Goal: Ask a question: Seek information or help from site administrators or community

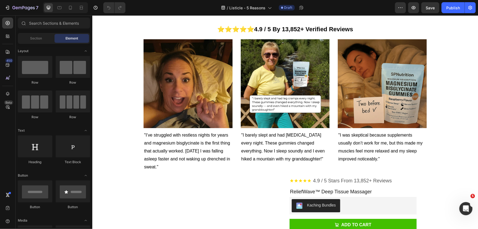
scroll to position [842, 0]
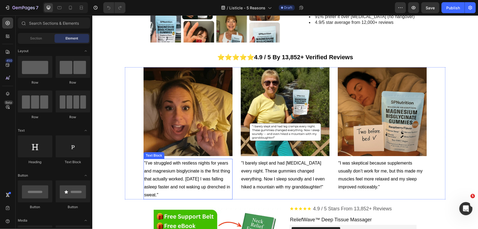
click at [178, 182] on p ""I’ve struggled with restless nights for years and magnesium bisglycinate is th…" at bounding box center [188, 178] width 88 height 39
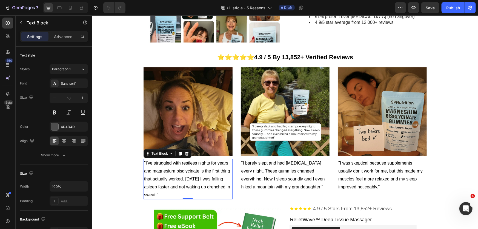
click at [176, 197] on p ""I’ve struggled with restless nights for years and magnesium bisglycinate is th…" at bounding box center [188, 178] width 88 height 39
drag, startPoint x: 178, startPoint y: 196, endPoint x: 143, endPoint y: 164, distance: 47.1
click at [144, 164] on span ""I’ve struggled with restless nights for years and magnesium bisglycinate is th…" at bounding box center [187, 178] width 86 height 36
click at [110, 193] on div "Image 5. Proven By 102,000+ Women Who Tried Everything Else First Heading "Afte…" at bounding box center [284, 31] width 385 height 1695
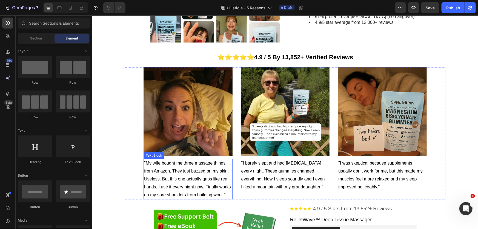
click at [218, 194] on span ""My wife bought me three massage things from Amazon. They just buzzed on my ski…" at bounding box center [187, 178] width 87 height 36
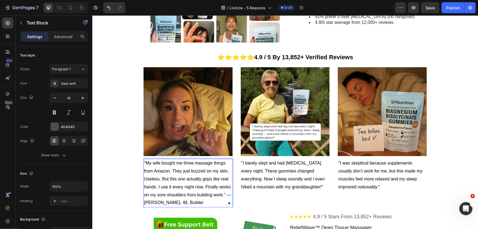
click at [227, 195] on span ""My wife bought me three massage things from Amazon. They just buzzed on my ski…" at bounding box center [187, 182] width 87 height 44
click at [312, 174] on p ""I barely slept and had leg cramps every night. These gummies changed everythin…" at bounding box center [285, 174] width 88 height 31
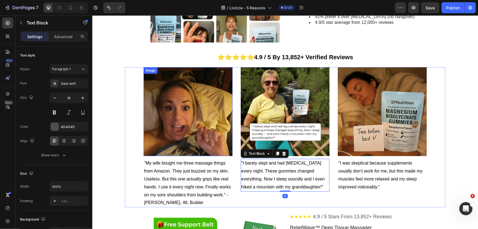
click at [187, 85] on img at bounding box center [187, 111] width 89 height 89
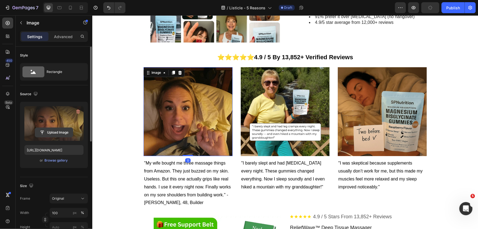
click at [54, 128] on input "file" at bounding box center [54, 132] width 38 height 9
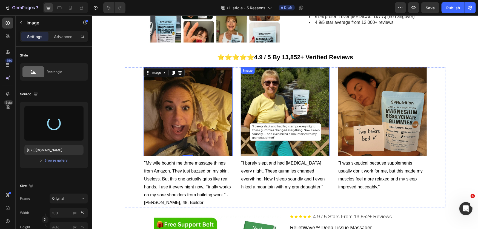
type input "https://cdn.shopify.com/s/files/1/0517/9988/3963/files/gempages_586408464922706…"
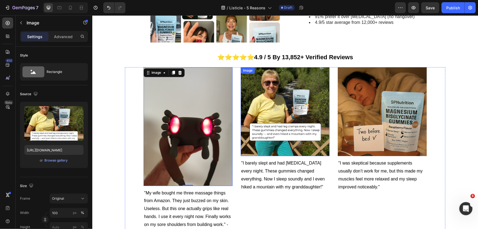
click at [267, 109] on img at bounding box center [284, 111] width 89 height 89
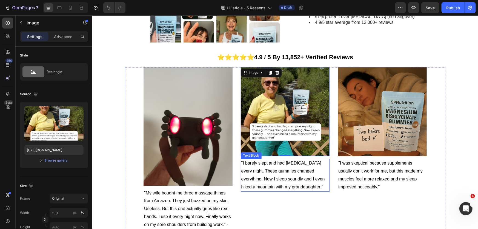
click at [270, 177] on span ""I barely slept and had leg cramps every night. These gummies changed everythin…" at bounding box center [282, 174] width 83 height 28
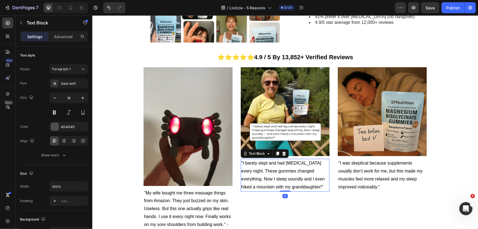
click at [270, 177] on span ""I barely slept and had leg cramps every night. These gummies changed everythin…" at bounding box center [282, 174] width 83 height 28
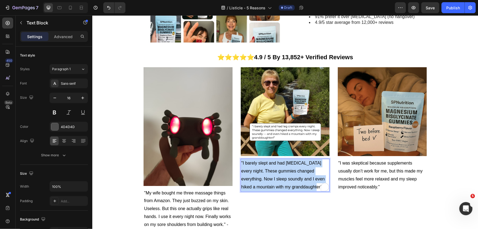
click at [270, 177] on span ""I barely slept and had leg cramps every night. These gummies changed everythin…" at bounding box center [282, 174] width 83 height 28
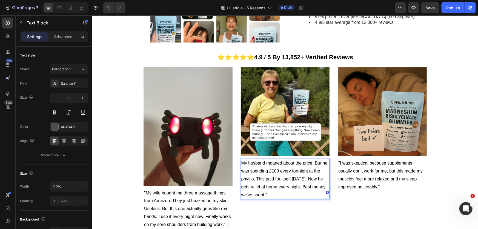
click at [241, 163] on span "My husband moaned about the price. But he was spending £100 every fortnight at …" at bounding box center [284, 178] width 86 height 36
click at [290, 191] on p ""My husband moaned about the price. But he was spending £100 every fortnight at…" at bounding box center [285, 178] width 88 height 39
click at [285, 196] on span ""My husband moaned about the price. But he was spending £100 every fortnight at…" at bounding box center [285, 178] width 88 height 36
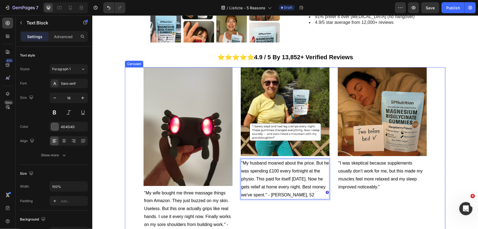
click at [272, 204] on div "Image "My husband moaned about the price. But he was spending £100 every fortni…" at bounding box center [284, 152] width 89 height 170
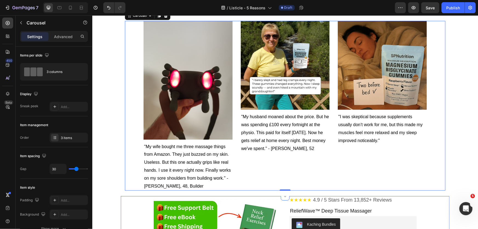
scroll to position [917, 0]
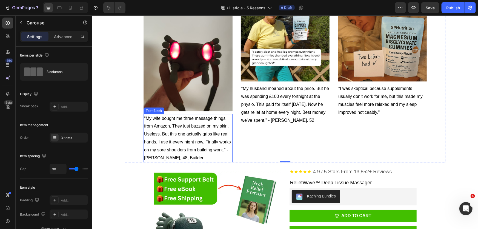
click at [195, 148] on span ""My wife bought me three massage things from Amazon. They just buzzed on my ski…" at bounding box center [187, 138] width 87 height 44
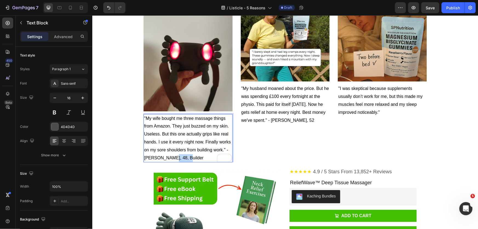
drag, startPoint x: 181, startPoint y: 157, endPoint x: 165, endPoint y: 157, distance: 15.9
click at [165, 157] on p ""My wife bought me three massage things from Amazon. They just buzzed on my ski…" at bounding box center [188, 137] width 88 height 47
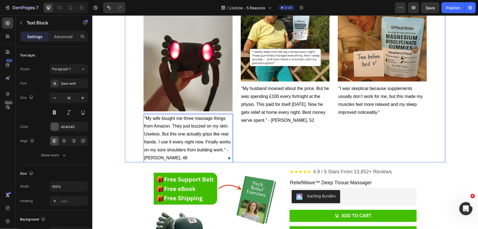
click at [310, 144] on div "Image "My husband moaned about the price. But he was spending £100 every fortni…" at bounding box center [284, 77] width 89 height 170
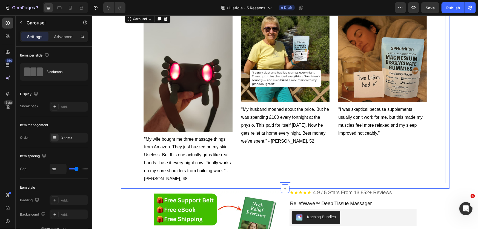
scroll to position [892, 0]
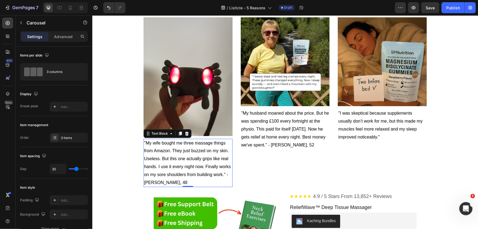
click at [171, 178] on p ""My wife bought me three massage things from Amazon. They just buzzed on my ski…" at bounding box center [188, 162] width 88 height 47
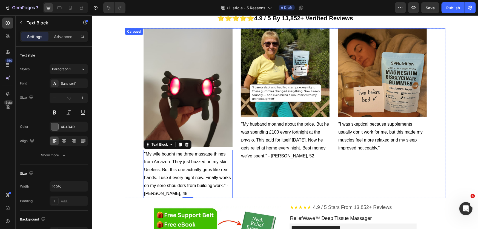
scroll to position [867, 0]
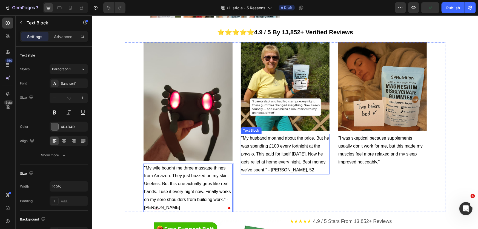
click at [289, 163] on span ""My husband moaned about the price. But he was spending £100 every fortnight at…" at bounding box center [285, 153] width 88 height 36
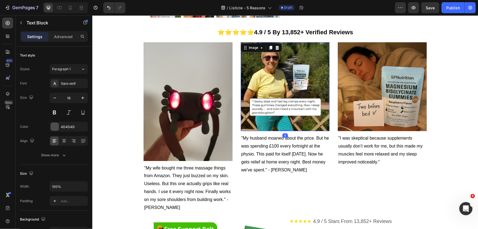
click at [267, 70] on img at bounding box center [284, 86] width 89 height 89
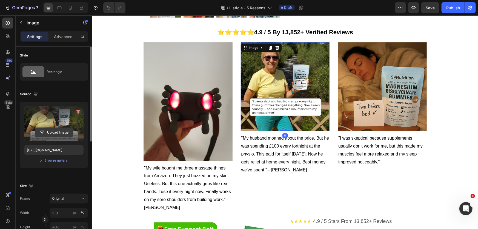
click at [46, 134] on input "file" at bounding box center [54, 132] width 38 height 9
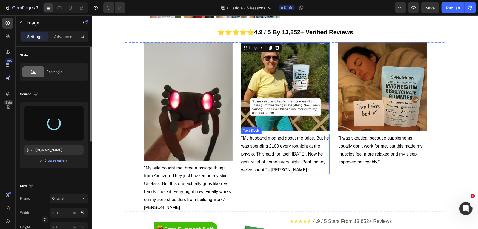
type input "https://cdn.shopify.com/s/files/1/0517/9988/3963/files/gempages_586408464922706…"
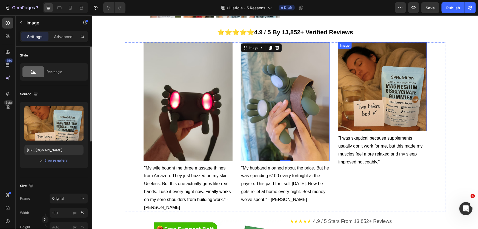
click at [364, 110] on img at bounding box center [381, 86] width 89 height 89
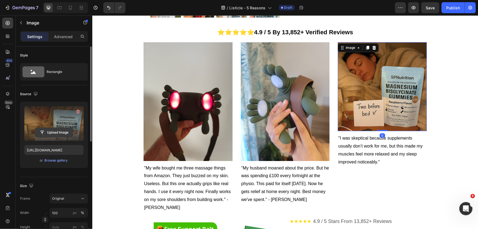
click at [57, 129] on input "file" at bounding box center [54, 132] width 38 height 9
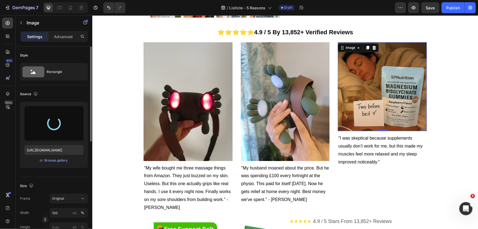
type input "https://cdn.shopify.com/s/files/1/0517/9988/3963/files/gempages_586408464922706…"
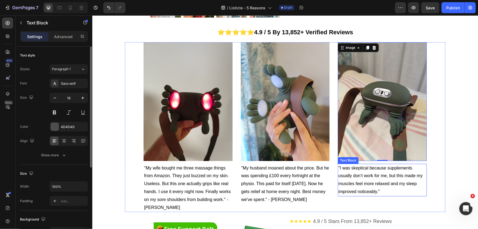
click at [376, 177] on span ""I was skeptical because supplements usually don’t work for me, but this made m…" at bounding box center [380, 179] width 84 height 28
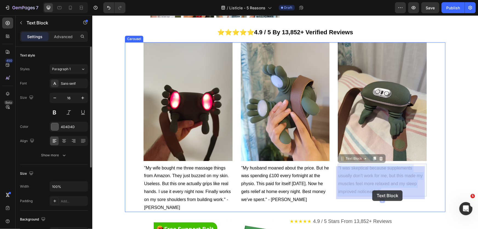
drag, startPoint x: 338, startPoint y: 168, endPoint x: 345, endPoint y: 172, distance: 7.6
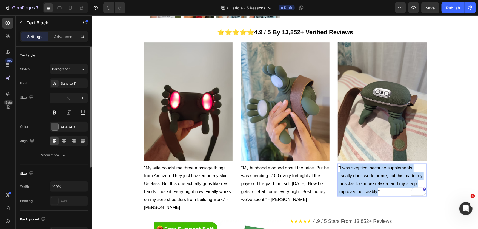
drag, startPoint x: 376, startPoint y: 192, endPoint x: 337, endPoint y: 168, distance: 46.2
click at [338, 168] on span ""I was skeptical because supplements usually don’t work for me, but this made m…" at bounding box center [380, 179] width 84 height 28
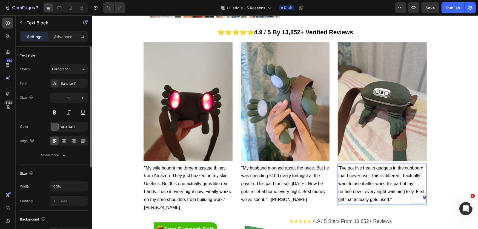
click at [397, 200] on p ""I've got five health gadgets in the cupboard that I never use. This is differe…" at bounding box center [382, 183] width 88 height 39
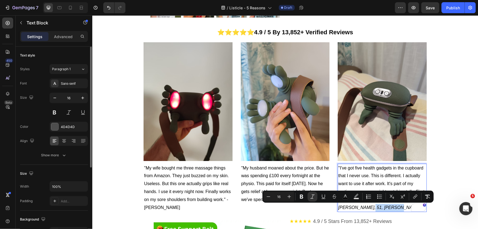
drag, startPoint x: 371, startPoint y: 208, endPoint x: 336, endPoint y: 209, distance: 34.8
click at [338, 209] on p ""I've got five health gadgets in the cupboard that I never use. This is differe…" at bounding box center [382, 187] width 88 height 47
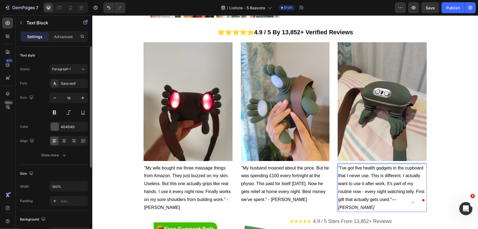
click at [396, 198] on icon "— David T." at bounding box center [367, 203] width 58 height 13
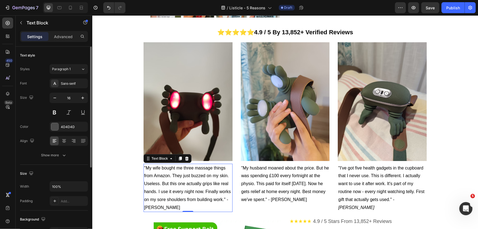
click at [173, 208] on p ""My wife bought me three massage things from Amazon. They just buzzed on my ski…" at bounding box center [188, 187] width 88 height 47
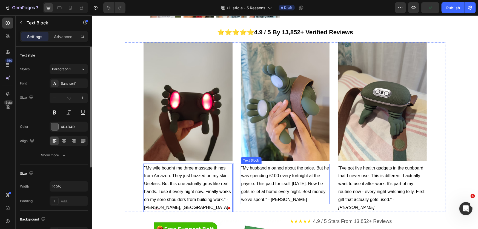
click at [307, 200] on p ""My husband moaned about the price. But he was spending £100 every fortnight at…" at bounding box center [285, 183] width 88 height 39
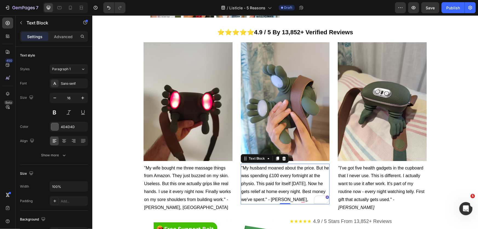
scroll to position [867, 0]
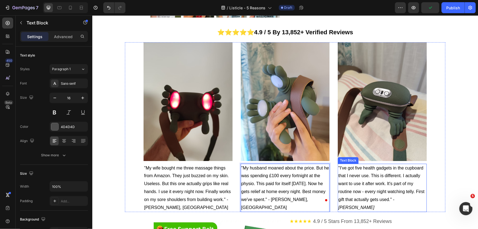
click at [418, 198] on p ""I've got five health gadgets in the cupboard that I never use. This is differe…" at bounding box center [382, 187] width 88 height 47
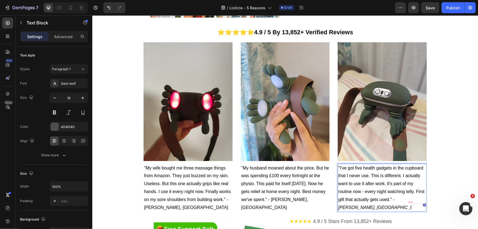
click at [457, 92] on div "Image 5. Proven By 102,000+ Women Who Tried Everything Else First Heading "Afte…" at bounding box center [284, 25] width 385 height 1732
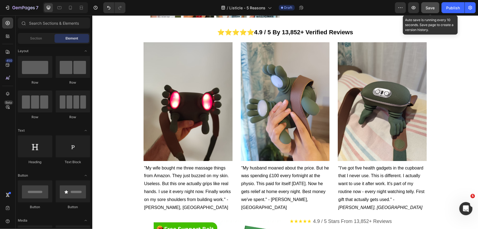
click at [436, 8] on button "Save" at bounding box center [430, 7] width 18 height 11
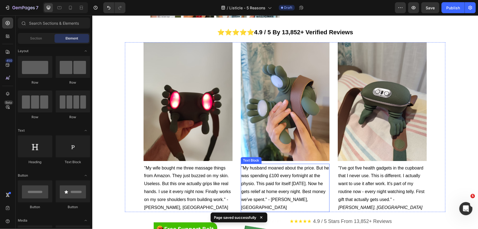
click at [263, 180] on p ""My husband moaned about the price. But he was spending £100 every fortnight at…" at bounding box center [285, 187] width 88 height 47
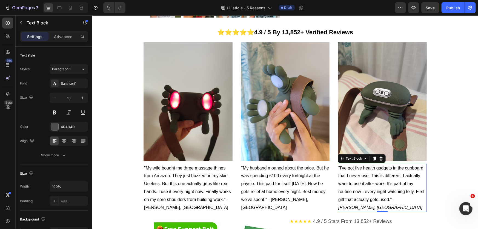
click at [380, 189] on span ""I've got five health gadgets in the cupboard that I never use. This is differe…" at bounding box center [381, 187] width 86 height 44
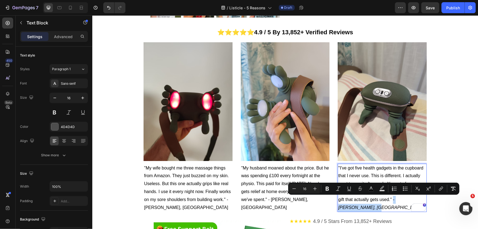
drag, startPoint x: 385, startPoint y: 206, endPoint x: 391, endPoint y: 201, distance: 8.6
click at [391, 201] on p ""I've got five health gadgets in the cupboard that I never use. This is differe…" at bounding box center [382, 187] width 88 height 47
click at [327, 186] on icon "Editor contextual toolbar" at bounding box center [326, 188] width 3 height 4
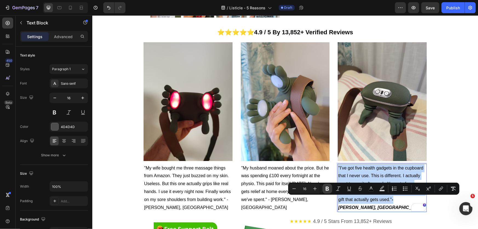
drag, startPoint x: 419, startPoint y: 201, endPoint x: 327, endPoint y: 186, distance: 93.5
click at [327, 186] on div ""My husband moaned about the price. But he was spending £100 every fortnight at…" at bounding box center [284, 187] width 89 height 48
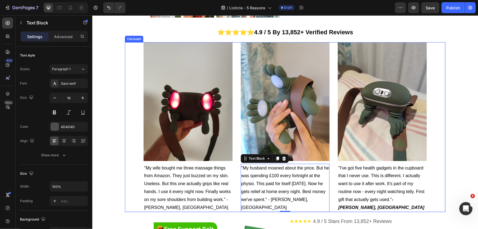
click at [379, 203] on p ""I've got five health gadgets in the cupboard that I never use. This is differe…" at bounding box center [382, 187] width 88 height 47
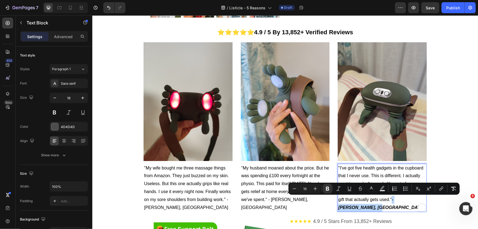
drag, startPoint x: 389, startPoint y: 206, endPoint x: 391, endPoint y: 201, distance: 4.9
click at [391, 201] on p ""I've got five health gadgets in the cupboard that I never use. This is differe…" at bounding box center [382, 187] width 88 height 47
click at [327, 190] on icon "Editor contextual toolbar" at bounding box center [327, 188] width 3 height 4
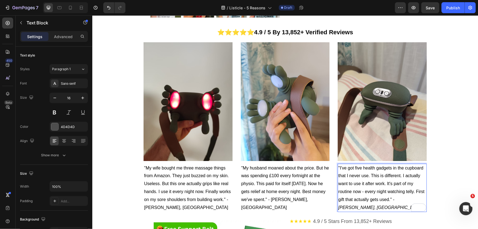
click at [455, 122] on div "Image 5. Proven By 102,000+ Women Who Tried Everything Else First Heading "Afte…" at bounding box center [284, 25] width 385 height 1732
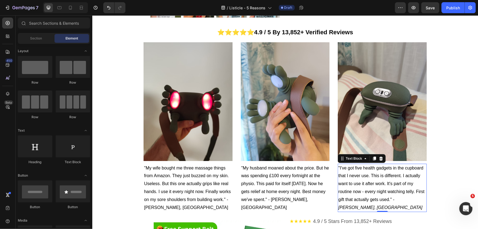
click at [383, 197] on span ""I've got five health gadgets in the cupboard that I never use. This is differe…" at bounding box center [381, 187] width 86 height 44
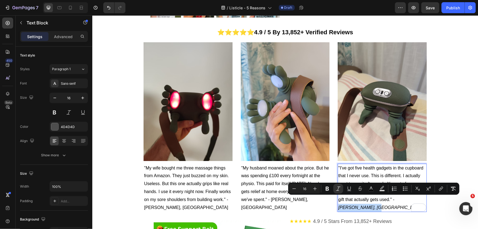
drag, startPoint x: 393, startPoint y: 199, endPoint x: 389, endPoint y: 207, distance: 8.6
click at [339, 189] on icon "Editor contextual toolbar" at bounding box center [337, 188] width 5 height 5
click at [401, 201] on p ""I've got five health gadgets in the cupboard that I never use. This is differe…" at bounding box center [382, 187] width 88 height 47
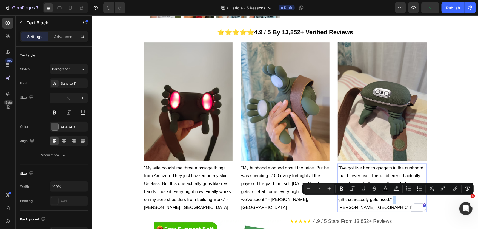
click at [391, 200] on span ""I've got five health gadgets in the cupboard that I never use. This is differe…" at bounding box center [381, 187] width 86 height 44
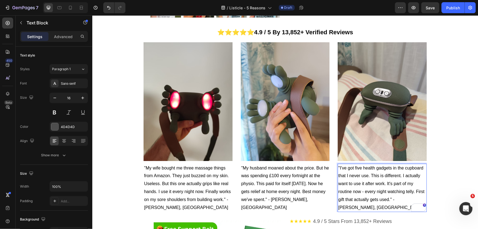
click at [368, 205] on p ""I've got five health gadgets in the cupboard that I never use. This is differe…" at bounding box center [382, 187] width 88 height 47
click at [366, 205] on p ""I've got five health gadgets in the cupboard that I never use. This is differe…" at bounding box center [382, 187] width 88 height 47
drag, startPoint x: 374, startPoint y: 204, endPoint x: 394, endPoint y: 198, distance: 20.7
click at [394, 198] on p ""I've got five health gadgets in the cupboard that I never use. This is differe…" at bounding box center [382, 187] width 88 height 47
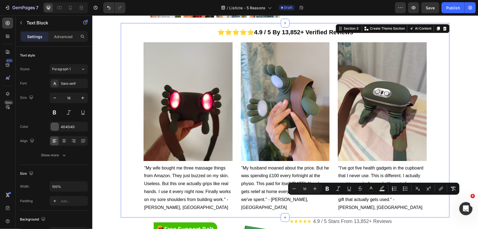
click at [445, 102] on div "⭐⭐⭐⭐⭐ 4.9 / 5 By 13,852+ Verified Reviews Text block Row Image "My wife bought …" at bounding box center [284, 120] width 328 height 194
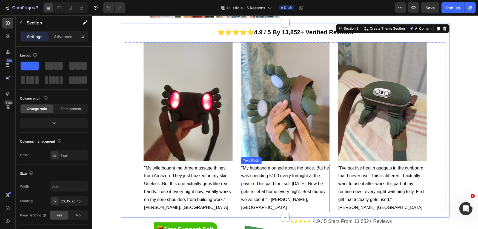
click at [301, 184] on span ""My husband moaned about the price. But he was spending £100 every fortnight at…" at bounding box center [285, 187] width 88 height 44
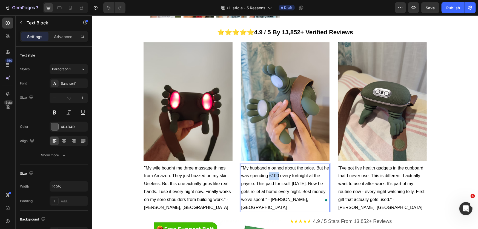
drag, startPoint x: 267, startPoint y: 176, endPoint x: 288, endPoint y: 176, distance: 21.9
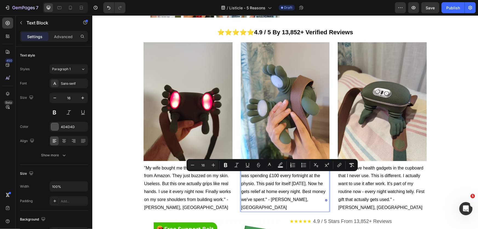
click at [295, 176] on span ""My husband moaned about the price. But he was spending £100 every fortnight at…" at bounding box center [285, 187] width 88 height 44
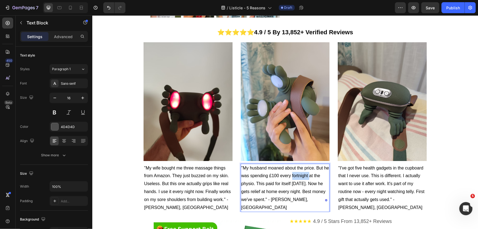
click at [295, 176] on span ""My husband moaned about the price. But he was spending £100 every fortnight at…" at bounding box center [285, 187] width 88 height 44
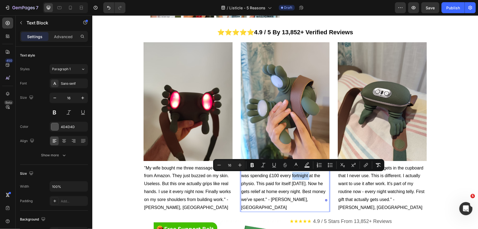
copy span "fortnight"
click at [282, 189] on span ""My husband moaned about the price. But he was spending £100 every fortnight at…" at bounding box center [285, 187] width 88 height 44
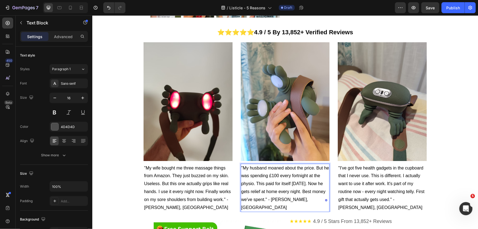
click at [298, 183] on span ""My husband moaned about the price. But he was spending £100 every fortnight at…" at bounding box center [285, 187] width 88 height 44
click at [301, 184] on span ""My husband moaned about the price. But he was spending £100 every fortnight at…" at bounding box center [285, 187] width 88 height 44
click at [432, 14] on div "7 Version history / Listicle - 5 Reasons Draft Preview Save Publish" at bounding box center [239, 8] width 478 height 16
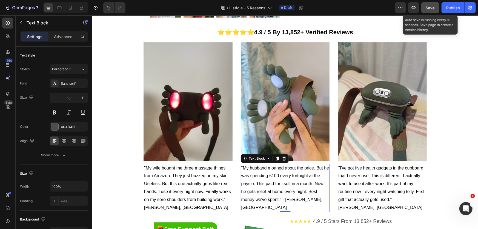
click at [430, 10] on span "Save" at bounding box center [430, 7] width 9 height 5
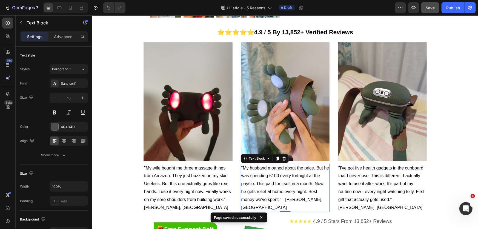
click at [472, 155] on div "Image 5. Proven By 102,000+ Women Who Tried Everything Else First Heading "Afte…" at bounding box center [284, 25] width 385 height 1732
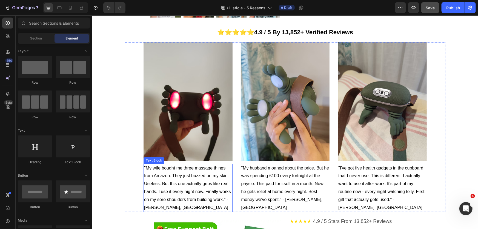
click at [170, 200] on span ""My wife bought me three massage things from Amazon. They just buzzed on my ski…" at bounding box center [187, 187] width 87 height 44
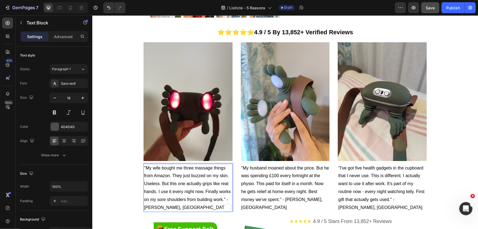
click at [174, 200] on span ""My wife bought me three massage things from Amazon. They just buzzed on my ski…" at bounding box center [187, 187] width 87 height 44
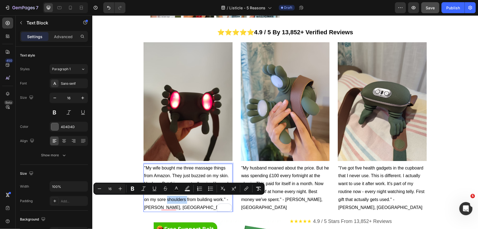
click at [180, 202] on p ""My wife bought me three massage things from Amazon. They just buzzed on my ski…" at bounding box center [188, 187] width 88 height 47
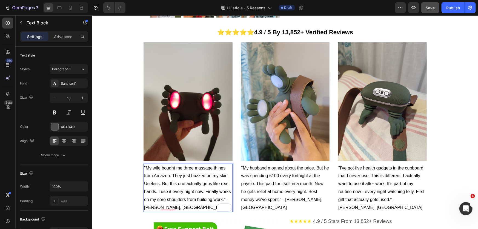
click at [183, 201] on span ""My wife bought me three massage things from Amazon. They just buzzed on my ski…" at bounding box center [187, 187] width 87 height 44
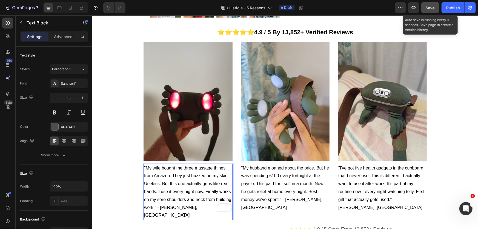
click at [432, 8] on span "Save" at bounding box center [430, 7] width 9 height 5
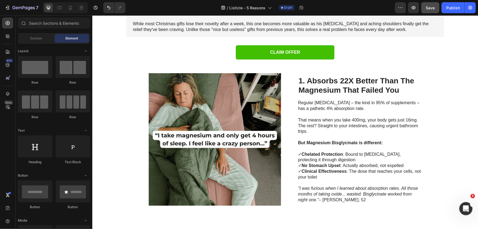
scroll to position [109, 0]
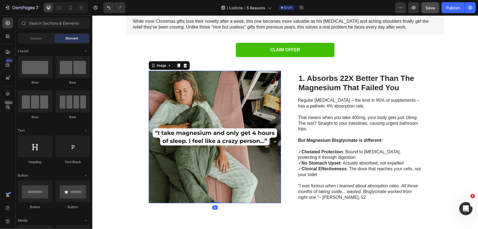
click at [215, 98] on img at bounding box center [214, 136] width 132 height 132
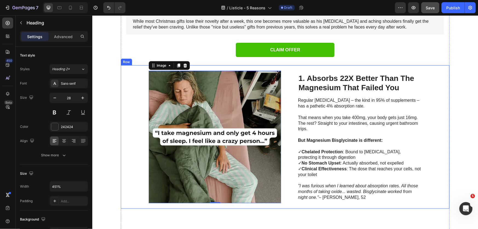
click at [334, 83] on strong "Magnesium That Failed You" at bounding box center [348, 87] width 101 height 8
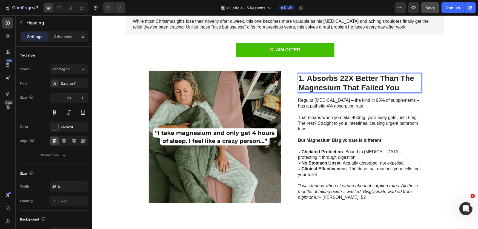
click at [334, 83] on strong "Magnesium That Failed You" at bounding box center [348, 87] width 101 height 8
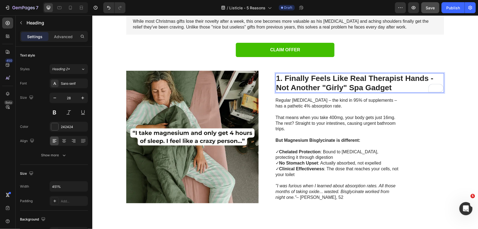
click at [327, 88] on strong "1. Finally Feels Like Real Therapist Hands - Not Another "Girly" Spa Gadget" at bounding box center [354, 83] width 157 height 18
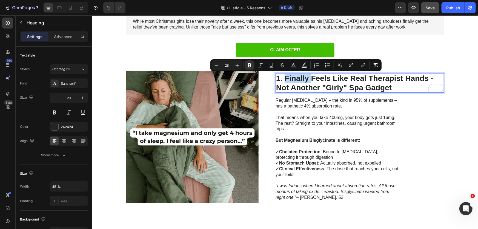
drag, startPoint x: 309, startPoint y: 79, endPoint x: 284, endPoint y: 79, distance: 25.2
click at [284, 79] on strong "1. Finally Feels Like Real Therapist Hands - Not Another "Girly" Spa Gadget" at bounding box center [354, 83] width 157 height 18
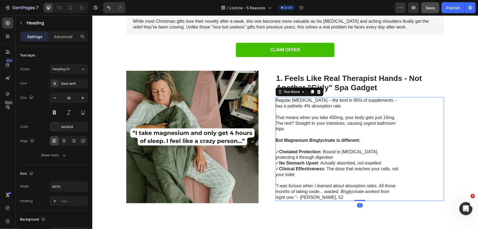
click at [348, 115] on p "That means when you take 400mg, your body gets just 16mg. The rest? Straight to…" at bounding box center [336, 122] width 123 height 17
click at [439, 75] on p "⁠⁠⁠⁠⁠⁠⁠ 1. Feels Like Real Therapist Hands - Not Another "Girly" Spa Gadget" at bounding box center [359, 82] width 167 height 18
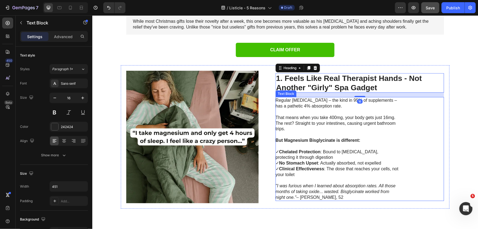
click at [334, 139] on strong "But Magnesium Bisglycinate is different:" at bounding box center [317, 139] width 85 height 5
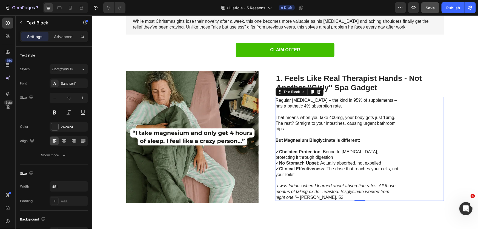
click at [348, 148] on p at bounding box center [336, 146] width 123 height 6
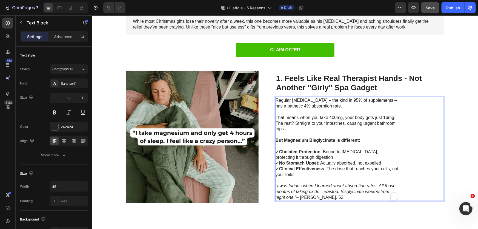
click at [393, 138] on p "But Magnesium Bisglycinate is different:" at bounding box center [336, 140] width 123 height 6
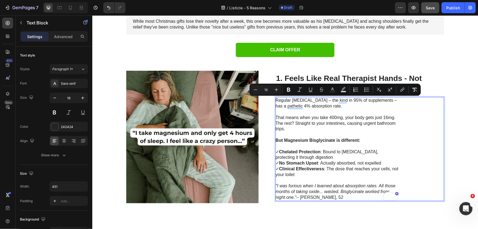
scroll to position [118, 0]
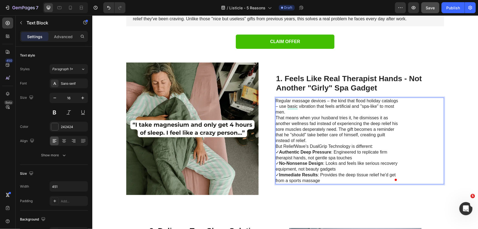
click at [298, 112] on p "Regular massage devices – the kind that flood holiday catalogs – use basic vibr…" at bounding box center [336, 106] width 123 height 17
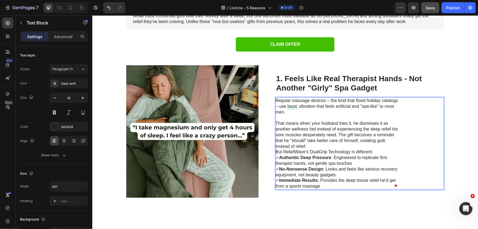
click at [332, 145] on p "That means when your husband tries it, he dismisses it as another wellness fad …" at bounding box center [336, 134] width 123 height 28
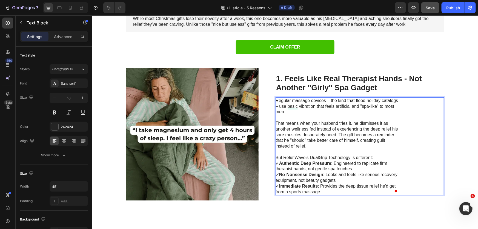
click at [377, 157] on p "But ReliefWave's DualGrip Technology is different:" at bounding box center [336, 157] width 123 height 6
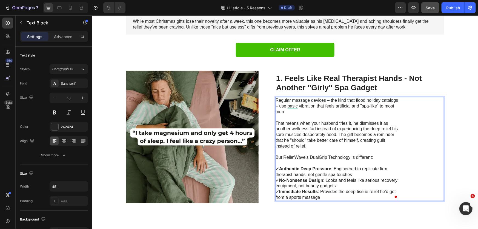
click at [346, 186] on p "✓ Authentic Deep Pressure : Engineered to replicate firm therapist hands, not g…" at bounding box center [336, 183] width 123 height 34
click at [399, 161] on div "Regular massage devices – the kind that flood holiday catalogs – use basic vibr…" at bounding box center [359, 148] width 168 height 103
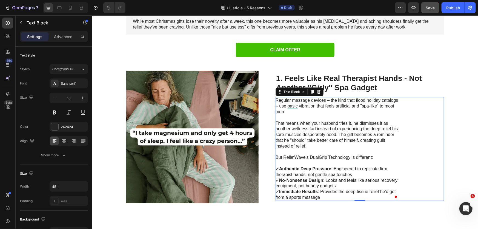
click at [355, 174] on p "✓ Authentic Deep Pressure : Engineered to replicate firm therapist hands, not g…" at bounding box center [336, 183] width 123 height 34
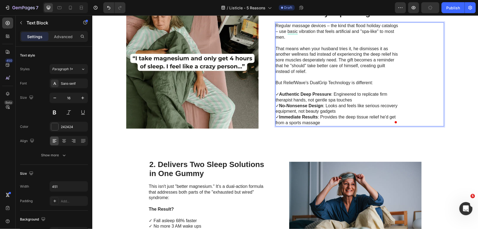
scroll to position [181, 0]
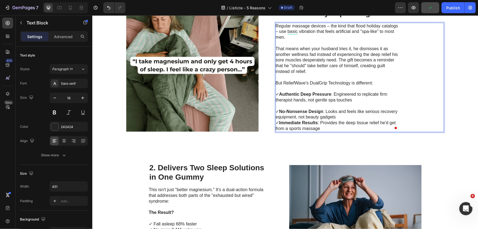
click at [357, 115] on p "⁠⁠⁠⁠⁠⁠⁠ ✓ No-Nonsense Design : Looks and feels like serious recovery equipment,…" at bounding box center [336, 117] width 123 height 28
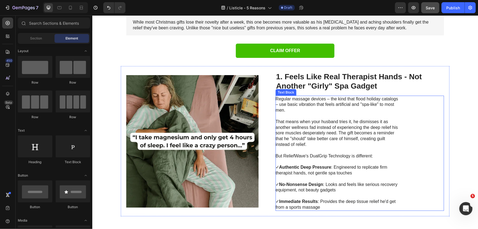
scroll to position [107, 0]
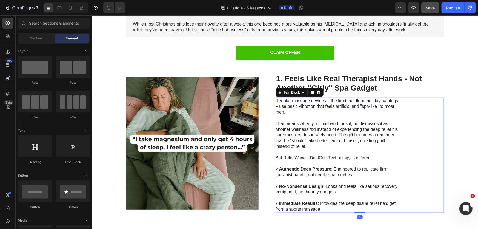
click at [330, 138] on p "That means when your husband tries it, he dismisses it as another wellness fad …" at bounding box center [336, 134] width 123 height 28
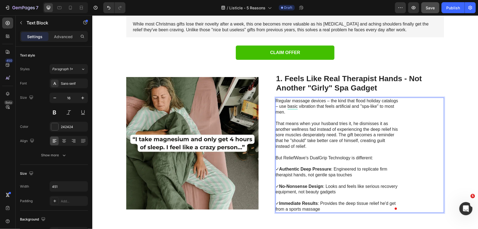
click at [320, 158] on p "But ReliefWave's DualGrip Technology is different:" at bounding box center [336, 158] width 123 height 6
drag, startPoint x: 281, startPoint y: 157, endPoint x: 314, endPoint y: 158, distance: 32.9
click at [314, 158] on p "But ReliefWave's DualGrip Technology is different:" at bounding box center [336, 158] width 123 height 6
click at [352, 158] on p "But ReliefWave's DualGrip Technology is different:" at bounding box center [336, 158] width 123 height 6
click at [399, 157] on div "Regular massage devices – the kind that flood holiday catalogs – use basic vibr…" at bounding box center [359, 154] width 168 height 115
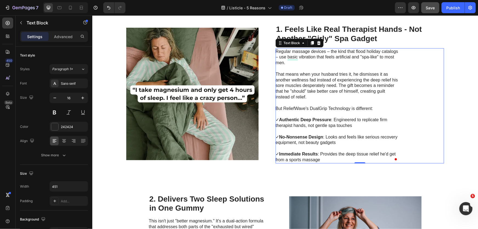
scroll to position [157, 0]
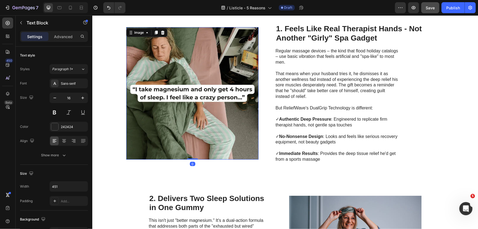
click at [215, 106] on img at bounding box center [192, 93] width 132 height 132
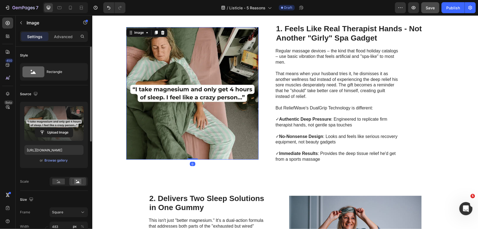
click at [55, 126] on label at bounding box center [53, 123] width 59 height 34
click at [55, 128] on input "file" at bounding box center [54, 132] width 38 height 9
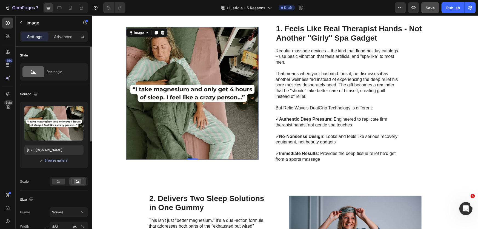
click at [65, 163] on div "or Browse gallery" at bounding box center [53, 160] width 59 height 7
click at [65, 161] on div "Browse gallery" at bounding box center [56, 160] width 23 height 5
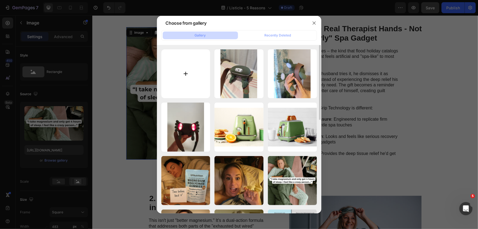
click at [161, 84] on input "file" at bounding box center [185, 73] width 49 height 49
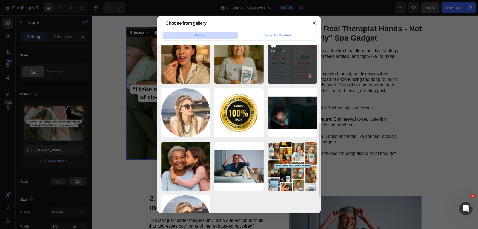
scroll to position [209, 0]
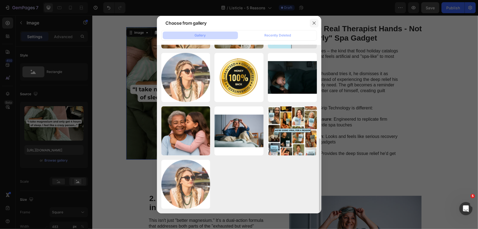
click at [314, 25] on button "button" at bounding box center [314, 23] width 9 height 9
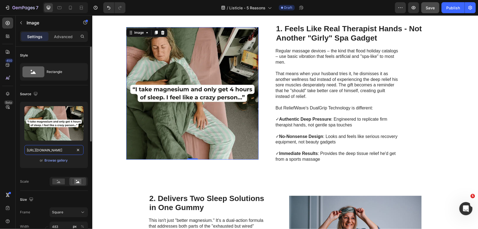
click at [55, 148] on input "https://cdn.shopify.com/s/files/1/0517/9988/3963/files/gempages_586408464922706…" at bounding box center [53, 150] width 59 height 10
paste input "4d018ecad95842fbb6ec2d8469089343.HD-720p-3.0Mbps-58038166-ezgif.com-video-to-we…"
type input "https://cdn.shopify.com/s/files/1/0517/9988/3963/files/4d018ecad95842fbb6ec2d84…"
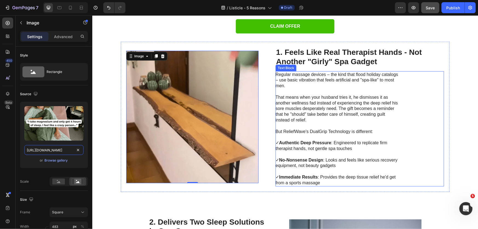
scroll to position [132, 0]
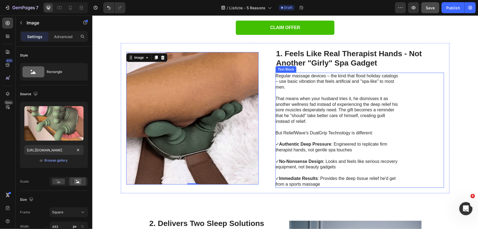
click at [368, 131] on p "But ReliefWave's DualGrip Technology is different:" at bounding box center [336, 133] width 123 height 6
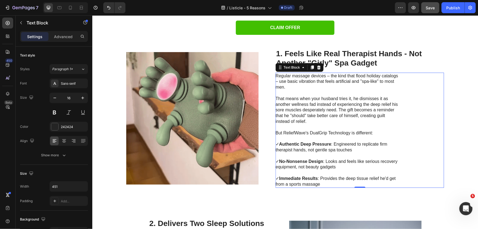
click at [162, 104] on img at bounding box center [192, 118] width 132 height 132
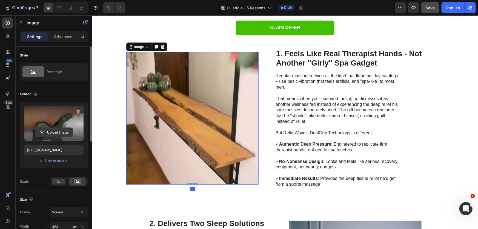
click at [58, 134] on input "file" at bounding box center [54, 132] width 38 height 9
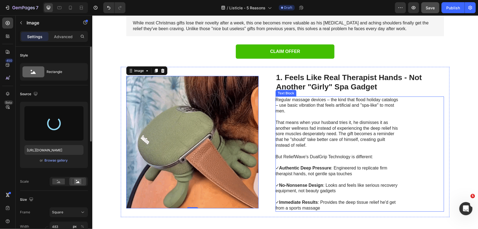
scroll to position [107, 0]
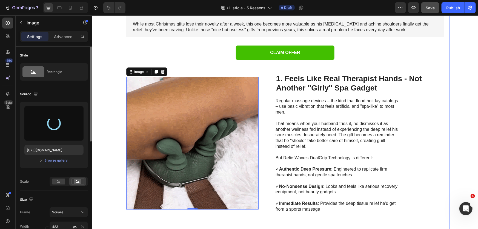
type input "https://cdn.shopify.com/s/files/1/0517/9988/3963/files/gempages_586408464922706…"
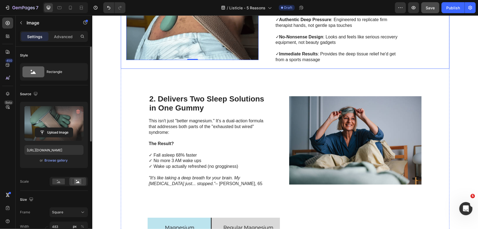
scroll to position [256, 0]
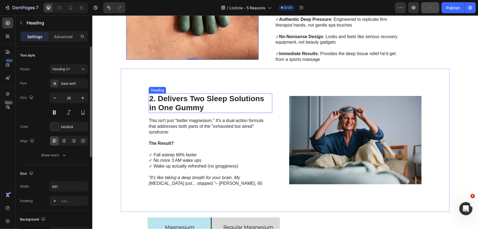
click at [218, 100] on h2 "2. Delivers Two Sleep Solutions in One Gummy" at bounding box center [209, 102] width 123 height 19
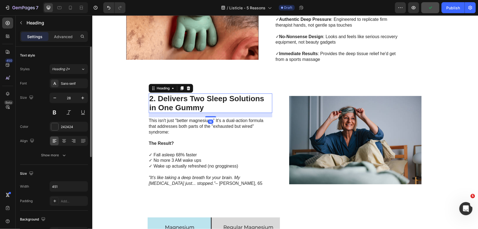
click at [218, 100] on h2 "2. Delivers Two Sleep Solutions in One Gummy" at bounding box center [209, 102] width 123 height 19
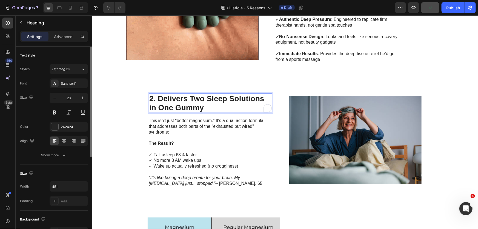
click at [218, 100] on p "2. Delivers Two Sleep Solutions in One Gummy" at bounding box center [210, 103] width 122 height 18
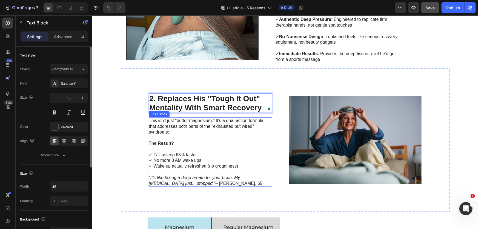
click at [201, 137] on p at bounding box center [209, 137] width 123 height 6
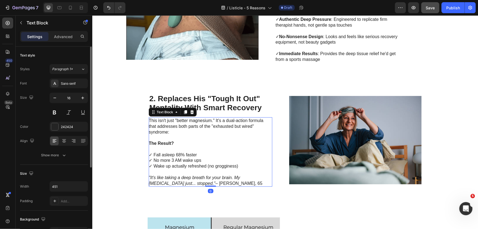
click at [201, 137] on p at bounding box center [209, 137] width 123 height 6
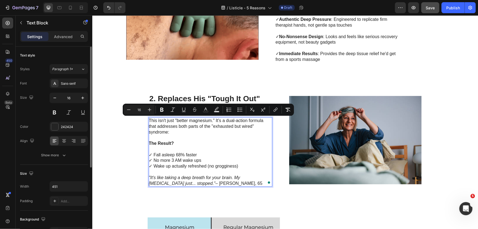
scroll to position [239, 0]
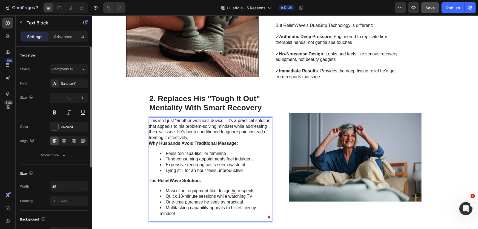
click at [211, 134] on p "This isn't just "another wellness device." It's a practical solution that appea…" at bounding box center [209, 128] width 123 height 23
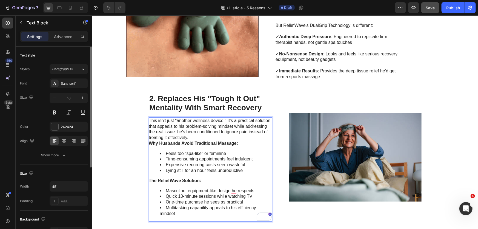
click at [206, 136] on p "This isn't just "another wellness device." It's a practical solution that appea…" at bounding box center [209, 128] width 123 height 23
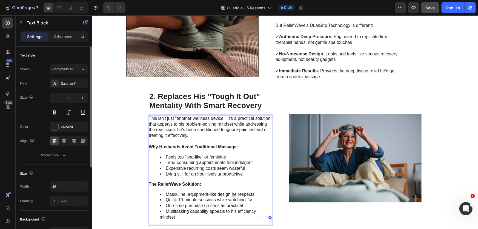
scroll to position [237, 0]
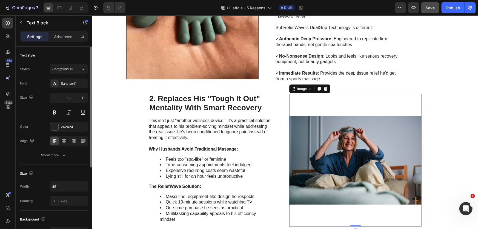
click at [325, 96] on img at bounding box center [355, 160] width 132 height 132
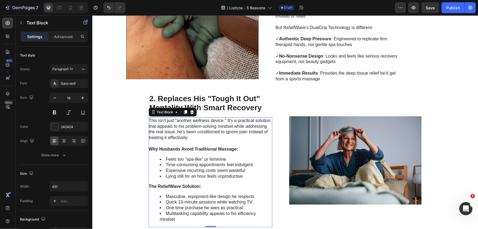
click at [118, 163] on section "5 Reasons Why This Is the Perfect Christmas Gift for Your Hard-Working Husband …" at bounding box center [284, 154] width 337 height 729
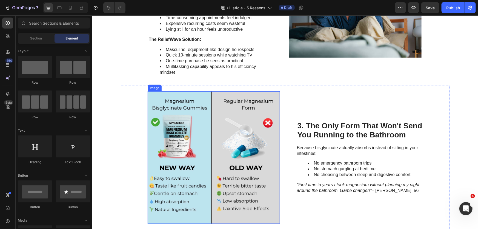
scroll to position [411, 0]
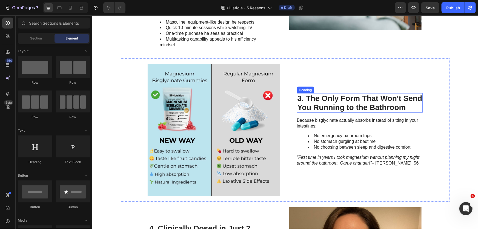
click at [328, 93] on h2 "3. The Only Form That Won't Send You Running to the Bathroom" at bounding box center [359, 102] width 126 height 19
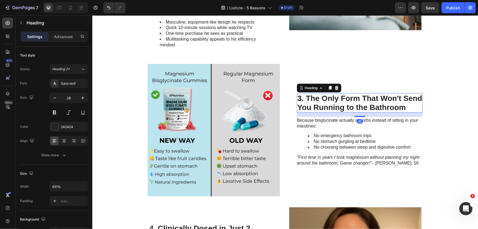
click at [328, 93] on h2 "3. The Only Form That Won't Send You Running to the Bathroom" at bounding box center [359, 102] width 126 height 19
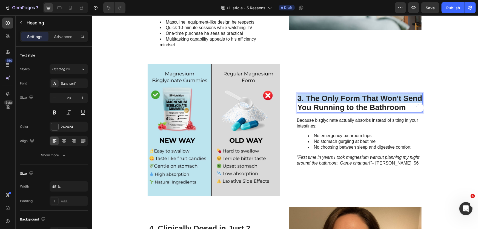
click at [328, 93] on p "3. The Only Form That Won't Send You Running to the Bathroom" at bounding box center [359, 102] width 125 height 18
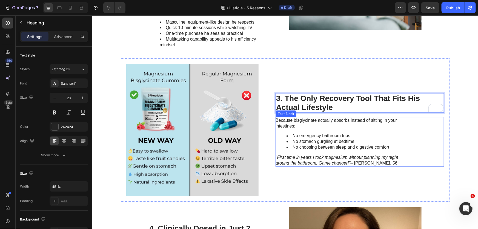
click at [355, 127] on p "Because bisglycinate actually absorbs instead of sitting in your intestines:" at bounding box center [336, 122] width 123 height 11
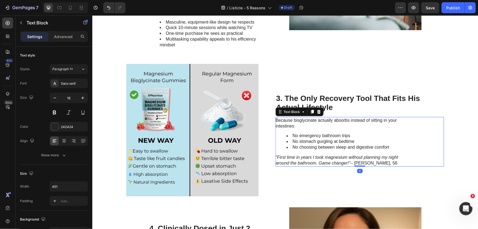
click at [355, 127] on p "Because bisglycinate actually absorbs instead of sitting in your intestines:" at bounding box center [336, 122] width 123 height 11
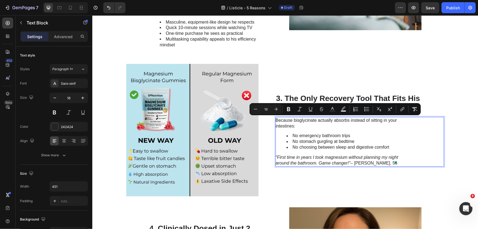
scroll to position [390, 0]
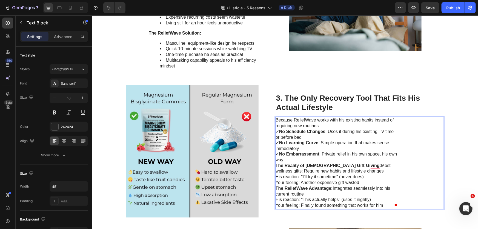
click at [334, 125] on p "Because ReliefWave works with his existing habits instead of requiring new rout…" at bounding box center [336, 122] width 123 height 11
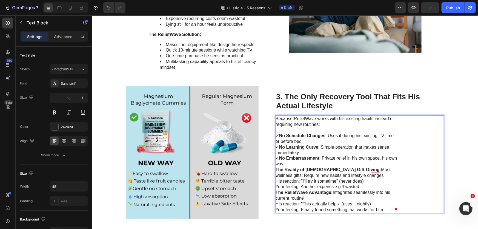
scroll to position [387, 0]
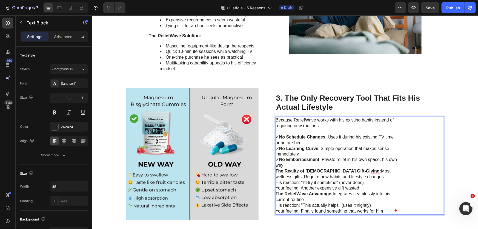
click at [301, 167] on p "✓ No Schedule Changes : Uses it during his existing TV time or before bed ✓ No …" at bounding box center [336, 151] width 123 height 34
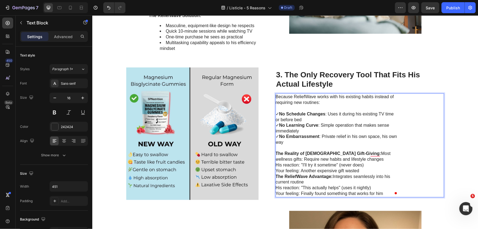
scroll to position [409, 0]
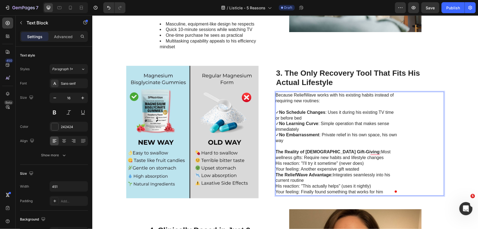
click at [348, 157] on p "The Reality of Male Gift-Giving: Most wellness gifts: Require new habits and li…" at bounding box center [336, 160] width 123 height 23
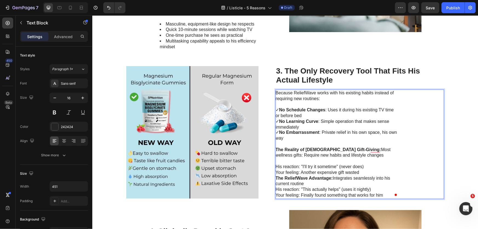
scroll to position [407, 0]
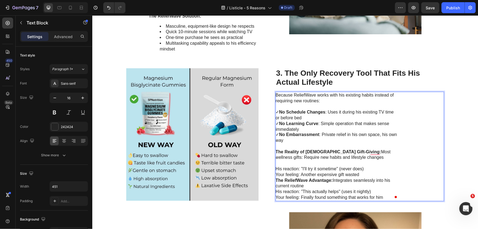
click at [382, 166] on p "⁠⁠⁠⁠⁠⁠⁠ His reaction: "I'll try it sometime" (never does) Your feeling: Another…" at bounding box center [336, 168] width 123 height 17
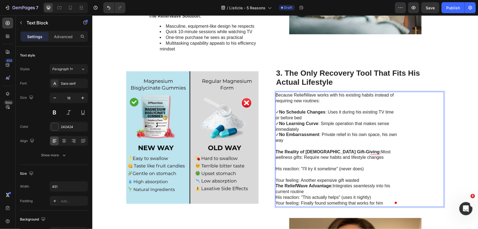
click at [367, 178] on p "⁠⁠⁠⁠⁠⁠⁠ Your feeling: Another expensive gift wasted" at bounding box center [336, 177] width 123 height 11
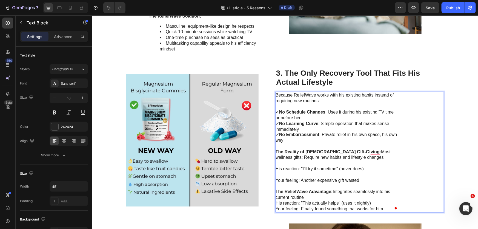
click at [346, 197] on p "The ReliefWave Advantage: Integrates seamlessly into his current routine His re…" at bounding box center [336, 200] width 123 height 23
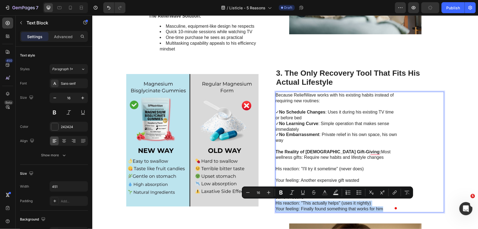
drag, startPoint x: 385, startPoint y: 208, endPoint x: 273, endPoint y: 200, distance: 112.2
click at [275, 200] on p "The ReliefWave Advantage: Integrates seamlessly into his current routine His re…" at bounding box center [336, 200] width 123 height 23
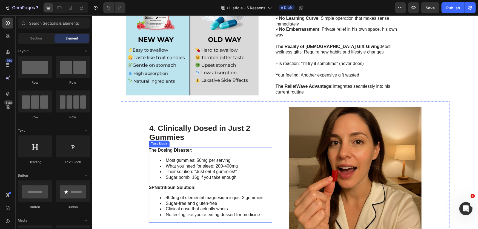
scroll to position [531, 0]
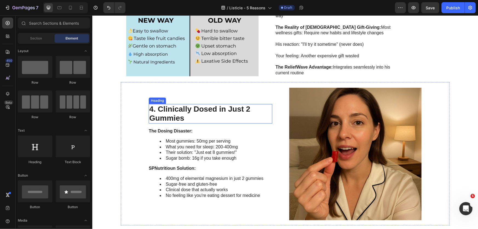
click at [184, 111] on h2 "4. Clinically Dosed in Just 2 Gummies" at bounding box center [209, 113] width 123 height 19
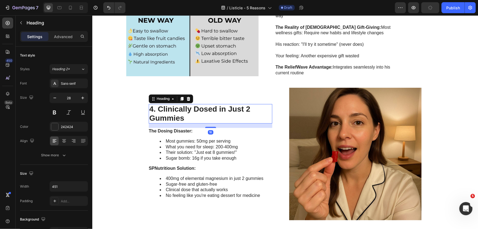
click at [184, 110] on h2 "4. Clinically Dosed in Just 2 Gummies" at bounding box center [209, 113] width 123 height 19
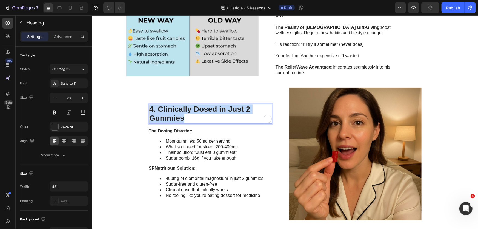
click at [184, 110] on p "4. Clinically Dosed in Just 2 Gummies" at bounding box center [210, 113] width 122 height 18
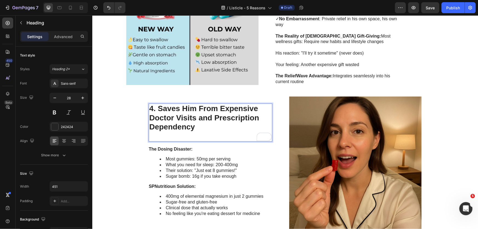
scroll to position [527, 0]
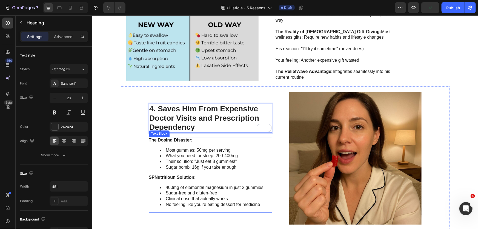
click at [229, 144] on div "The Dosing Disaster: Most gummies: 50mg per serving What you need for sleep: 20…" at bounding box center [209, 175] width 123 height 76
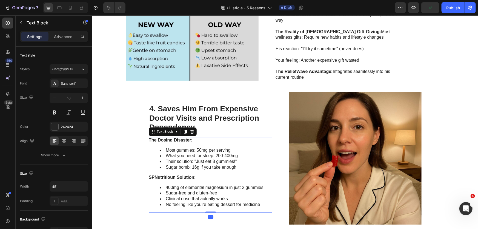
click at [207, 160] on li "Their solution: "Just eat 8 gummies!"" at bounding box center [215, 161] width 112 height 6
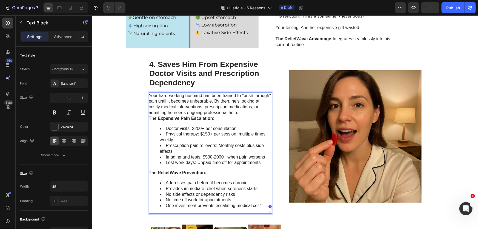
scroll to position [569, 0]
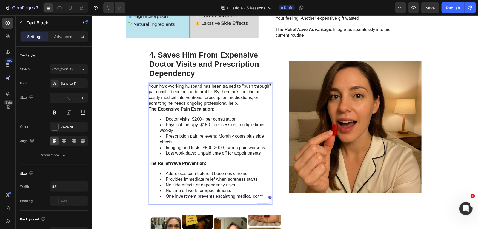
click at [257, 104] on p "Your hard-working husband has been trained to "push through" pain until it beco…" at bounding box center [209, 94] width 123 height 23
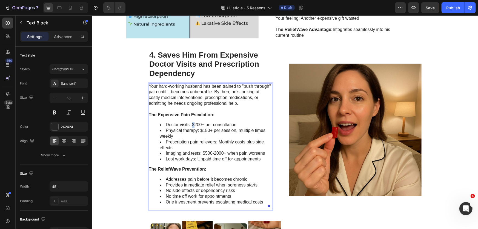
click at [190, 125] on li "Doctor visits: $200+ per consultation" at bounding box center [215, 125] width 112 height 6
click at [193, 125] on li "Doctor visits: £200+ per consultation" at bounding box center [215, 125] width 112 height 6
drag, startPoint x: 201, startPoint y: 131, endPoint x: 198, endPoint y: 130, distance: 2.8
click at [198, 130] on li "Physical therapy: $150+ per session, multiple times weekly" at bounding box center [215, 132] width 112 height 11
click at [201, 131] on li "Physical therapy: £150+ per session, multiple times weekly" at bounding box center [215, 132] width 112 height 11
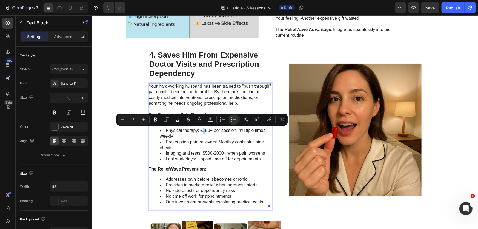
click at [202, 131] on li "Physical therapy: £150+ per session, multiple times weekly" at bounding box center [215, 132] width 112 height 11
click at [204, 131] on li "Physical therapy: £150+ per session, multiple times weekly" at bounding box center [215, 132] width 112 height 11
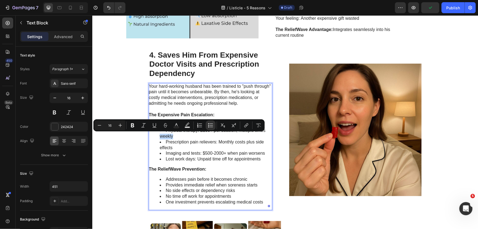
drag, startPoint x: 239, startPoint y: 135, endPoint x: 154, endPoint y: 134, distance: 85.7
click at [154, 134] on ul "Doctor visits: £100+ per consultation Physical therapy: £100+ per session, mult…" at bounding box center [209, 142] width 123 height 40
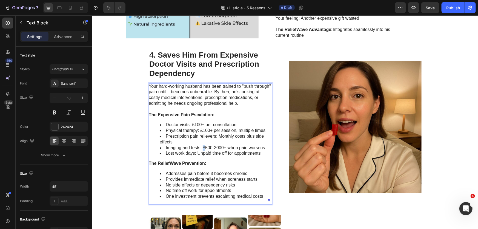
click at [202, 148] on li "Imaging and tests: $500-2000+ when pain worsens" at bounding box center [215, 148] width 112 height 6
drag, startPoint x: 221, startPoint y: 147, endPoint x: 210, endPoint y: 149, distance: 11.3
click at [210, 149] on li "Imaging and tests: £500-2000+ when pain worsens" at bounding box center [215, 148] width 112 height 6
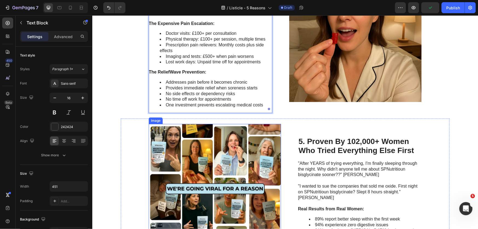
scroll to position [718, 0]
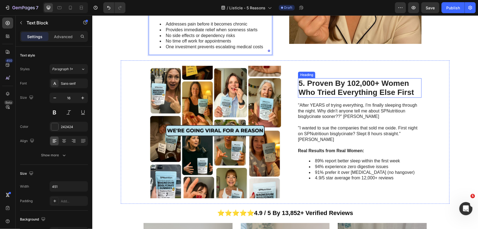
click at [354, 90] on h2 "5. Proven By 102,000+ Women Who Tried Everything Else First" at bounding box center [359, 87] width 123 height 19
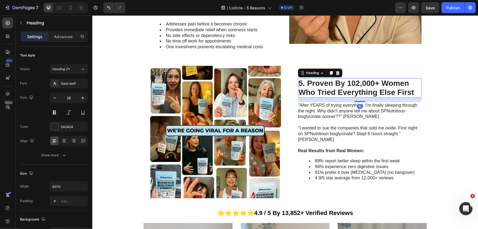
click at [377, 90] on h2 "5. Proven By 102,000+ Women Who Tried Everything Else First" at bounding box center [359, 87] width 123 height 19
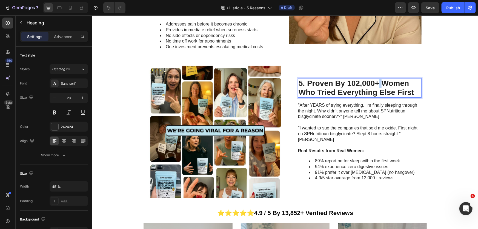
click at [377, 90] on p "5. Proven By 102,000+ Women Who Tried Everything Else First" at bounding box center [359, 87] width 122 height 18
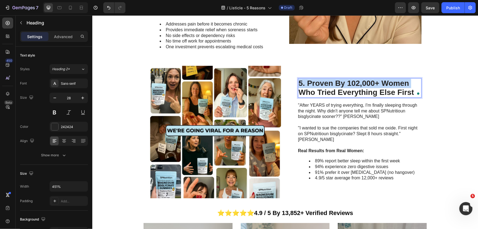
click at [377, 90] on p "5. Proven By 102,000+ Women Who Tried Everything Else First" at bounding box center [359, 87] width 122 height 18
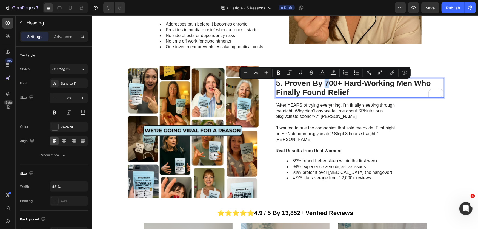
click at [325, 88] on p "5. Proven By 700+ Hard-Working Men Who Finally Found Relief" at bounding box center [359, 87] width 167 height 18
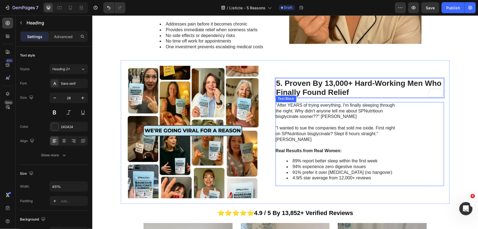
click at [340, 137] on p ""I wanted to sue the companies that sold me oxide. First night on SPNutritioun …" at bounding box center [336, 133] width 123 height 17
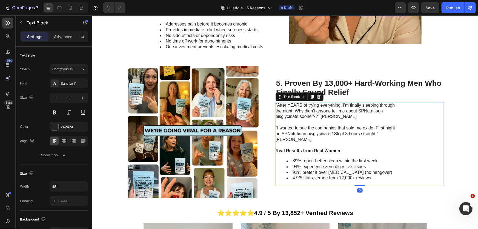
click at [340, 137] on p ""I wanted to sue the companies that sold me oxide. First night on SPNutritioun …" at bounding box center [336, 133] width 123 height 17
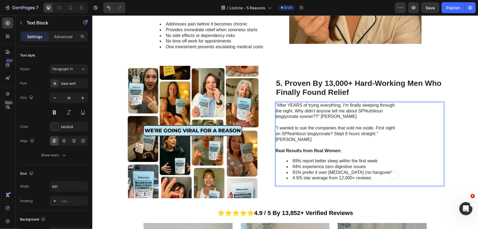
scroll to position [703, 0]
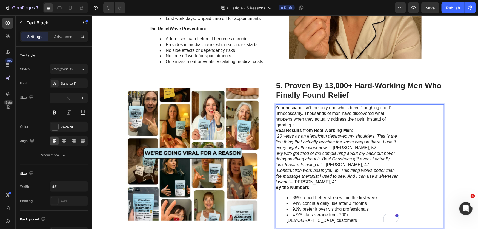
click at [304, 126] on p "Your husband isn't the only one who's been "toughing it out" unnecessarily. Tho…" at bounding box center [336, 116] width 123 height 23
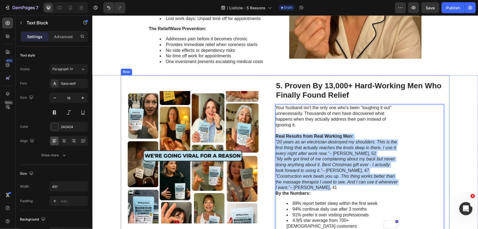
drag, startPoint x: 325, startPoint y: 186, endPoint x: 266, endPoint y: 136, distance: 77.6
click at [266, 136] on div "Image 5. Proven By 13,000+ Hard-Working Men Who Finally Found Relief Heading Yo…" at bounding box center [284, 157] width 328 height 164
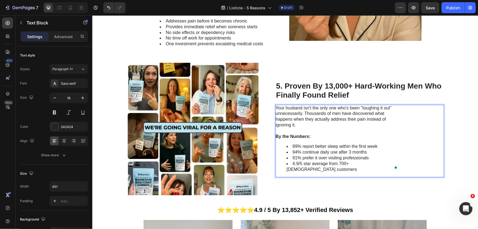
scroll to position [724, 0]
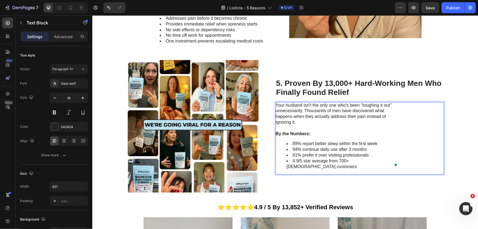
click at [332, 136] on p "By the Numbers:" at bounding box center [336, 134] width 123 height 6
click at [351, 164] on li "4.9/5 star average from 700+ male customers" at bounding box center [342, 163] width 112 height 11
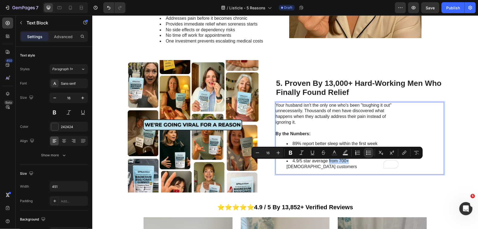
drag, startPoint x: 327, startPoint y: 163, endPoint x: 345, endPoint y: 166, distance: 18.8
click at [345, 166] on div "Your husband isn't the only one who's been "toughing it out" unnecessarily. Tho…" at bounding box center [336, 138] width 123 height 73
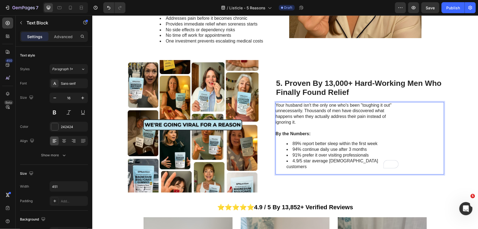
click at [319, 165] on li "4.9/5 star average male customers" at bounding box center [342, 163] width 112 height 11
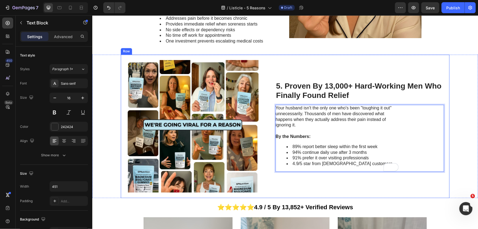
click at [304, 184] on div "5. Proven By 13,000+ Hard-Working Men Who Finally Found Relief Heading Your hus…" at bounding box center [359, 126] width 168 height 132
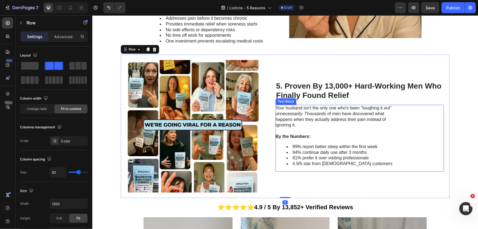
click at [308, 163] on li "4.9/5 star from male customers" at bounding box center [342, 163] width 112 height 6
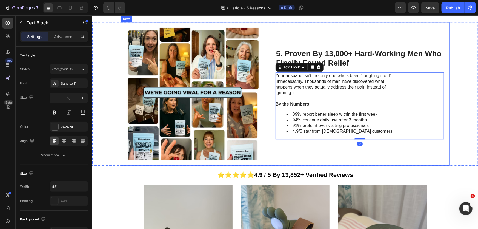
scroll to position [774, 0]
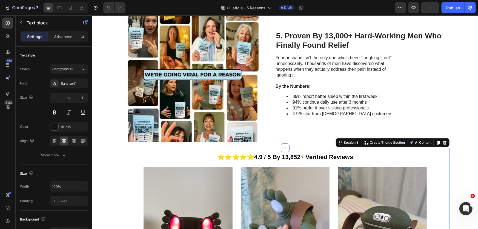
click at [283, 159] on div "⭐⭐⭐⭐⭐ 4.9 / 5 By 13,852+ Verified Reviews Text block" at bounding box center [284, 157] width 137 height 8
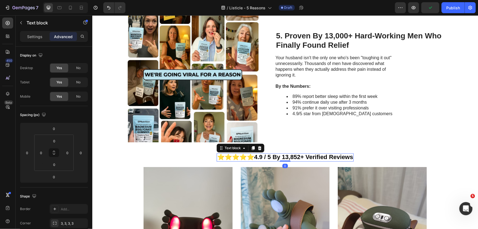
click at [282, 158] on strong "4.9 / 5 By 13,852+ Verified Reviews" at bounding box center [303, 156] width 99 height 7
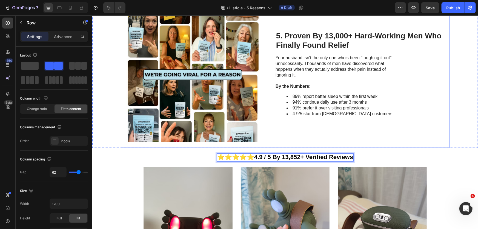
click at [376, 134] on div "5. Proven By 13,000+ Hard-Working Men Who Finally Found Relief Heading Your hus…" at bounding box center [359, 76] width 168 height 132
click at [277, 158] on strong "4.9 / 5 By 13,852+ Verified Reviews" at bounding box center [303, 156] width 99 height 7
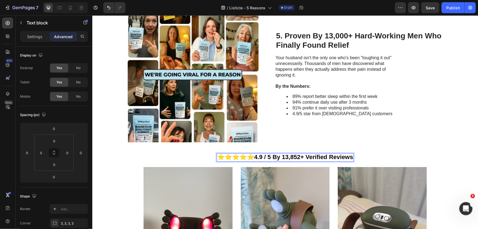
click at [277, 158] on strong "4.9 / 5 By 13,852+ Verified Reviews" at bounding box center [303, 156] width 99 height 7
click at [276, 157] on strong "4.9 / 5 By 13,852+ Verified Reviews" at bounding box center [303, 156] width 99 height 7
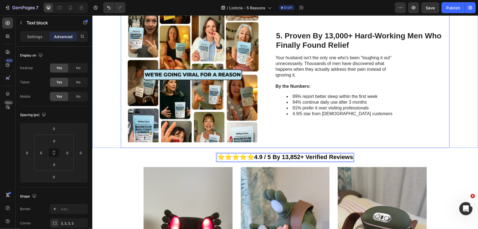
click at [331, 141] on div "5. Proven By 13,000+ Hard-Working Men Who Finally Found Relief Heading Your hus…" at bounding box center [359, 76] width 168 height 132
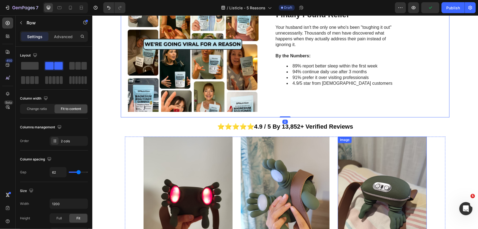
scroll to position [724, 0]
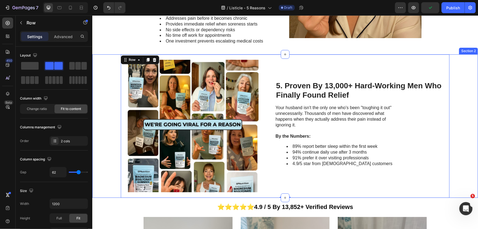
click at [463, 95] on div "Image 5. Proven By 13,000+ Hard-Working Men Who Finally Found Relief Heading Yo…" at bounding box center [284, 125] width 385 height 143
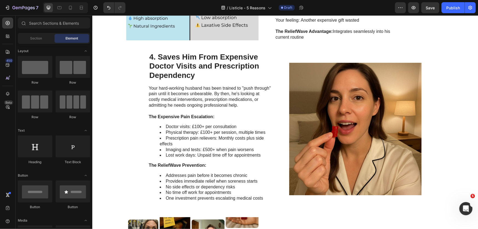
scroll to position [565, 0]
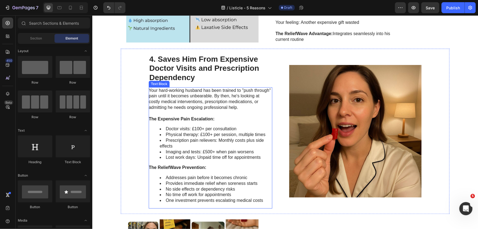
click at [229, 152] on li "Imaging and tests: £500+ when pain worsens" at bounding box center [215, 152] width 112 height 6
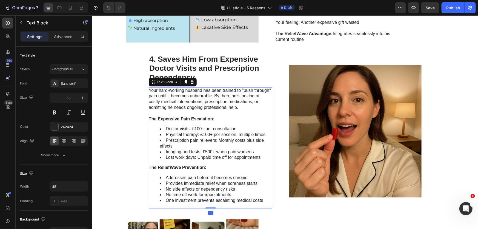
click at [192, 137] on li "Prescription pain relievers: Monthly costs plus side effects" at bounding box center [215, 142] width 112 height 11
click at [193, 129] on li "Doctor visits: £100+ per consultation" at bounding box center [215, 129] width 112 height 6
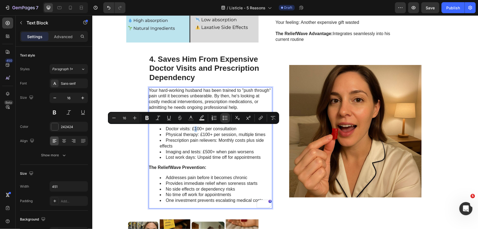
click at [195, 129] on li "Doctor visits: £100+ per consultation" at bounding box center [215, 129] width 112 height 6
click at [196, 129] on li "Doctor visits: £100+ per consultation" at bounding box center [215, 129] width 112 height 6
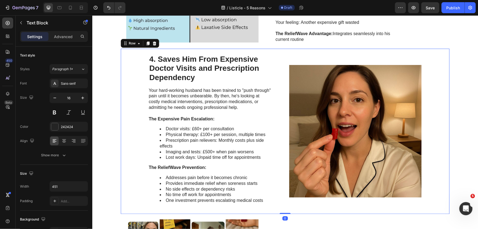
click at [434, 113] on div "4. Saves Him From Expensive Doctor Visits and Prescription Dependency Heading Y…" at bounding box center [284, 130] width 328 height 165
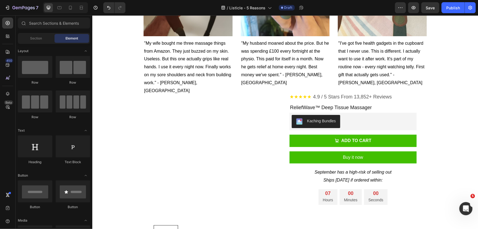
scroll to position [1047, 0]
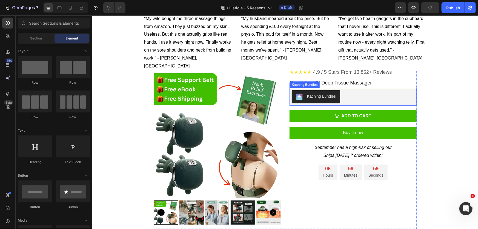
click at [323, 85] on p "ReliefWave™ Deep Tissue Massager" at bounding box center [353, 82] width 126 height 9
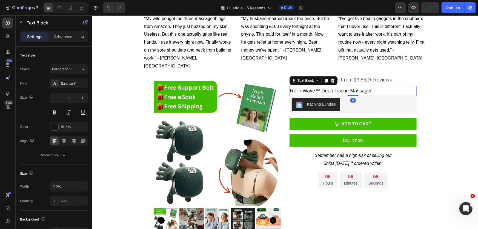
click at [314, 86] on p "ReliefWave™ Deep Tissue Massager" at bounding box center [353, 90] width 126 height 9
click at [317, 86] on p "ReliefWave™ Deep Tissue Massager" at bounding box center [353, 90] width 126 height 9
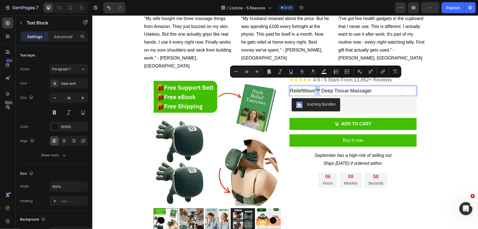
copy p "™"
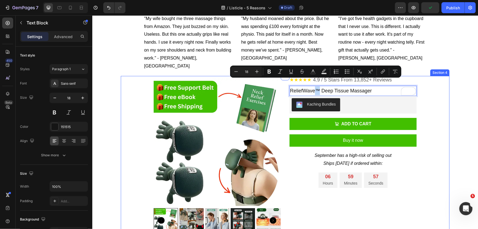
click at [437, 95] on div "★★★★★ 4.9 / 5 Stars From 12,000+ Reviews Custom Code SPNutrition Bisglycinate F…" at bounding box center [284, 157] width 328 height 158
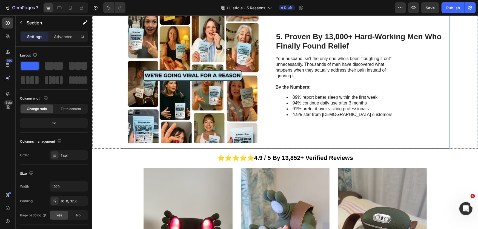
scroll to position [674, 0]
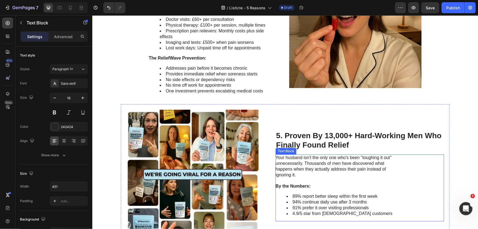
click at [319, 174] on p "Your husband isn't the only one who's been "toughing it out" unnecessarily. Tho…" at bounding box center [336, 165] width 123 height 23
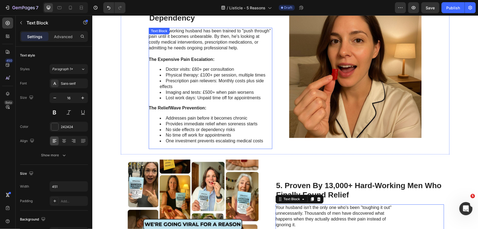
click at [173, 132] on li "No time off work for appointments" at bounding box center [215, 135] width 112 height 6
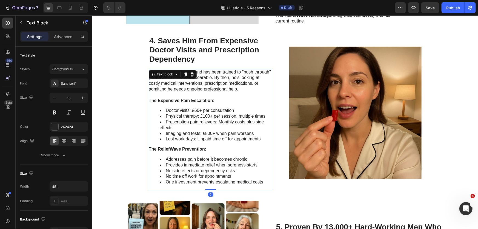
scroll to position [575, 0]
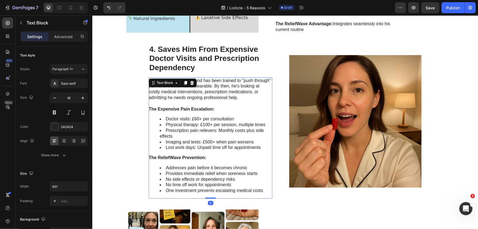
click at [182, 127] on li "Prescription pain relievers: Monthly costs plus side effects" at bounding box center [215, 132] width 112 height 11
click at [177, 158] on strong "The ReliefWave Prevention:" at bounding box center [176, 157] width 57 height 5
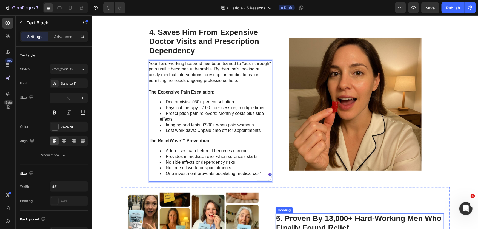
scroll to position [674, 0]
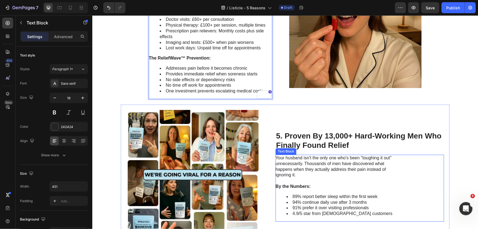
click at [376, 175] on p "Your husband isn't the only one who's been "toughing it out" unnecessarily. Tho…" at bounding box center [336, 166] width 123 height 23
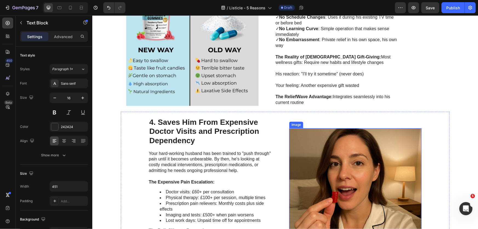
scroll to position [475, 0]
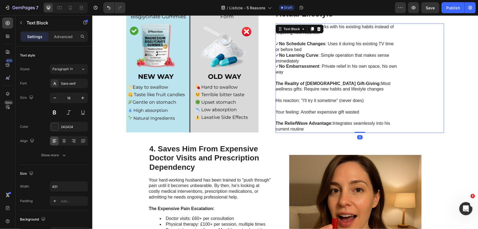
click at [375, 111] on p "Your feeling: Another expensive gift wasted" at bounding box center [336, 108] width 123 height 11
click at [305, 124] on strong "The ReliefWave Advantage:" at bounding box center [303, 123] width 57 height 5
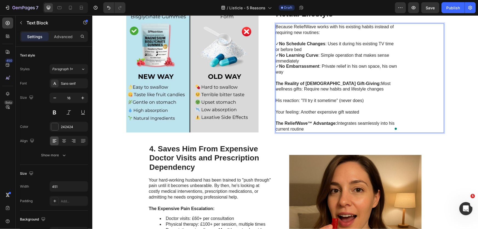
click at [344, 108] on p "Your feeling: Another expensive gift wasted" at bounding box center [336, 108] width 123 height 11
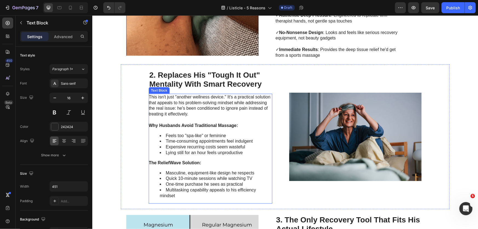
scroll to position [251, 0]
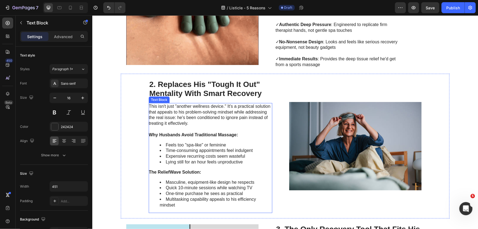
click at [241, 146] on li "Feels too "spa-like" or feminine" at bounding box center [215, 145] width 112 height 6
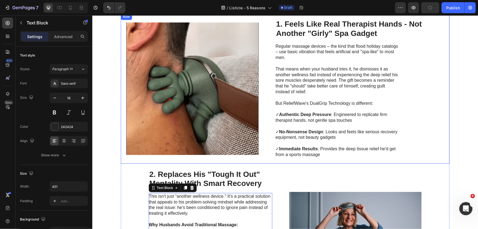
scroll to position [151, 0]
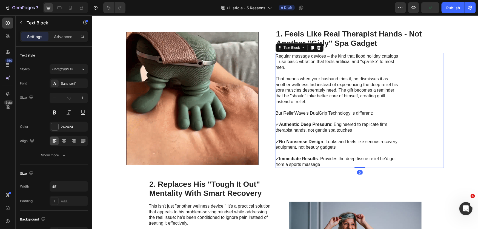
click at [345, 120] on p at bounding box center [336, 119] width 123 height 6
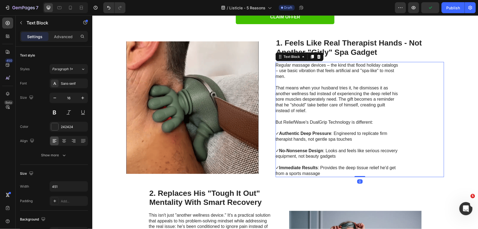
scroll to position [126, 0]
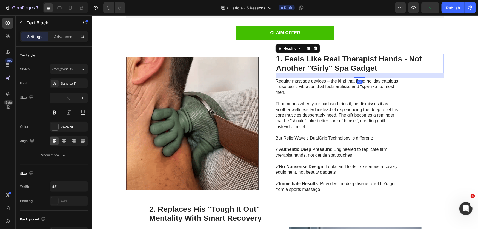
click at [396, 60] on strong "1. Feels Like Real Therapist Hands - Not Another "Girly" Spa Gadget" at bounding box center [349, 63] width 146 height 18
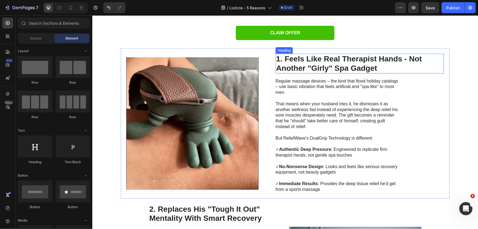
click at [401, 63] on h2 "1. Feels Like Real Therapist Hands - Not Another "Girly" Spa Gadget" at bounding box center [359, 62] width 168 height 19
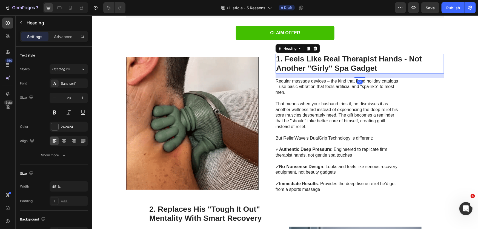
click at [401, 68] on h2 "1. Feels Like Real Therapist Hands - Not Another "Girly" Spa Gadget" at bounding box center [359, 62] width 168 height 19
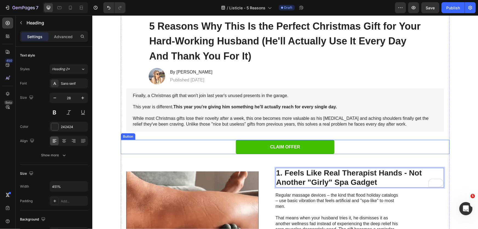
scroll to position [0, 0]
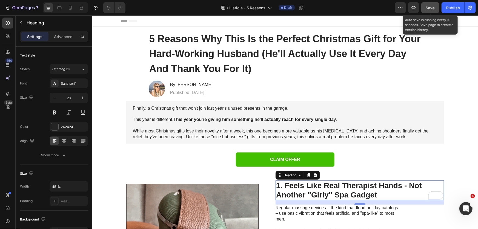
click at [429, 11] on button "Save" at bounding box center [430, 7] width 18 height 11
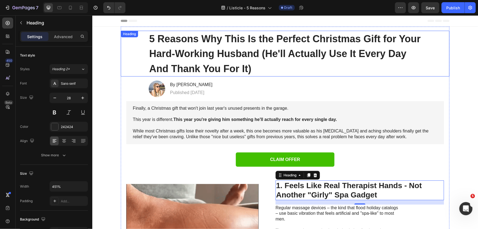
click at [333, 68] on h1 "5 Reasons Why This Is the Perfect Christmas Gift for Your Hard-Working Husband …" at bounding box center [284, 53] width 273 height 46
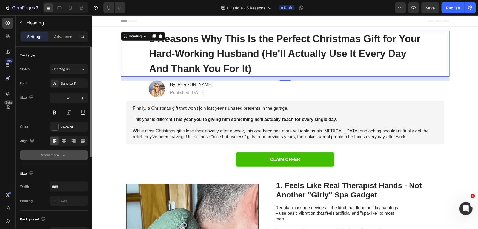
click at [58, 154] on div "Show more" at bounding box center [53, 154] width 25 height 5
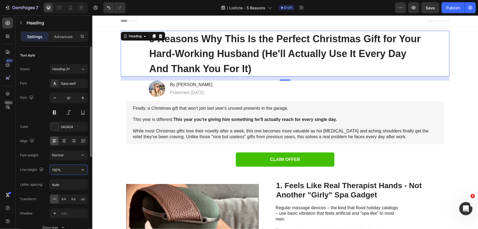
click at [70, 170] on input "130%" at bounding box center [69, 170] width 38 height 10
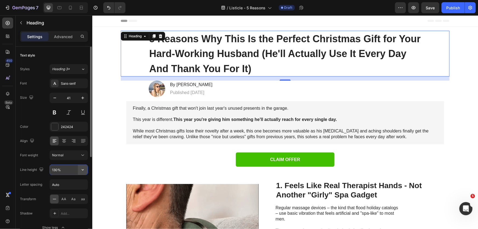
click at [80, 168] on icon "button" at bounding box center [82, 169] width 5 height 5
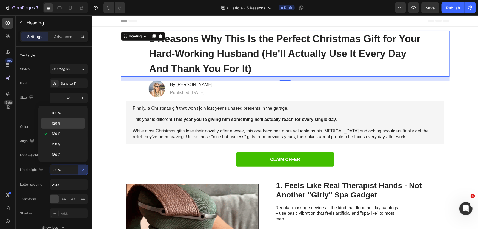
click at [70, 124] on p "120%" at bounding box center [67, 123] width 31 height 5
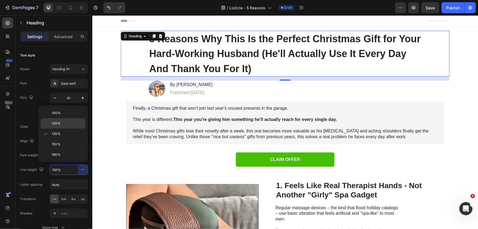
type input "120%"
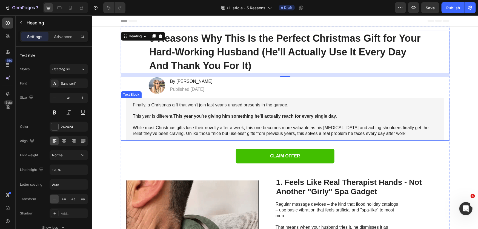
click at [317, 111] on p at bounding box center [284, 110] width 304 height 6
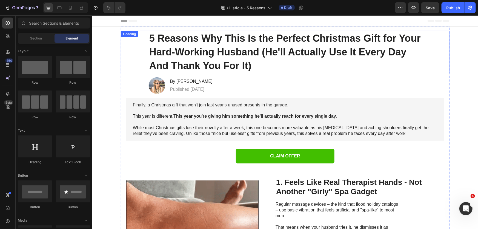
click at [209, 49] on strong "5 Reasons Why This Is the Perfect Christmas Gift for Your Hard-Working Husband …" at bounding box center [284, 51] width 271 height 39
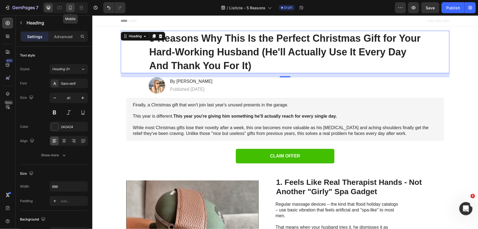
click at [71, 6] on icon at bounding box center [70, 7] width 5 height 5
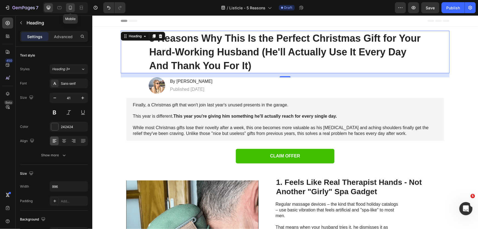
type input "26"
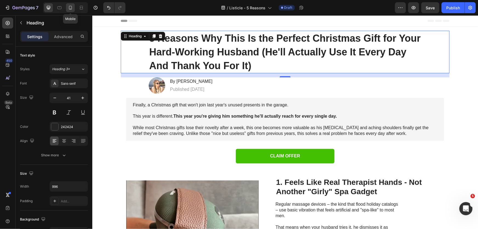
type input "100%"
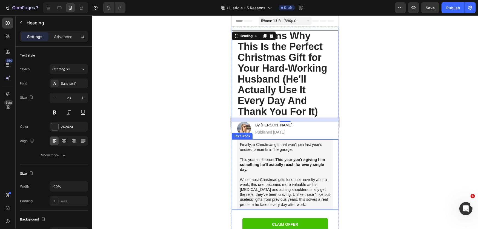
click at [318, 153] on p at bounding box center [284, 154] width 90 height 5
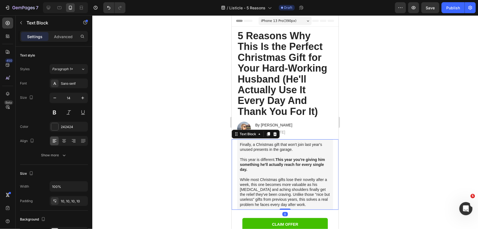
click at [296, 76] on strong "5 Reasons Why This Is the Perfect Christmas Gift for Your Hard-Working Husband …" at bounding box center [282, 73] width 90 height 87
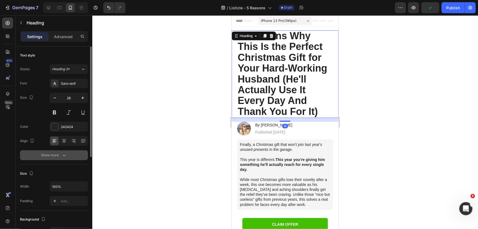
click at [53, 151] on button "Show more" at bounding box center [54, 155] width 68 height 10
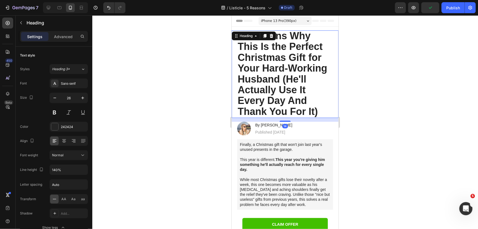
click at [430, 129] on div at bounding box center [284, 121] width 385 height 213
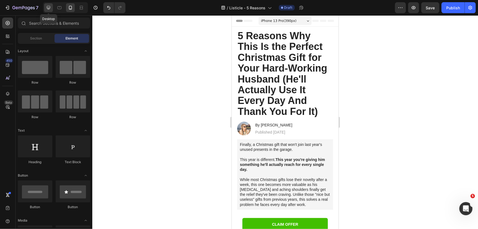
click at [50, 8] on icon at bounding box center [49, 8] width 4 height 4
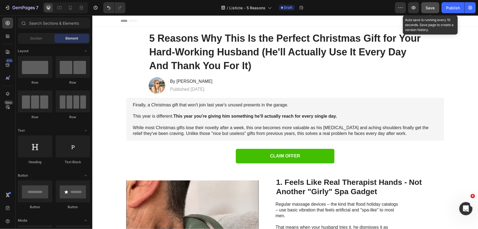
click at [433, 6] on span "Save" at bounding box center [430, 7] width 9 height 5
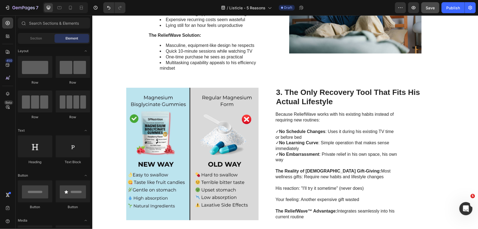
scroll to position [404, 0]
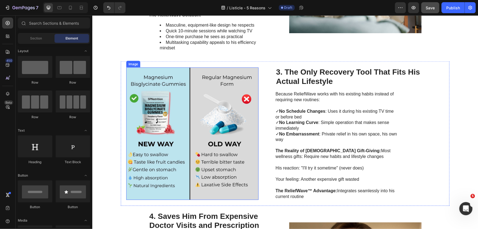
click at [196, 123] on img at bounding box center [192, 133] width 132 height 132
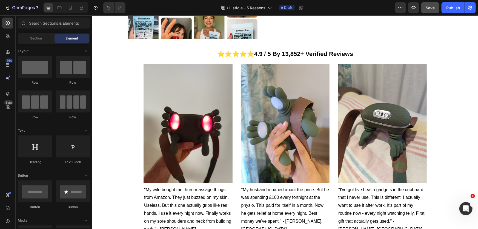
scroll to position [871, 0]
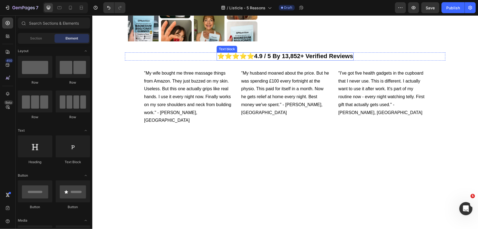
click at [275, 56] on strong "4.9 / 5 By 13,852+ Verified Reviews" at bounding box center [303, 55] width 99 height 7
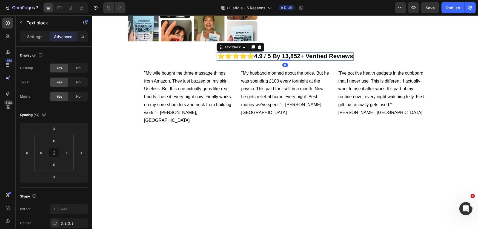
click at [275, 56] on strong "4.9 / 5 By 13,852+ Verified Reviews" at bounding box center [303, 55] width 99 height 7
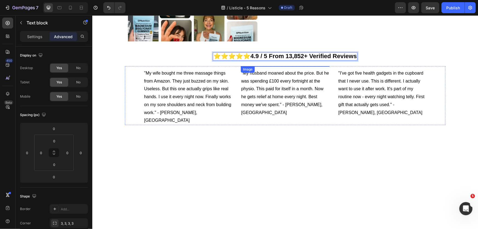
click at [310, 66] on img at bounding box center [284, 66] width 89 height 0
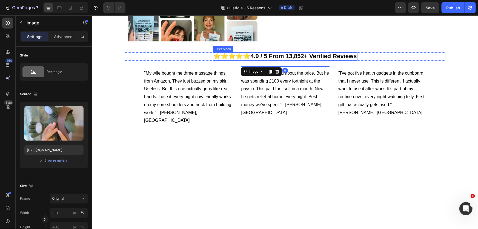
click at [289, 53] on strong "4.9 / 5 From 13,852+ Verified Reviews" at bounding box center [303, 55] width 106 height 7
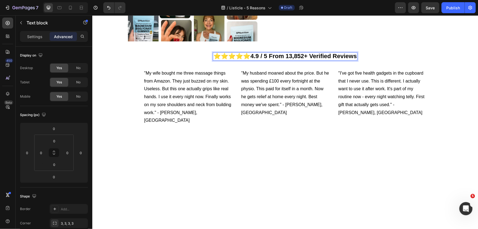
click at [279, 54] on strong "4.9 / 5 From 13,852+ Verified Reviews" at bounding box center [303, 55] width 106 height 7
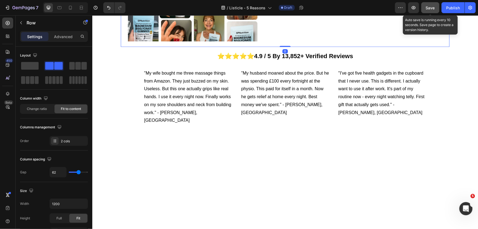
click at [432, 8] on span "Save" at bounding box center [430, 7] width 9 height 5
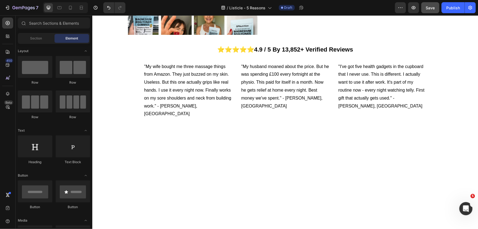
scroll to position [875, 0]
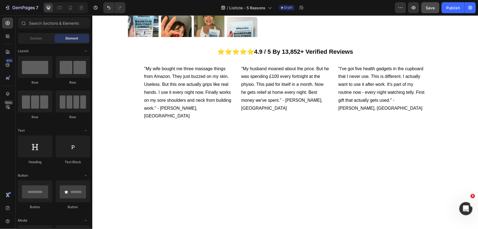
click at [447, 126] on section "⭐⭐⭐⭐⭐ 4.9 / 5 By 13,852+ Verified Reviews Text block Row Image "My wife bought …" at bounding box center [284, 83] width 337 height 83
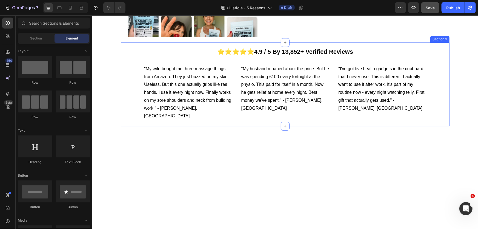
click at [142, 46] on div "⭐⭐⭐⭐⭐ 4.9 / 5 By 13,852+ Verified Reviews Text block Row Image "My wife bought …" at bounding box center [284, 83] width 328 height 83
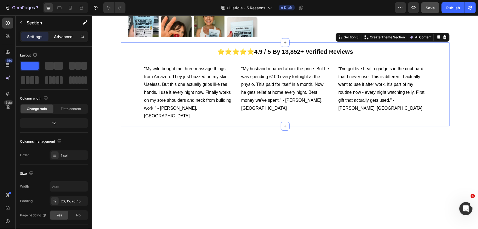
click at [52, 39] on div "Advanced" at bounding box center [63, 36] width 27 height 9
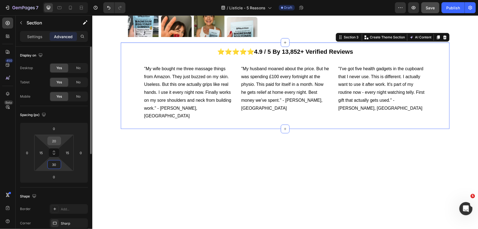
type input "30"
click at [55, 141] on input "20" at bounding box center [54, 141] width 11 height 8
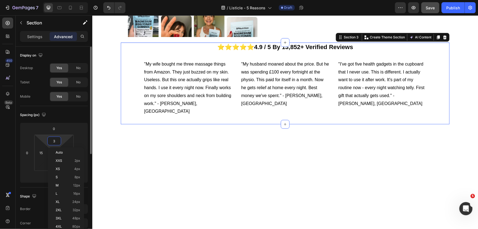
type input "30"
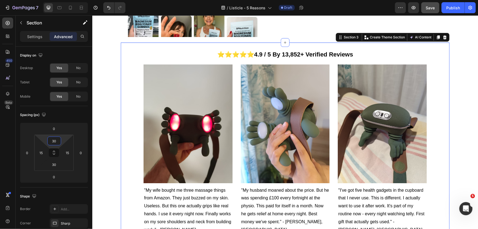
click at [455, 76] on div "Image 5. Proven By 13,000+ Hard-Working Men Who Finally Found Relief Heading Yo…" at bounding box center [284, 37] width 385 height 1773
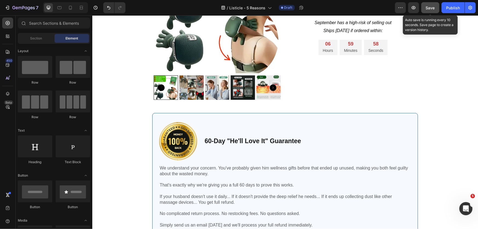
click at [435, 7] on button "Save" at bounding box center [430, 7] width 18 height 11
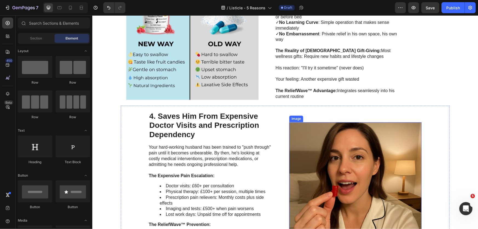
scroll to position [675, 0]
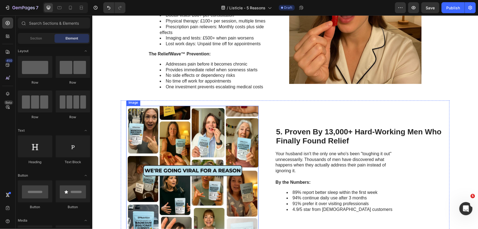
click at [211, 158] on img at bounding box center [192, 171] width 132 height 132
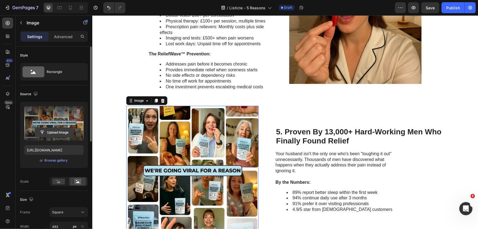
click at [50, 128] on input "file" at bounding box center [54, 132] width 38 height 9
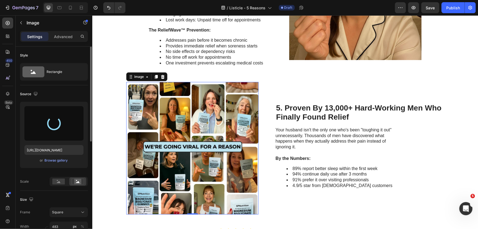
scroll to position [700, 0]
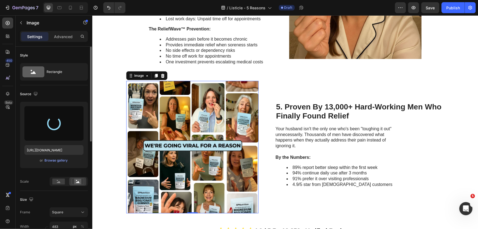
type input "https://cdn.shopify.com/s/files/1/0517/9988/3963/files/gempages_586408464922706…"
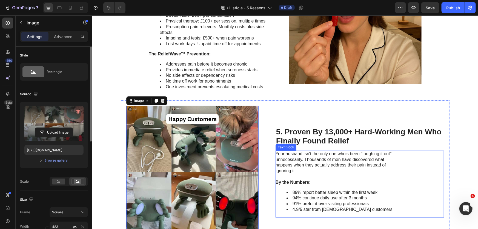
click at [371, 165] on p "Your husband isn't the only one who's been "toughing it out" unnecessarily. Tho…" at bounding box center [336, 162] width 123 height 23
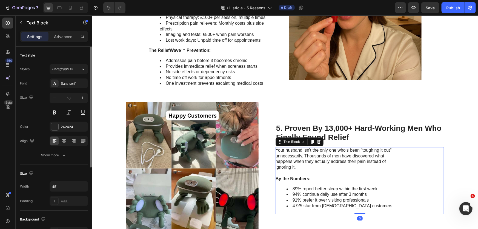
scroll to position [675, 0]
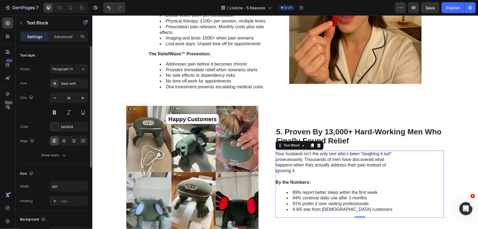
click at [395, 123] on div "5. Proven By 13,000+ Hard-Working Men Who Finally Found Relief Heading Your hus…" at bounding box center [359, 171] width 168 height 132
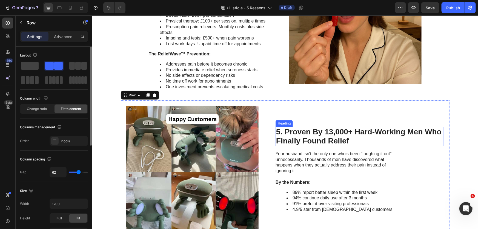
click at [384, 135] on h2 "5. Proven By 13,000+ Hard-Working Men Who Finally Found Relief" at bounding box center [359, 135] width 168 height 19
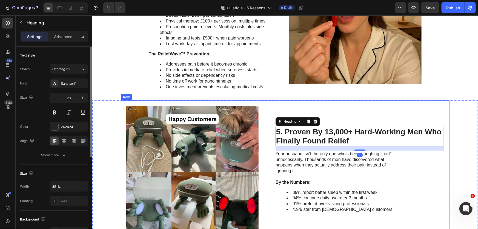
click at [341, 109] on div "5. Proven By 13,000+ Hard-Working Men Who Finally Found Relief Heading 16 Your …" at bounding box center [359, 171] width 168 height 132
click at [357, 131] on h2 "5. Proven By 13,000+ Hard-Working Men Who Finally Found Relief" at bounding box center [359, 135] width 168 height 19
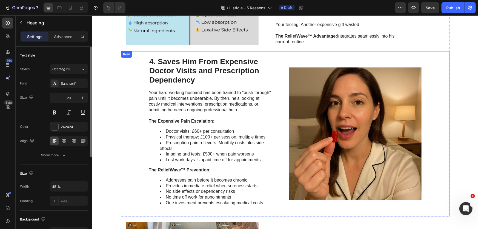
scroll to position [550, 0]
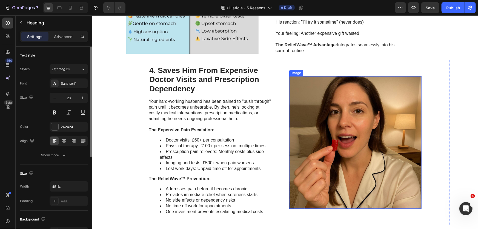
click at [341, 122] on img at bounding box center [355, 142] width 132 height 132
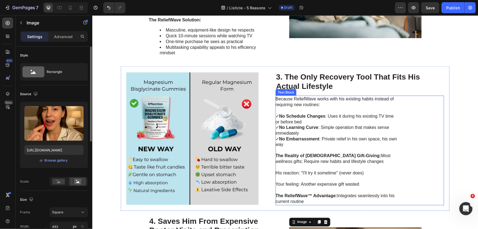
scroll to position [401, 0]
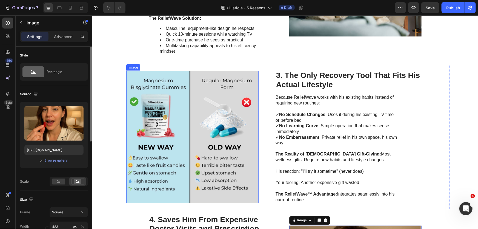
click at [180, 137] on img at bounding box center [192, 136] width 132 height 132
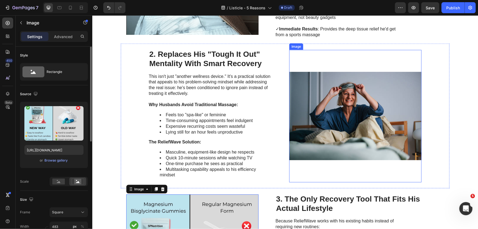
scroll to position [276, 0]
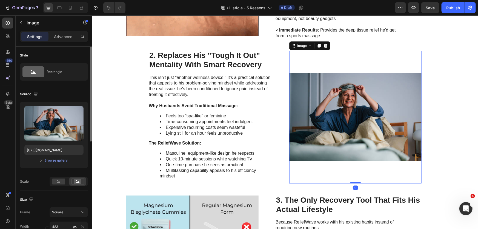
click at [344, 130] on img at bounding box center [355, 117] width 132 height 132
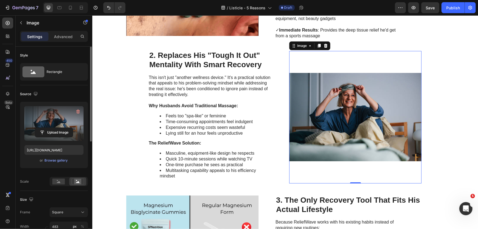
click at [65, 123] on label at bounding box center [53, 123] width 59 height 34
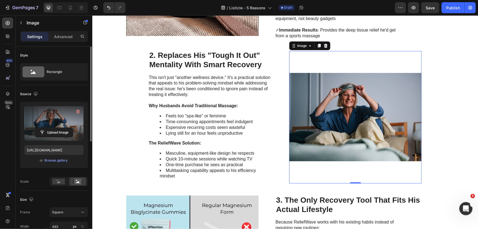
click at [65, 128] on input "file" at bounding box center [54, 132] width 38 height 9
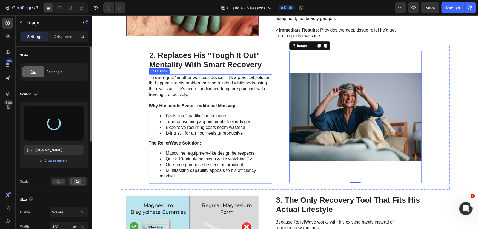
type input "https://cdn.shopify.com/s/files/1/0517/9988/3963/files/gempages_586408464922706…"
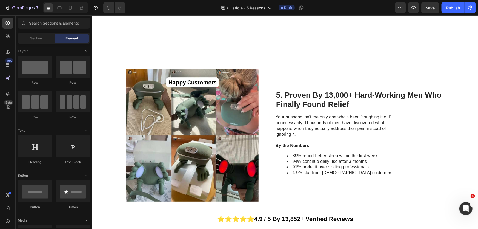
scroll to position [763, 0]
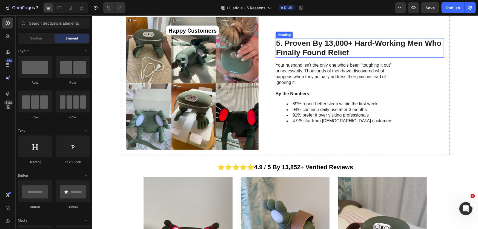
click at [316, 26] on div "5. Proven By 13,000+ Hard-Working Men Who Finally Found Relief Heading Your hus…" at bounding box center [359, 83] width 168 height 132
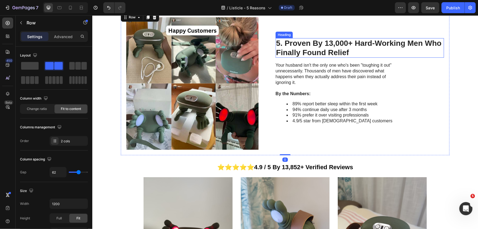
click at [353, 53] on h2 "5. Proven By 13,000+ Hard-Working Men Who Finally Found Relief" at bounding box center [359, 47] width 168 height 19
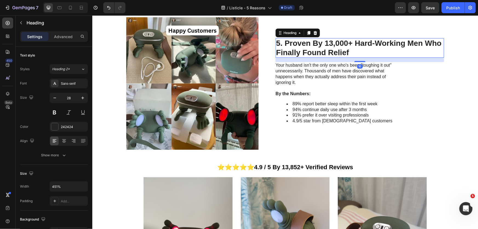
click at [332, 40] on h2 "5. Proven By 13,000+ Hard-Working Men Who Finally Found Relief" at bounding box center [359, 47] width 168 height 19
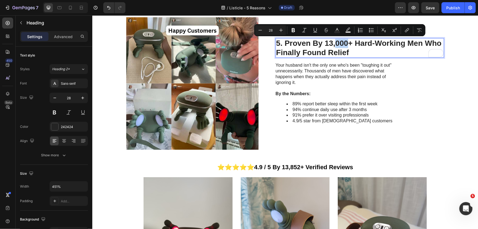
drag, startPoint x: 333, startPoint y: 43, endPoint x: 344, endPoint y: 45, distance: 11.6
click at [344, 45] on p "5. Proven By 13,000+ Hard-Working Men Who Finally Found Relief" at bounding box center [359, 47] width 167 height 18
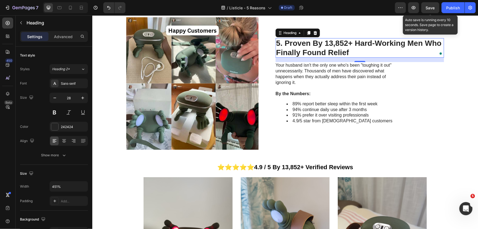
click at [428, 9] on span "Save" at bounding box center [430, 7] width 9 height 5
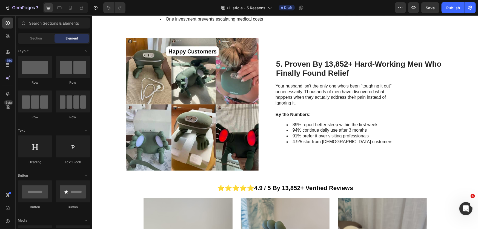
scroll to position [731, 0]
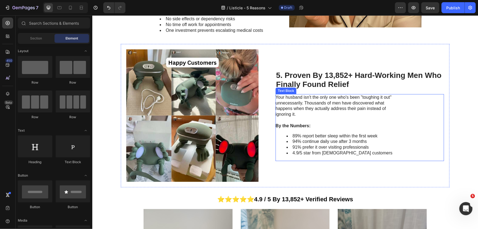
click at [324, 146] on li "91% prefer it over visiting professionals" at bounding box center [342, 147] width 112 height 6
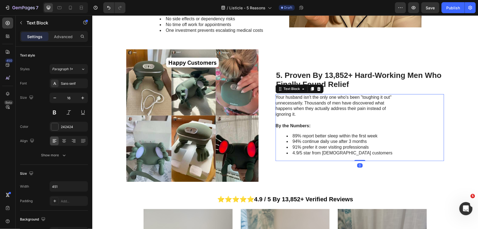
click at [308, 157] on div "Your husband isn't the only one who's been "toughing it out" unnecessarily. Tho…" at bounding box center [336, 127] width 123 height 67
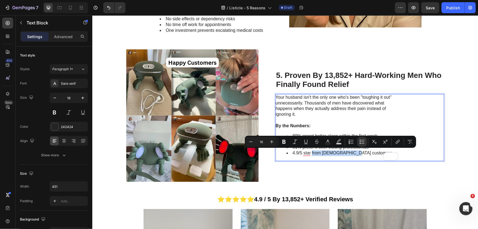
drag, startPoint x: 309, startPoint y: 154, endPoint x: 355, endPoint y: 152, distance: 45.5
click at [355, 152] on li "4.9/5 star from [DEMOGRAPHIC_DATA] customers" at bounding box center [342, 153] width 112 height 6
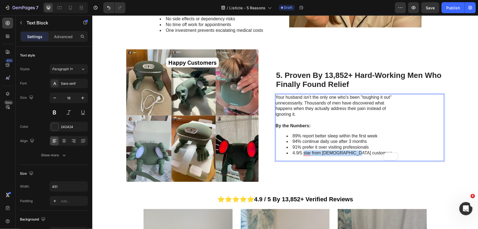
drag, startPoint x: 301, startPoint y: 153, endPoint x: 353, endPoint y: 152, distance: 52.8
click at [353, 152] on li "4.9/5 star from [DEMOGRAPHIC_DATA] customers" at bounding box center [342, 153] width 112 height 6
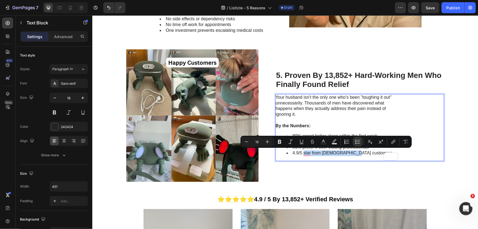
click at [353, 152] on li "4.9/5 star from [DEMOGRAPHIC_DATA] customers" at bounding box center [342, 153] width 112 height 6
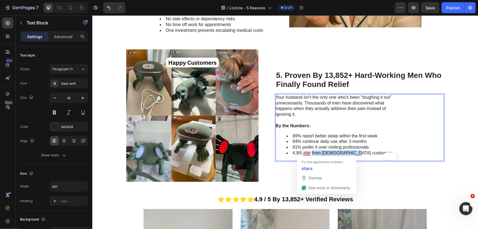
drag, startPoint x: 357, startPoint y: 151, endPoint x: 310, endPoint y: 154, distance: 47.4
click at [310, 154] on li "4.9/5 star from [DEMOGRAPHIC_DATA] customers" at bounding box center [342, 153] width 112 height 6
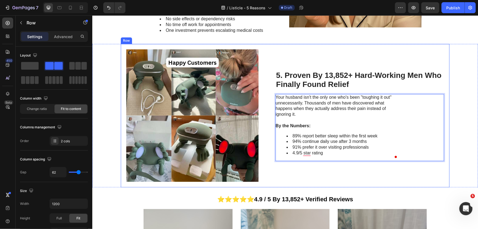
click at [423, 59] on div "5. Proven By 13,852+ Hard-Working Men Who Finally Found Relief Heading Your hus…" at bounding box center [359, 115] width 168 height 132
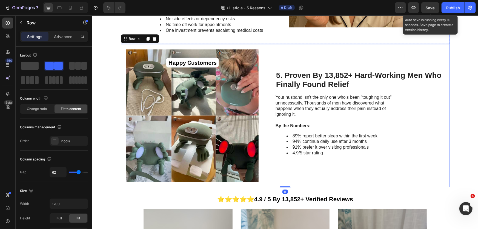
click at [428, 9] on span "Save" at bounding box center [430, 7] width 9 height 5
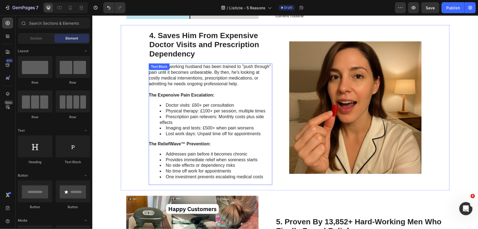
scroll to position [550, 0]
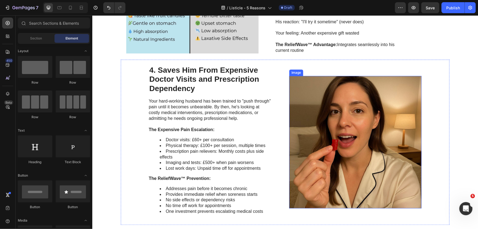
click at [365, 149] on img at bounding box center [355, 142] width 132 height 132
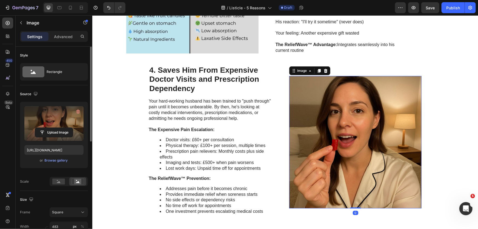
click at [63, 126] on label at bounding box center [53, 123] width 59 height 34
click at [63, 128] on input "file" at bounding box center [54, 132] width 38 height 9
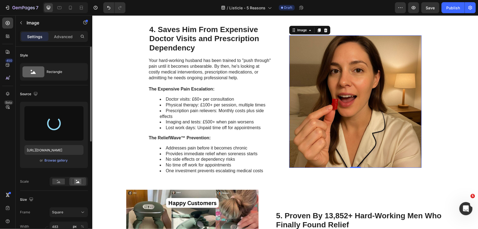
scroll to position [575, 0]
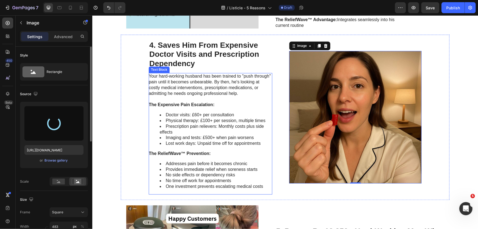
type input "https://cdn.shopify.com/s/files/1/0517/9988/3963/files/gempages_586408464922706…"
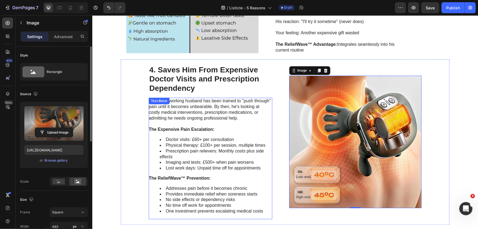
scroll to position [550, 0]
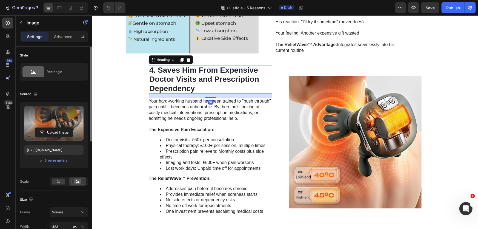
click at [223, 80] on h2 "4. Saves Him From Expensive Doctor Visits and Prescription Dependency" at bounding box center [209, 79] width 123 height 29
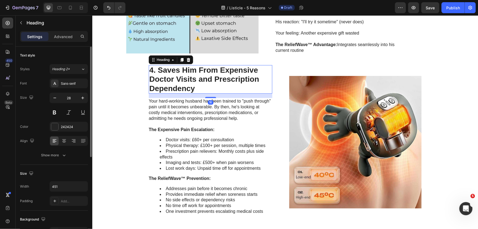
click at [223, 80] on h2 "4. Saves Him From Expensive Doctor Visits and Prescription Dependency" at bounding box center [209, 79] width 123 height 29
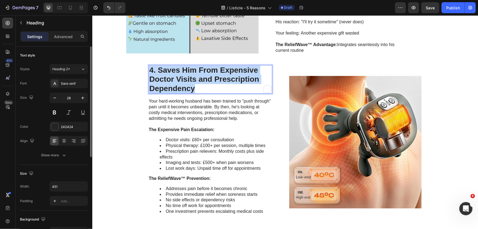
click at [223, 80] on p "4. Saves Him From Expensive Doctor Visits and Prescription Dependency" at bounding box center [210, 79] width 122 height 28
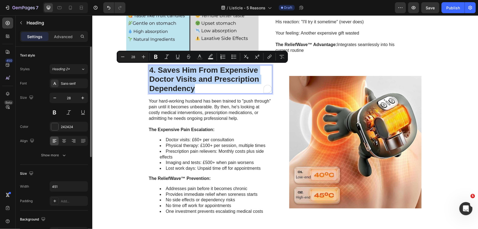
click at [204, 102] on p "Your hard-working husband has been trained to "push through" pain until it beco…" at bounding box center [209, 109] width 123 height 23
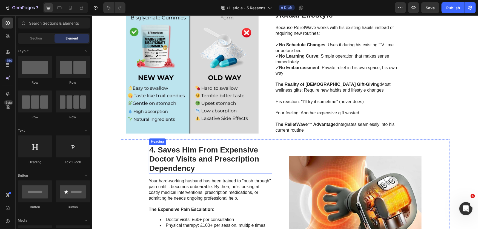
scroll to position [401, 0]
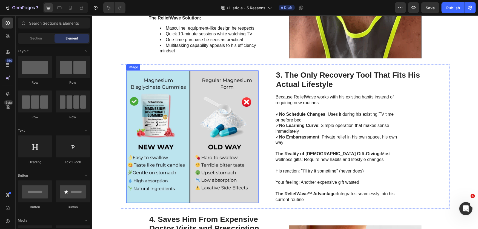
click at [222, 132] on img at bounding box center [192, 136] width 132 height 132
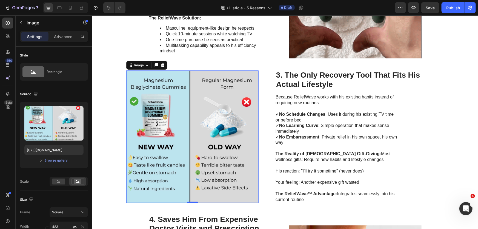
click at [410, 125] on div "Because ReliefWave works with his existing habits instead of requiring new rout…" at bounding box center [359, 147] width 168 height 109
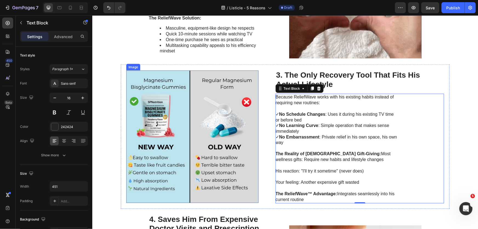
click at [191, 122] on img at bounding box center [192, 136] width 132 height 132
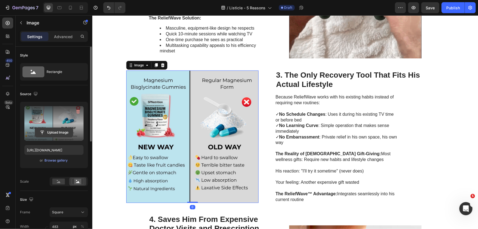
click at [59, 131] on input "file" at bounding box center [54, 132] width 38 height 9
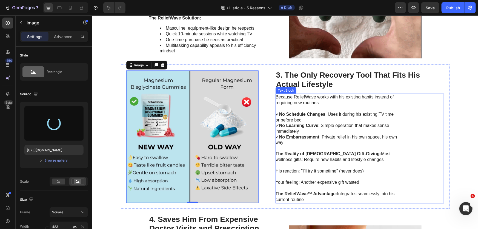
type input "https://cdn.shopify.com/s/files/1/0517/9988/3963/files/gempages_586408464922706…"
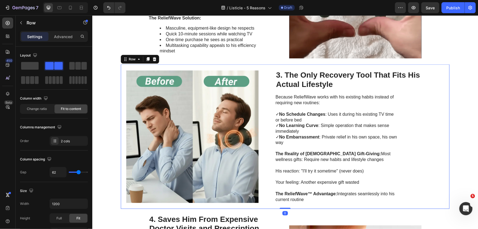
click at [442, 103] on div "Image 3. The Only Recovery Tool That Fits His Actual Lifestyle Heading Because …" at bounding box center [284, 136] width 328 height 144
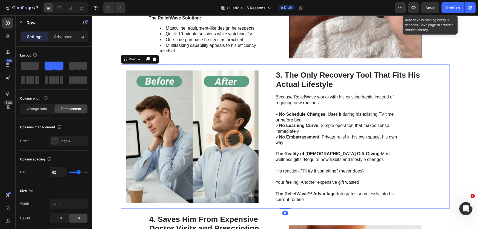
click at [432, 9] on span "Save" at bounding box center [430, 7] width 9 height 5
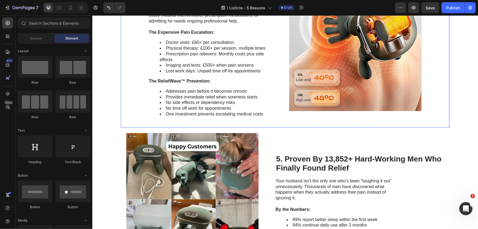
scroll to position [691, 0]
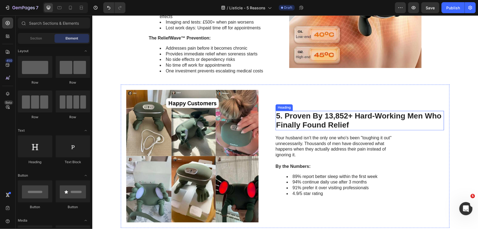
click at [374, 121] on h2 "5. Proven By 13,852+ Hard-Working Men Who Finally Found Relief" at bounding box center [359, 119] width 168 height 19
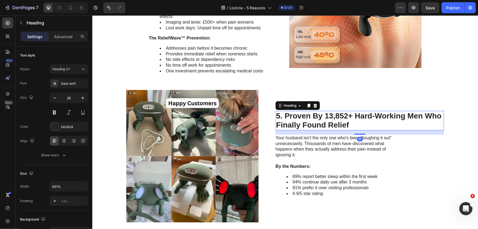
click at [366, 123] on h2 "5. Proven By 13,852+ Hard-Working Men Who Finally Found Relief" at bounding box center [359, 119] width 168 height 19
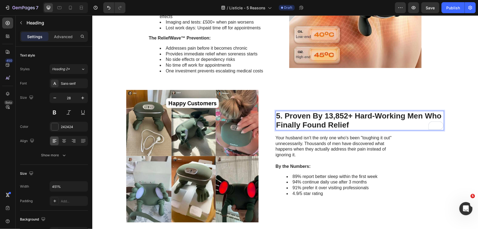
click at [423, 117] on p "5. Proven By 13,852+ Hard-Working Men Who Finally Found Relief" at bounding box center [359, 120] width 167 height 18
click at [425, 115] on p "5. Proven By 13,852+ Hard-Working Men and Women Who Finally Found Relief" at bounding box center [359, 120] width 167 height 18
click at [420, 116] on p "5. Proven By 13,852+ Hard-Working Men and Women Who Finally Found Relief" at bounding box center [359, 120] width 167 height 18
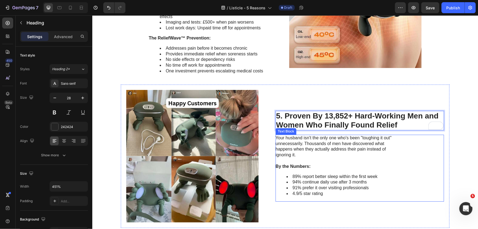
click at [324, 151] on p "Your husband isn't the only one who's been "toughing it out" unnecessarily. Tho…" at bounding box center [336, 146] width 123 height 23
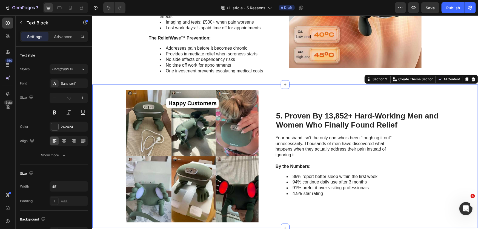
click at [458, 85] on div "Image 5. Proven By 13,852+ Hard-Working Men and Women Who Finally Found Relief …" at bounding box center [284, 155] width 385 height 143
click at [401, 137] on div "Your husband isn't the only one who's been "toughing it out" unnecessarily. Tho…" at bounding box center [359, 167] width 168 height 67
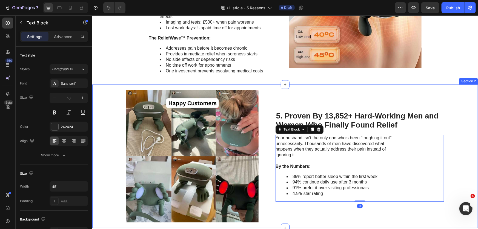
click at [458, 143] on div "Image 5. Proven By 13,852+ Hard-Working Men and Women Who Finally Found Relief …" at bounding box center [284, 155] width 385 height 143
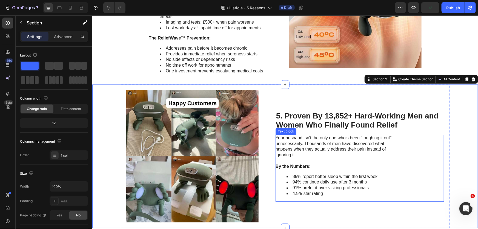
click at [353, 139] on p "Your husband isn't the only one who's been "toughing it out" unnecessarily. Tho…" at bounding box center [336, 146] width 123 height 23
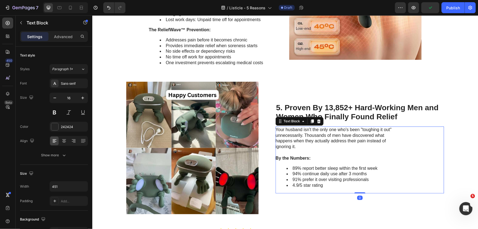
scroll to position [715, 0]
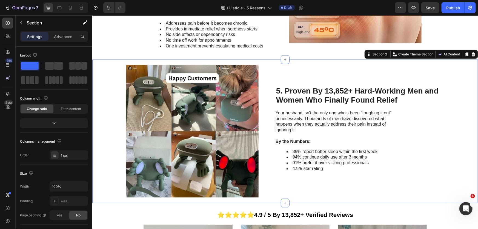
click at [455, 135] on div "Image 5. Proven By 13,852+ Hard-Working Men and Women Who Finally Found Relief …" at bounding box center [284, 130] width 385 height 143
click at [425, 83] on div "5. Proven By 13,852+ Hard-Working Men and Women Who Finally Found Relief Headin…" at bounding box center [359, 131] width 168 height 132
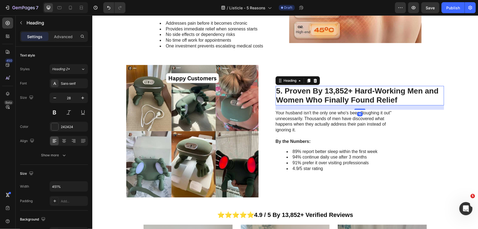
click at [325, 104] on h2 "5. Proven By 13,852+ Hard-Working Men and Women Who Finally Found Relief" at bounding box center [359, 94] width 168 height 19
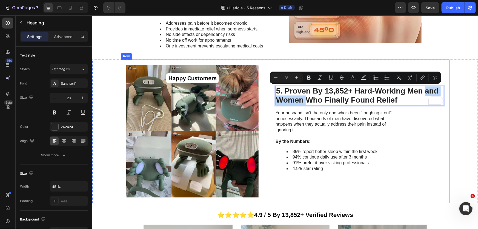
drag, startPoint x: 422, startPoint y: 90, endPoint x: 305, endPoint y: 105, distance: 117.6
click at [305, 105] on div "5. Proven By 13,852+ Hard-Working Men and Women Who Finally Found Relief Headin…" at bounding box center [359, 131] width 168 height 132
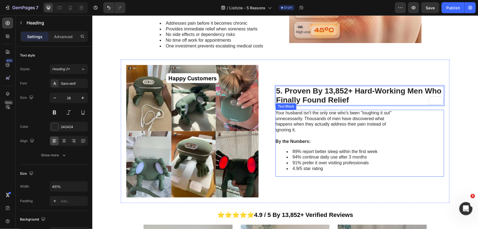
click at [345, 126] on p "Your husband isn't the only one who's been "toughing it out" unnecessarily. Tho…" at bounding box center [336, 121] width 123 height 23
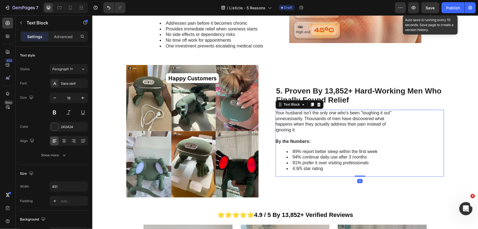
click at [432, 9] on span "Save" at bounding box center [430, 7] width 9 height 5
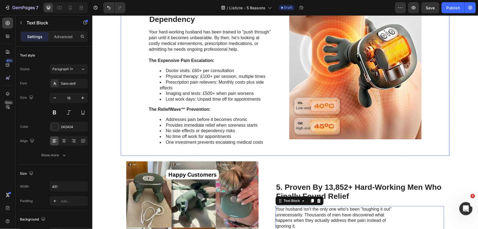
scroll to position [591, 0]
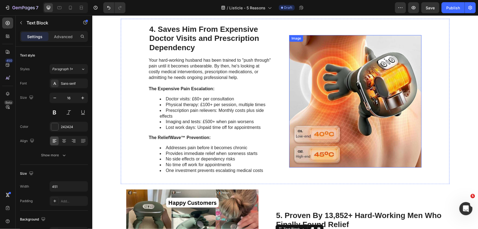
click at [338, 109] on img at bounding box center [355, 101] width 132 height 132
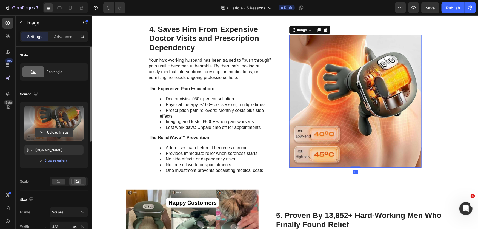
click at [54, 128] on input "file" at bounding box center [54, 132] width 38 height 9
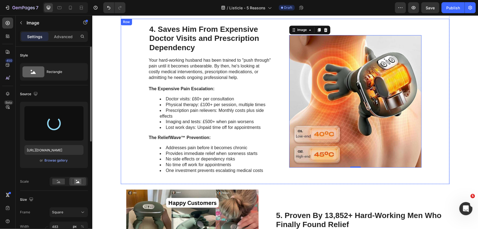
type input "[URL][DOMAIN_NAME]"
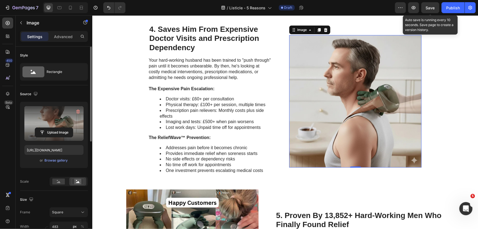
click at [431, 8] on span "Save" at bounding box center [430, 7] width 9 height 5
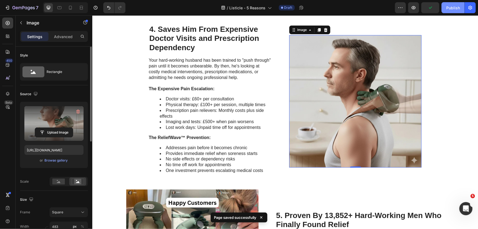
click at [451, 8] on div "Publish" at bounding box center [453, 8] width 14 height 6
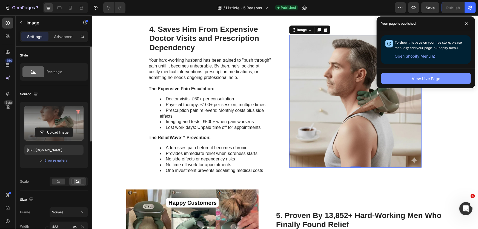
click at [420, 77] on div "View Live Page" at bounding box center [425, 79] width 28 height 6
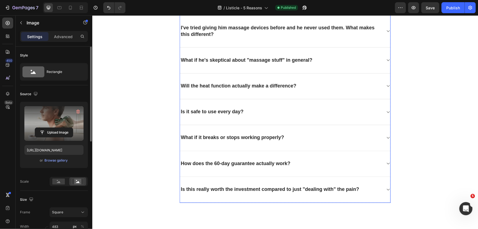
scroll to position [1629, 0]
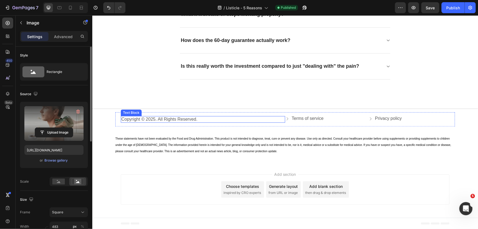
click at [196, 119] on p "Copyright © 2025. All Rights Reserved." at bounding box center [202, 119] width 163 height 6
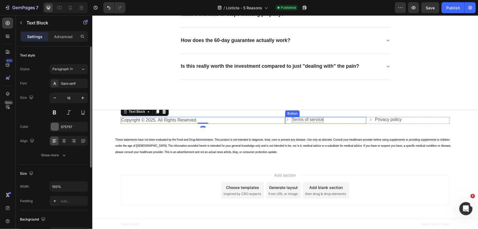
click at [312, 116] on p "Terms of service" at bounding box center [307, 119] width 32 height 6
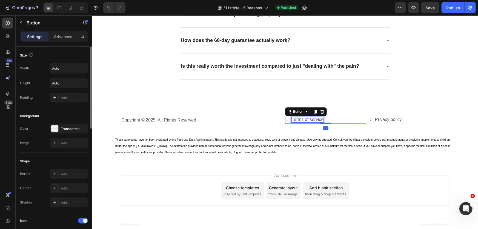
click at [301, 117] on p "Terms of service" at bounding box center [307, 119] width 32 height 6
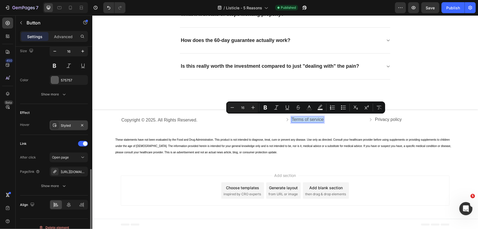
scroll to position [280, 0]
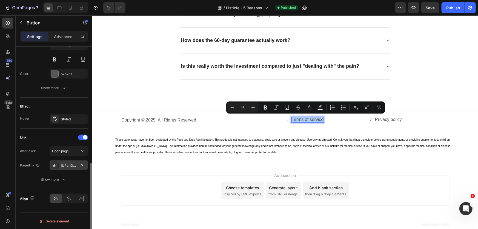
click at [71, 161] on div "https://spnutrition-us.com/policies/terms-of-service" at bounding box center [69, 165] width 38 height 10
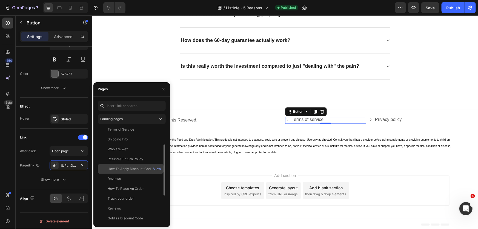
scroll to position [7, 0]
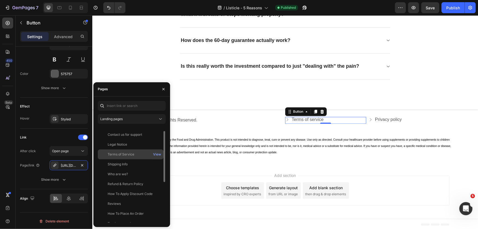
click at [129, 155] on div "Terms of Service" at bounding box center [121, 154] width 27 height 5
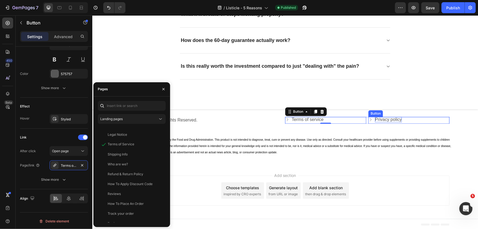
click at [381, 116] on p "Privacy policy" at bounding box center [387, 119] width 27 height 6
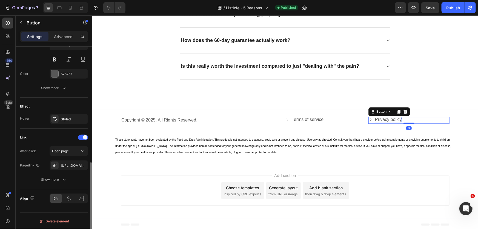
scroll to position [280, 0]
click at [70, 167] on div "https://spnutrition-us.com/policies/privacy-policy" at bounding box center [69, 165] width 16 height 5
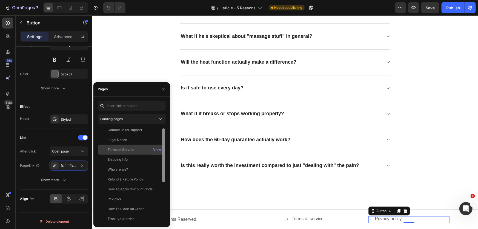
scroll to position [0, 0]
drag, startPoint x: 163, startPoint y: 191, endPoint x: 162, endPoint y: 139, distance: 51.7
click at [162, 139] on div at bounding box center [163, 154] width 3 height 54
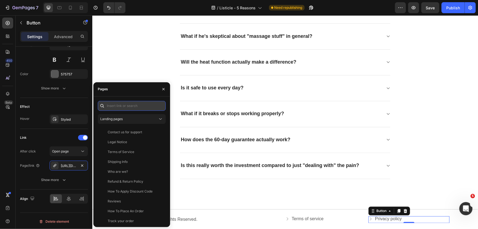
click at [122, 108] on input "text" at bounding box center [132, 106] width 68 height 10
paste input "https://goblizz.com/pages/legal-notice"
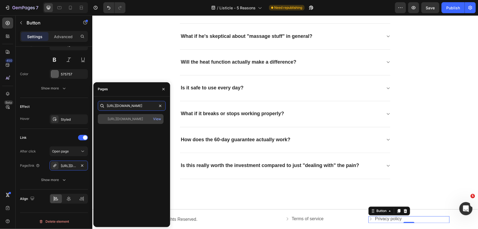
type input "https://goblizz.com/pages/legal-notice"
click at [137, 120] on div "https://goblizz.com/pages/legal-notice" at bounding box center [125, 118] width 35 height 5
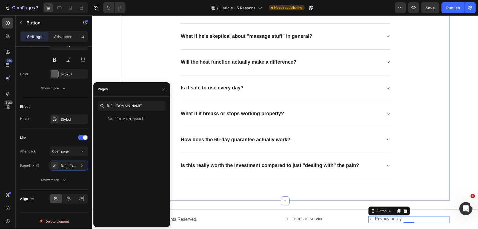
click at [289, 185] on div "Frequently asked questions Heading Will he actually use it, or will it end up i…" at bounding box center [284, 48] width 328 height 303
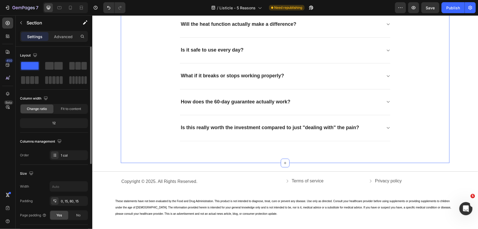
scroll to position [1579, 0]
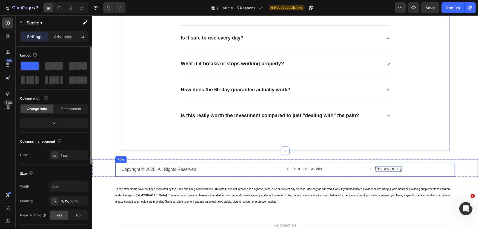
click at [388, 167] on p "Privacy policy" at bounding box center [387, 169] width 27 height 6
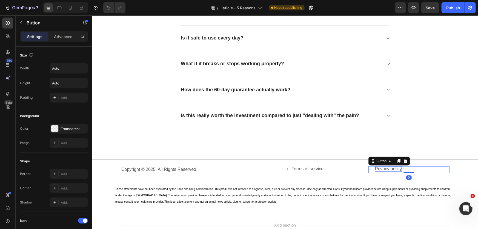
click at [388, 167] on p "Privacy policy" at bounding box center [387, 169] width 27 height 6
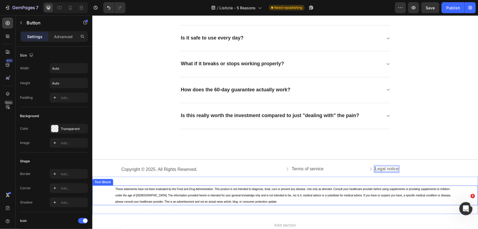
click at [305, 201] on p "These statements have not been evaluated by the Food and Drug Administration. T…" at bounding box center [284, 195] width 339 height 19
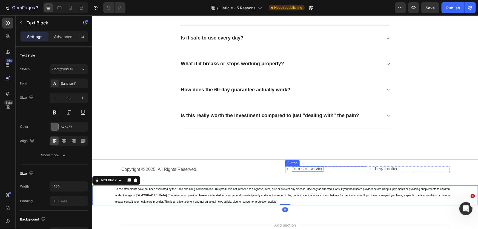
click at [302, 166] on p "Terms of service" at bounding box center [307, 169] width 32 height 6
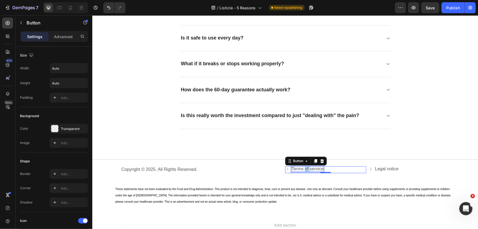
click at [303, 168] on p "Terms of service" at bounding box center [307, 169] width 32 height 6
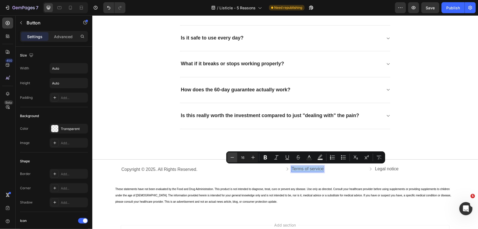
click at [233, 158] on icon "Editor contextual toolbar" at bounding box center [231, 156] width 5 height 5
type input "14"
click at [390, 166] on p "Legal notice" at bounding box center [386, 169] width 24 height 6
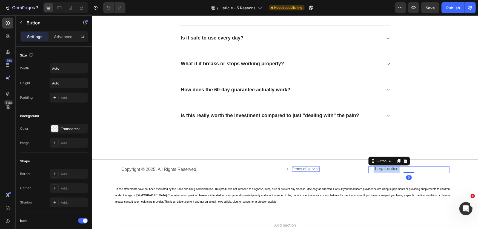
click at [390, 166] on p "Legal notice" at bounding box center [386, 169] width 24 height 6
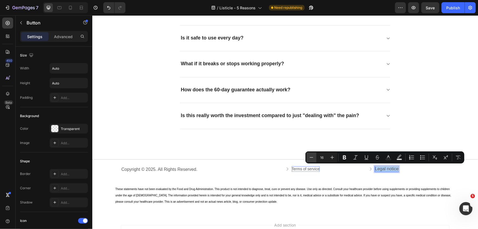
click at [311, 156] on icon "Editor contextual toolbar" at bounding box center [310, 156] width 5 height 5
type input "14"
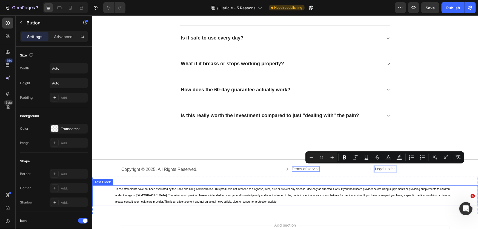
click at [324, 191] on p "These statements have not been evaluated by the Food and Drug Administration. T…" at bounding box center [284, 195] width 339 height 19
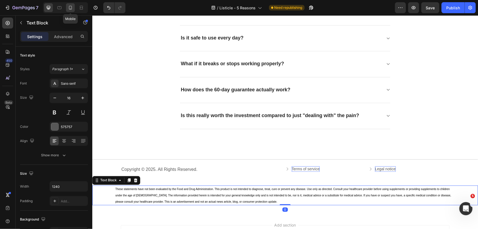
drag, startPoint x: 67, startPoint y: 5, endPoint x: 69, endPoint y: 11, distance: 6.4
click at [67, 5] on div at bounding box center [70, 7] width 9 height 9
type input "14"
type input "100%"
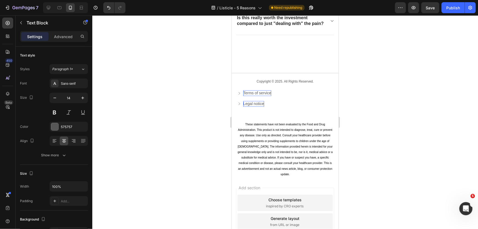
scroll to position [1698, 0]
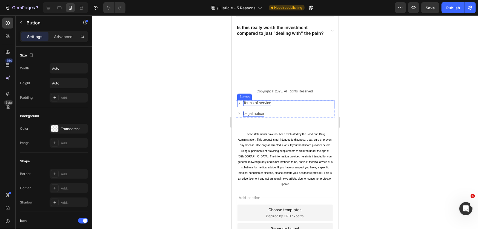
click at [254, 105] on span "Terms of service" at bounding box center [257, 102] width 28 height 4
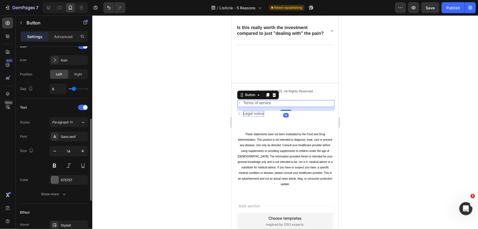
scroll to position [280, 0]
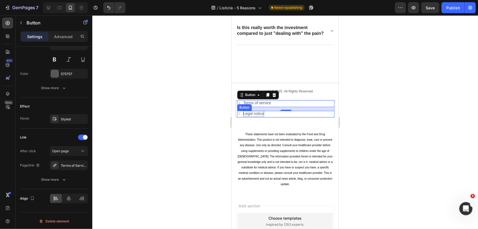
click at [258, 115] on span "Legal notice" at bounding box center [253, 113] width 21 height 4
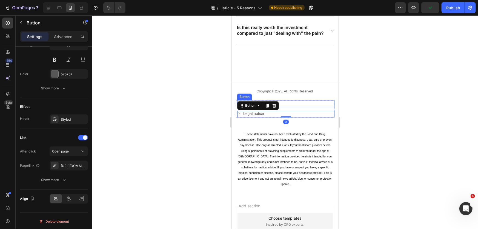
click at [290, 106] on div "Terms of service Button" at bounding box center [285, 103] width 97 height 7
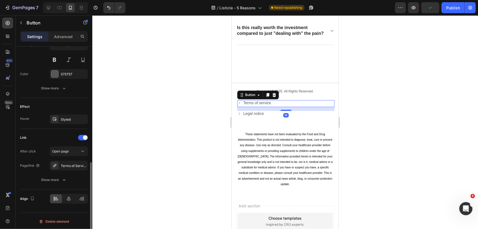
scroll to position [279, 0]
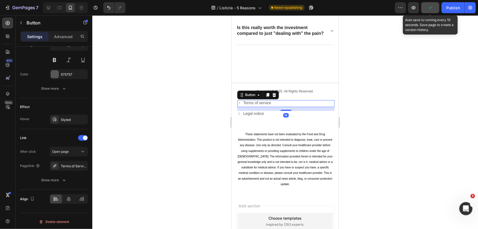
click at [435, 6] on button "button" at bounding box center [430, 7] width 18 height 11
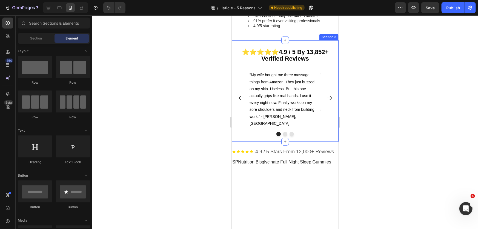
scroll to position [1314, 0]
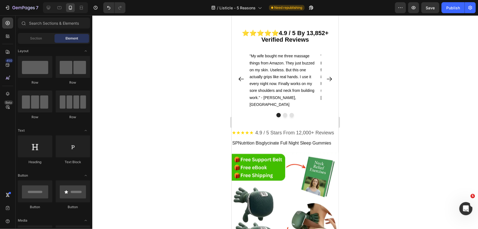
click at [325, 82] on icon "Carousel Next Arrow" at bounding box center [328, 78] width 7 height 7
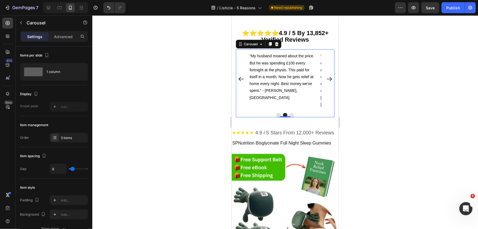
click at [325, 82] on icon "Carousel Next Arrow" at bounding box center [328, 78] width 7 height 7
click at [241, 82] on icon "Carousel Back Arrow" at bounding box center [240, 78] width 7 height 7
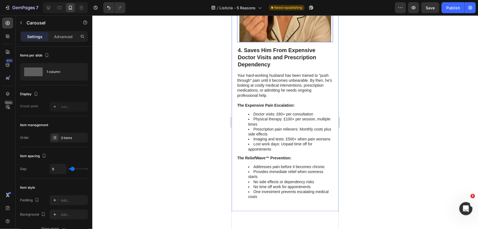
scroll to position [816, 0]
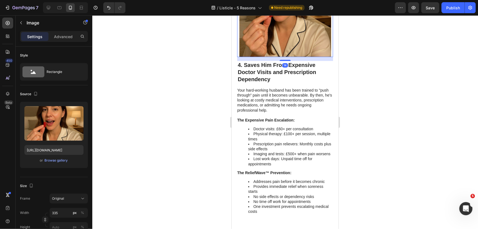
click at [275, 57] on img at bounding box center [285, 11] width 92 height 92
click at [53, 160] on div "Browse gallery" at bounding box center [56, 160] width 23 height 5
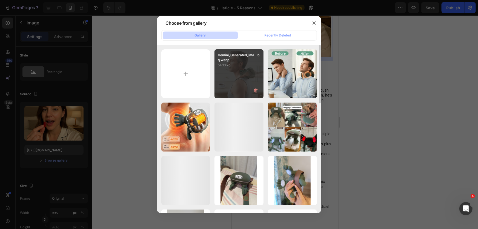
click at [234, 84] on div "Gemini_Generated_Ima...bq.webp 54.13 kb" at bounding box center [238, 73] width 49 height 49
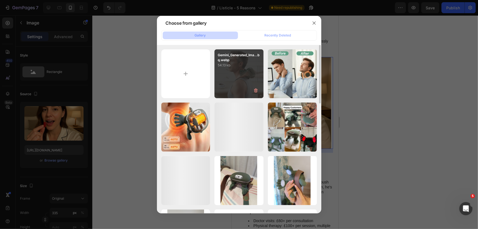
type input "[URL][DOMAIN_NAME]"
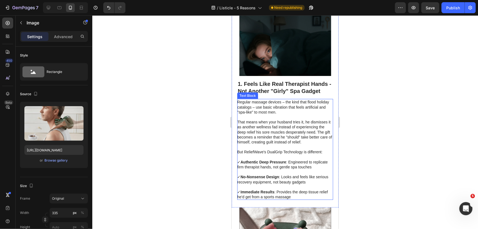
scroll to position [144, 0]
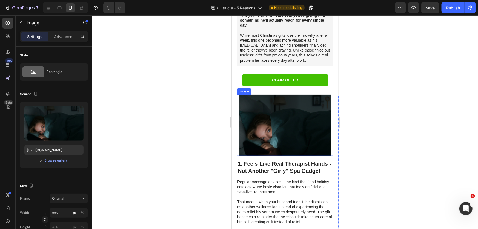
click at [282, 120] on img at bounding box center [285, 124] width 92 height 61
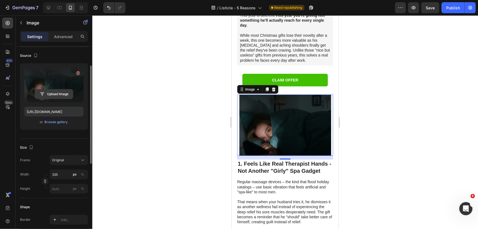
scroll to position [0, 0]
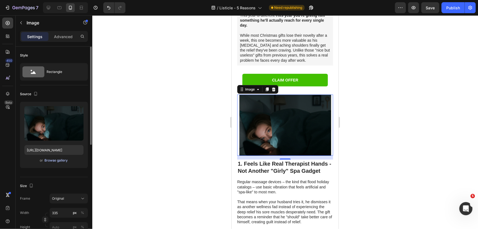
click at [59, 159] on div "Browse gallery" at bounding box center [56, 160] width 23 height 5
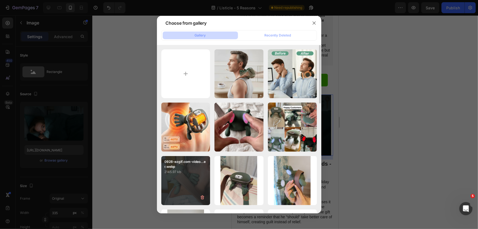
click at [178, 189] on div "0928-ezgif.com-video...er.webp 2145.97 kb" at bounding box center [185, 180] width 49 height 49
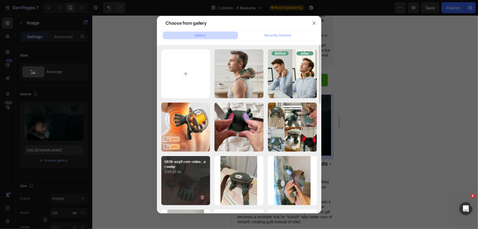
type input "[URL][DOMAIN_NAME]"
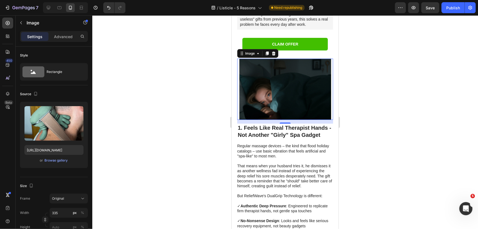
scroll to position [119, 0]
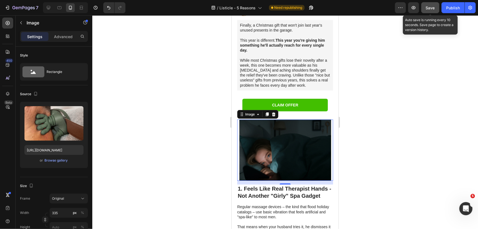
click at [428, 11] on button "Save" at bounding box center [430, 7] width 18 height 11
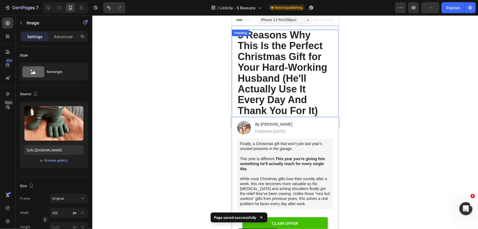
scroll to position [0, 0]
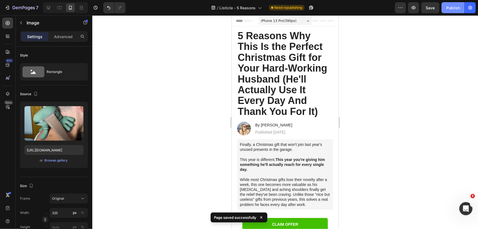
click at [449, 8] on div "Publish" at bounding box center [453, 8] width 14 height 6
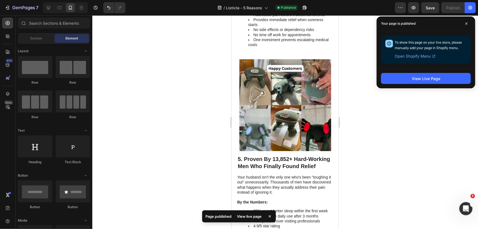
scroll to position [1107, 0]
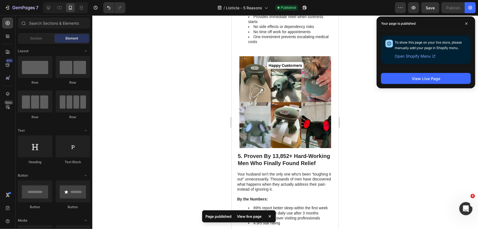
drag, startPoint x: 336, startPoint y: 98, endPoint x: 590, endPoint y: 121, distance: 255.3
click at [468, 24] on span at bounding box center [466, 23] width 9 height 9
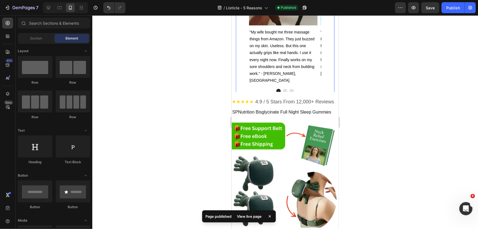
scroll to position [1445, 0]
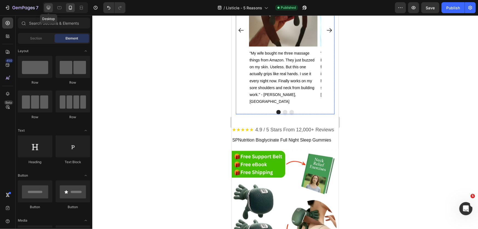
click at [49, 5] on icon at bounding box center [48, 7] width 5 height 5
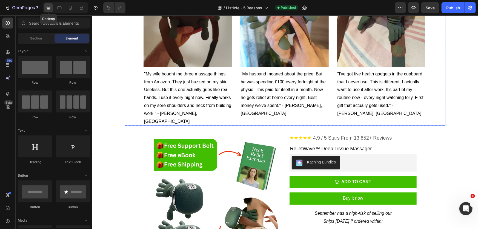
scroll to position [1462, 0]
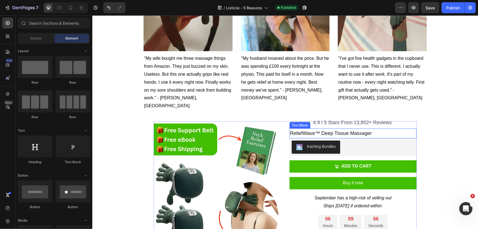
click at [345, 129] on p "ReliefWave™ Deep Tissue Massager" at bounding box center [353, 133] width 126 height 9
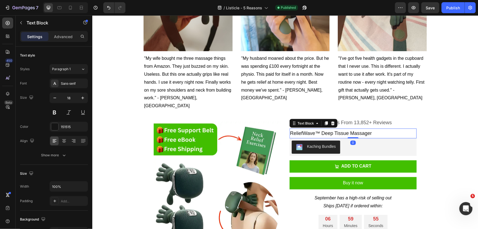
click at [345, 129] on p "ReliefWave™ Deep Tissue Massager" at bounding box center [353, 133] width 126 height 9
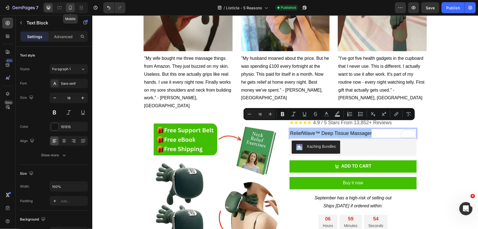
click at [69, 7] on icon at bounding box center [70, 8] width 3 height 4
type input "16"
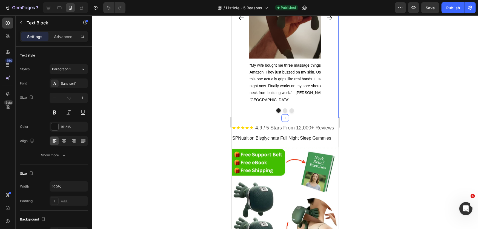
scroll to position [1449, 0]
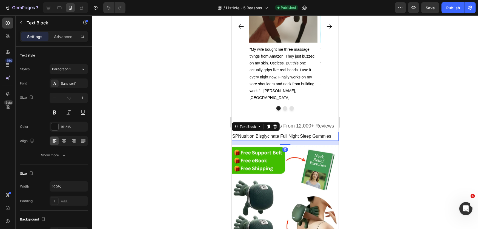
click at [282, 132] on p "SPNutrition Bisglycinate Full Night Sleep Gummies" at bounding box center [285, 136] width 106 height 8
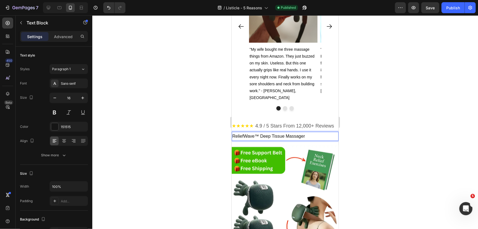
click at [369, 120] on div at bounding box center [284, 121] width 385 height 213
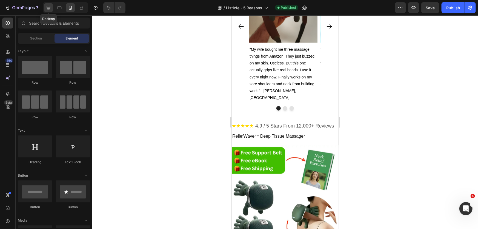
click at [48, 7] on icon at bounding box center [48, 7] width 5 height 5
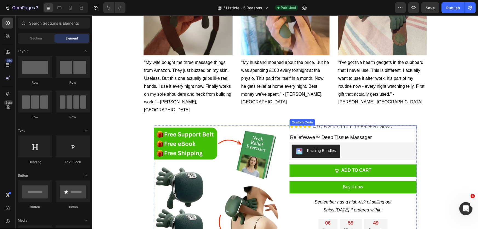
click at [344, 125] on div "★★★★★ 4.9 / 5 Stars From 13,852+ Reviews Custom Code" at bounding box center [352, 126] width 127 height 3
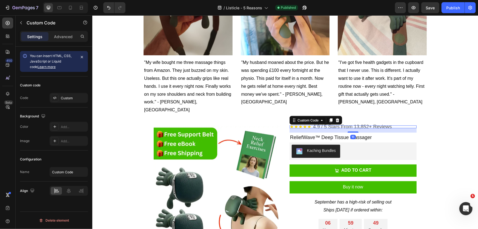
click at [344, 128] on div "16" at bounding box center [352, 130] width 127 height 4
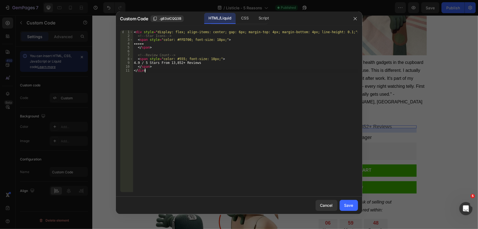
click at [238, 74] on div "< div style = "display: flex; align-items: center; gap: 6px; margin-top: 4px; m…" at bounding box center [245, 114] width 225 height 169
type textarea "</span> </div>"
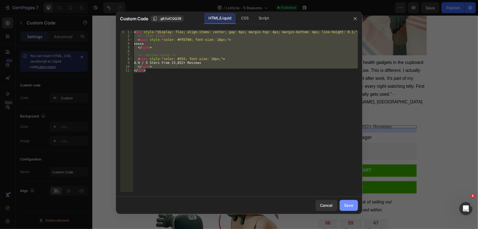
click at [353, 206] on button "Save" at bounding box center [348, 205] width 18 height 11
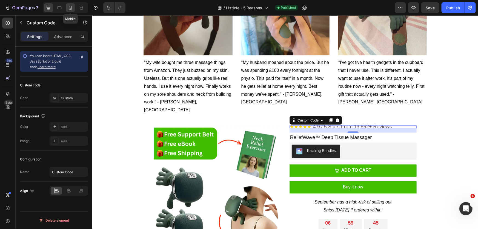
click at [71, 6] on icon at bounding box center [70, 7] width 5 height 5
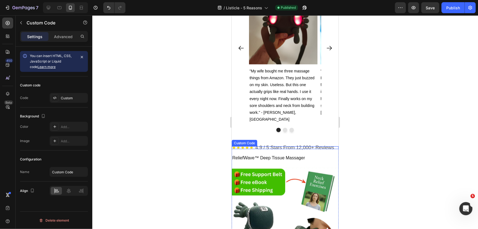
scroll to position [1438, 0]
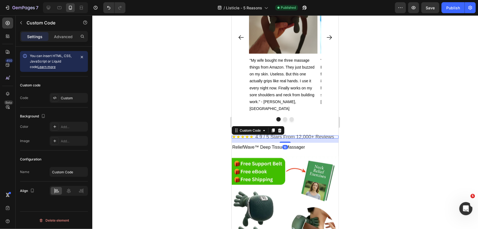
click at [299, 136] on span "4.9 / 5 Stars From 12,000+ Reviews" at bounding box center [294, 136] width 79 height 1
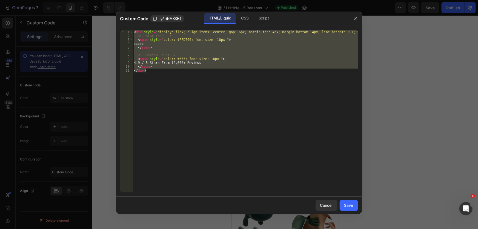
type textarea "</div>"
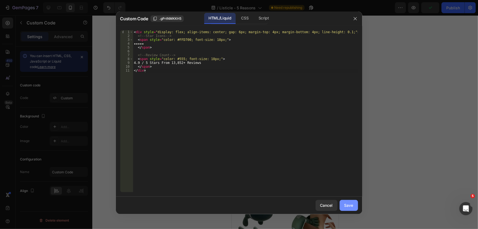
click at [349, 205] on div "Save" at bounding box center [348, 205] width 9 height 6
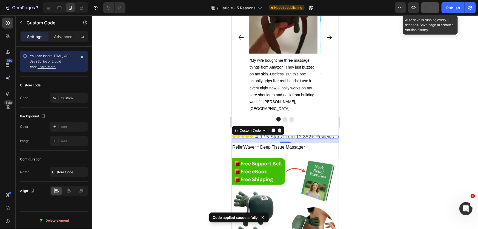
click at [434, 8] on button "button" at bounding box center [430, 7] width 18 height 11
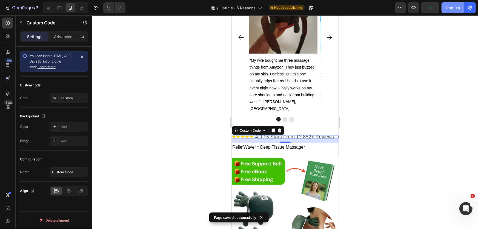
click at [449, 5] on div "Publish" at bounding box center [453, 8] width 14 height 6
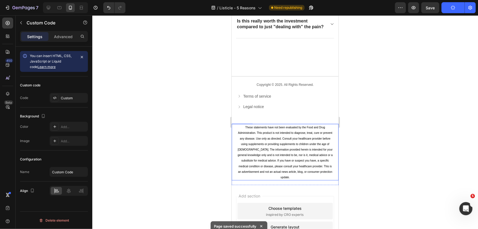
scroll to position [2334, 0]
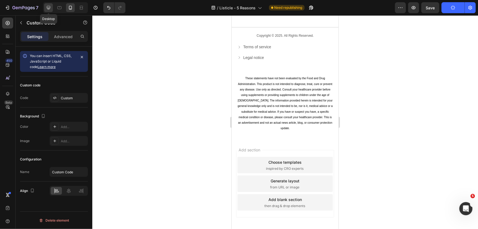
click at [49, 7] on icon at bounding box center [48, 7] width 5 height 5
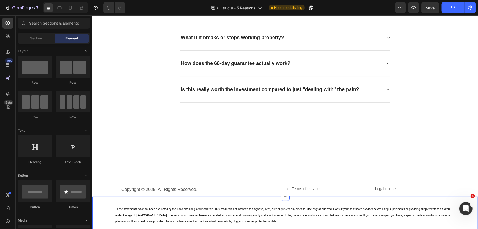
scroll to position [1920, 0]
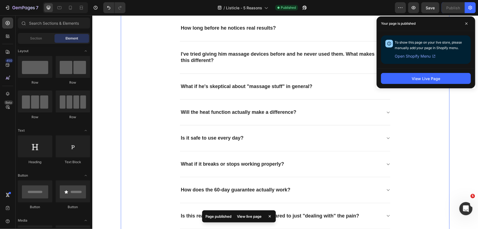
click at [440, 161] on div "Frequently asked questions Heading Will he actually use it, or will it end up i…" at bounding box center [285, 87] width 320 height 281
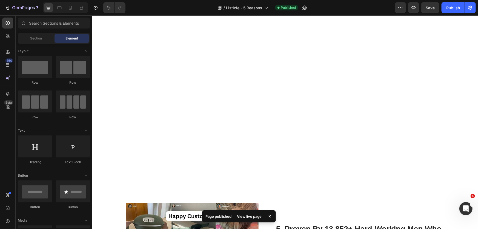
scroll to position [0, 0]
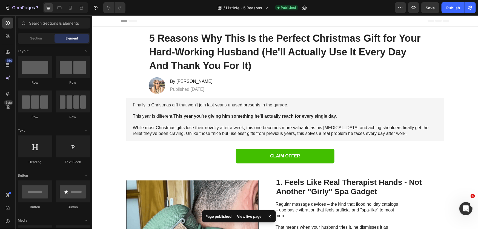
drag, startPoint x: 477, startPoint y: 212, endPoint x: 569, endPoint y: 16, distance: 216.4
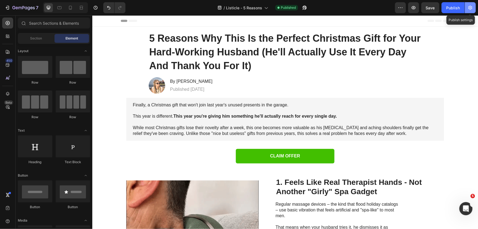
click at [470, 5] on icon "button" at bounding box center [469, 7] width 5 height 5
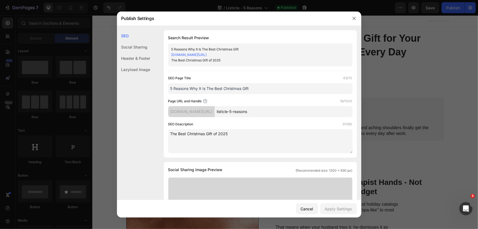
click at [207, 56] on link "[DOMAIN_NAME][URL]" at bounding box center [188, 55] width 35 height 4
click at [207, 55] on link "[DOMAIN_NAME][URL]" at bounding box center [188, 55] width 35 height 4
click at [305, 209] on div "Cancel" at bounding box center [307, 209] width 13 height 6
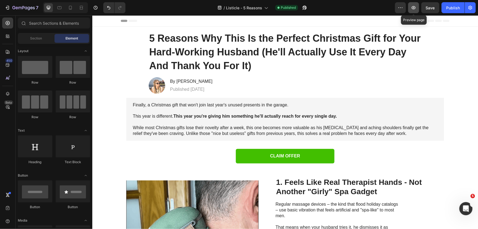
click at [413, 6] on icon "button" at bounding box center [413, 7] width 4 height 3
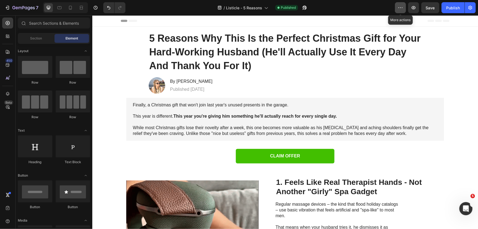
click at [403, 8] on icon "button" at bounding box center [399, 7] width 5 height 5
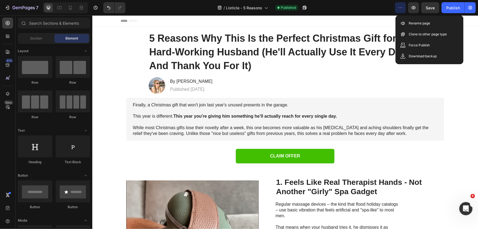
click at [402, 9] on icon "button" at bounding box center [399, 7] width 5 height 5
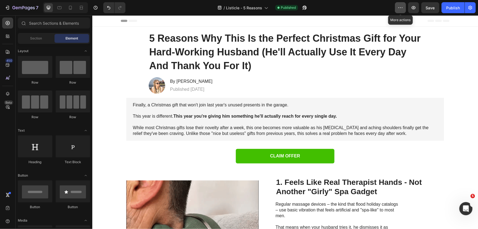
click at [402, 5] on icon "button" at bounding box center [399, 7] width 5 height 5
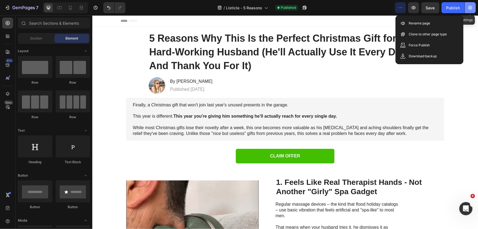
click at [471, 8] on icon "button" at bounding box center [470, 8] width 4 height 4
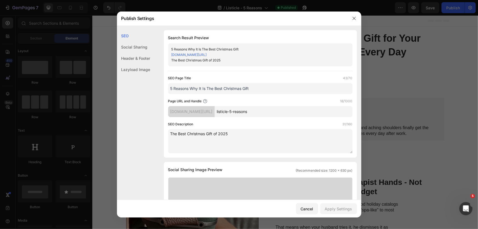
click at [146, 61] on div "Header & Footer" at bounding box center [133, 58] width 33 height 11
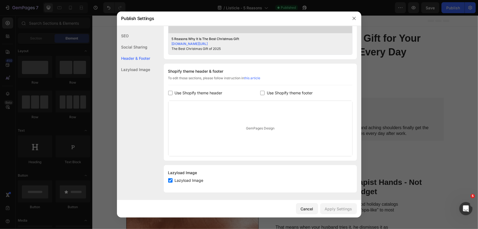
scroll to position [235, 0]
click at [207, 92] on span "Use Shopify theme header" at bounding box center [199, 92] width 48 height 7
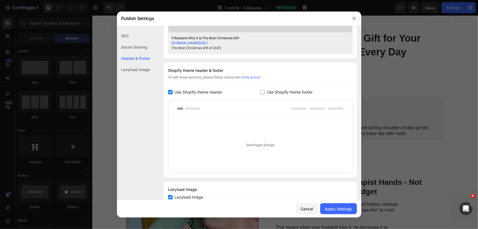
click at [207, 92] on span "Use Shopify theme header" at bounding box center [199, 92] width 48 height 7
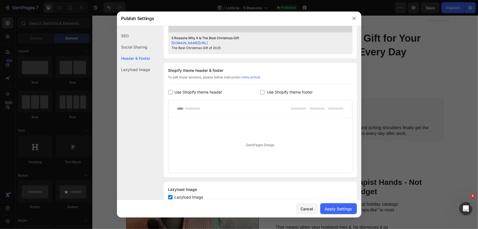
checkbox input "false"
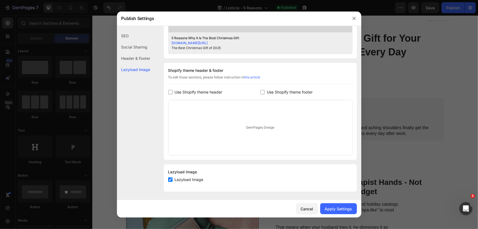
click at [259, 128] on div "GemPages Design" at bounding box center [260, 127] width 184 height 55
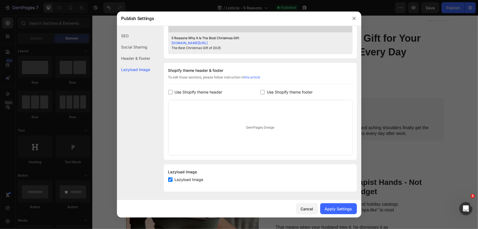
click at [299, 91] on span "Use Shopify theme footer" at bounding box center [290, 92] width 46 height 7
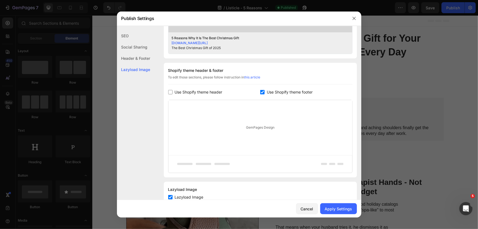
click at [299, 91] on span "Use Shopify theme footer" at bounding box center [290, 92] width 46 height 7
checkbox input "false"
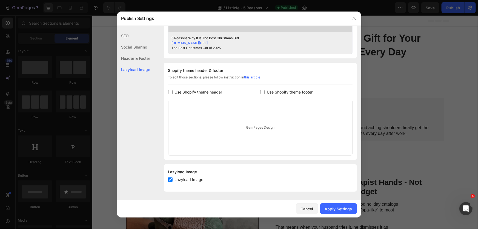
click at [258, 78] on link "this article" at bounding box center [252, 77] width 16 height 4
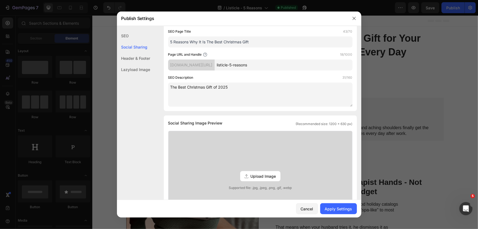
scroll to position [0, 0]
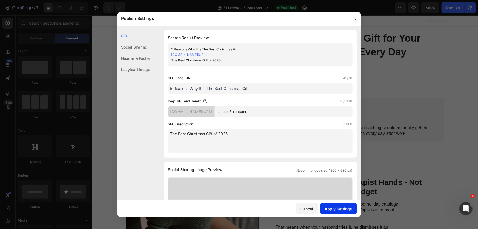
click at [340, 209] on div "Apply Settings" at bounding box center [338, 209] width 27 height 6
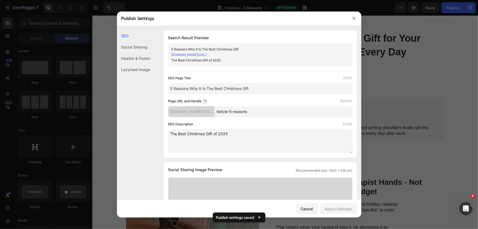
click at [221, 51] on div "5 Reasons Why It Is The Best Christmas Gift" at bounding box center [255, 49] width 169 height 5
click at [207, 55] on link "[DOMAIN_NAME][URL]" at bounding box center [188, 55] width 35 height 4
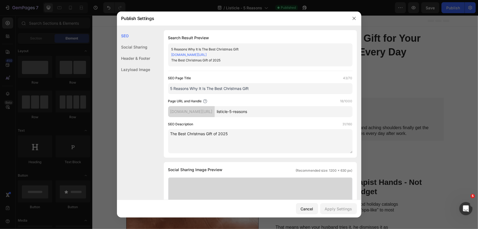
click at [145, 56] on div "Header & Footer" at bounding box center [133, 58] width 33 height 11
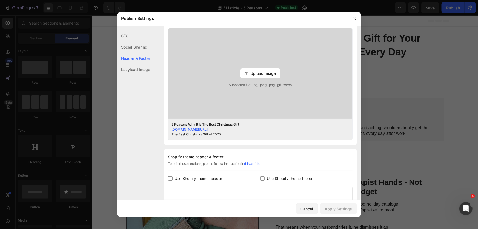
scroll to position [136, 0]
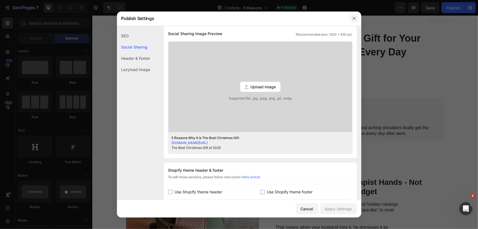
click at [353, 19] on icon "button" at bounding box center [354, 18] width 4 height 4
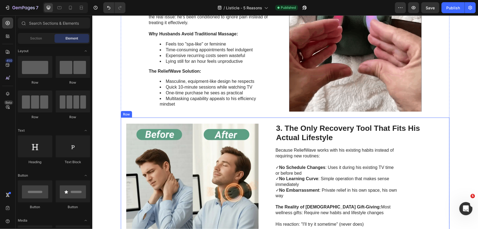
scroll to position [473, 0]
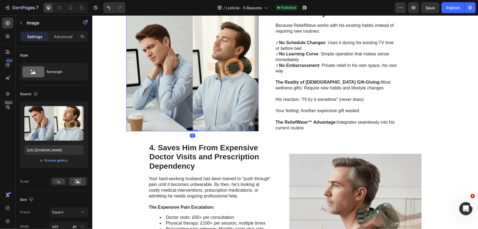
click at [199, 69] on img at bounding box center [192, 65] width 132 height 132
click at [62, 149] on input "[URL][DOMAIN_NAME]" at bounding box center [53, 150] width 59 height 10
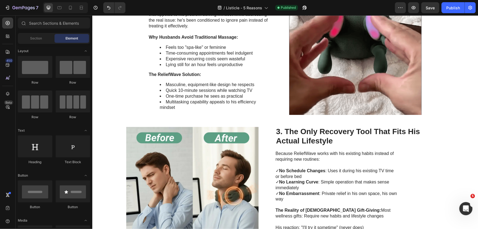
scroll to position [0, 0]
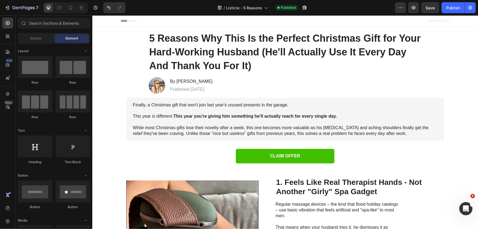
drag, startPoint x: 477, startPoint y: 82, endPoint x: 546, endPoint y: 21, distance: 92.3
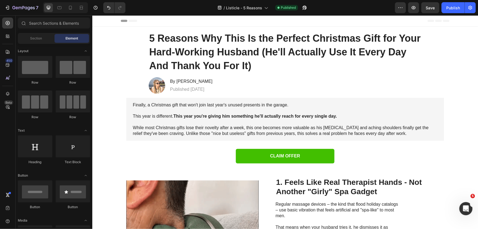
click at [270, 23] on div "Header" at bounding box center [284, 20] width 328 height 11
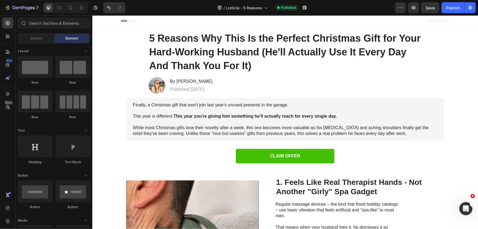
click at [107, 22] on span "Header" at bounding box center [108, 20] width 12 height 5
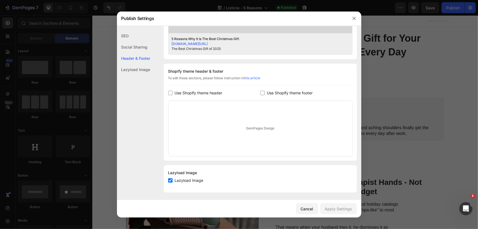
scroll to position [235, 0]
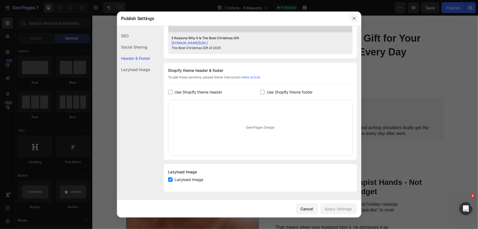
click at [350, 19] on button "button" at bounding box center [354, 18] width 9 height 9
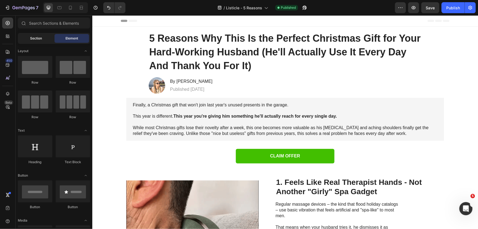
click at [36, 34] on div "Section" at bounding box center [36, 38] width 34 height 9
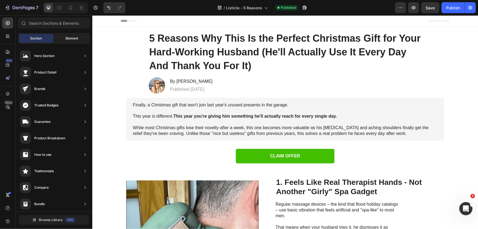
click at [69, 37] on span "Element" at bounding box center [71, 38] width 13 height 5
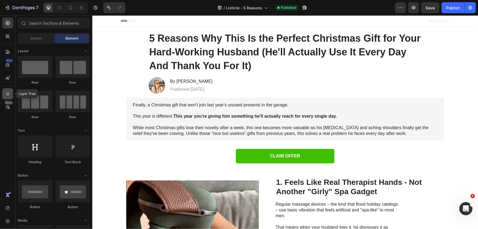
click at [5, 93] on icon at bounding box center [7, 93] width 5 height 5
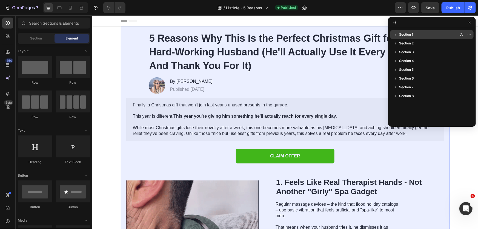
click at [398, 33] on icon "button" at bounding box center [395, 34] width 5 height 5
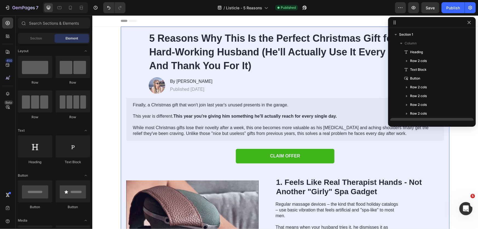
scroll to position [58, 0]
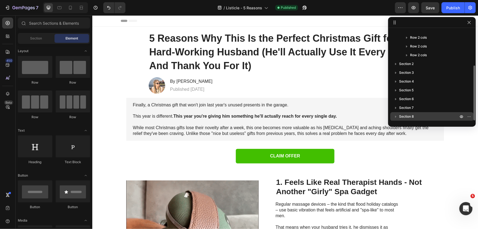
click at [402, 117] on span "Section 8" at bounding box center [406, 116] width 15 height 5
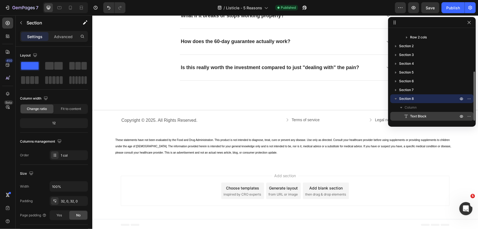
scroll to position [1660, 0]
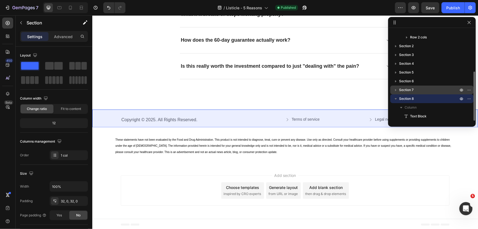
click at [407, 90] on span "Section 7" at bounding box center [406, 89] width 15 height 5
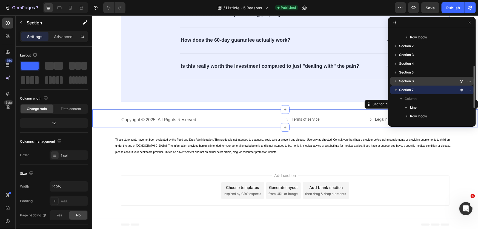
click at [404, 83] on span "Section 6" at bounding box center [406, 80] width 15 height 5
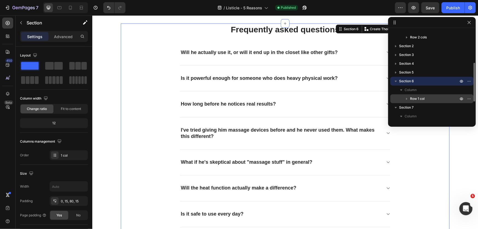
scroll to position [1423, 0]
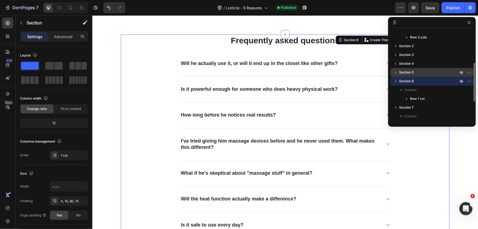
click at [412, 74] on span "Section 5" at bounding box center [406, 72] width 15 height 5
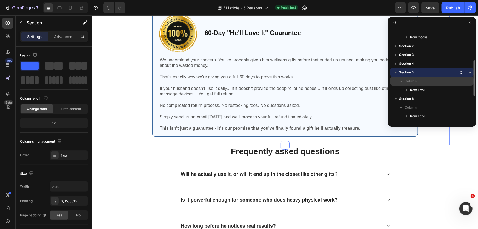
scroll to position [1283, 0]
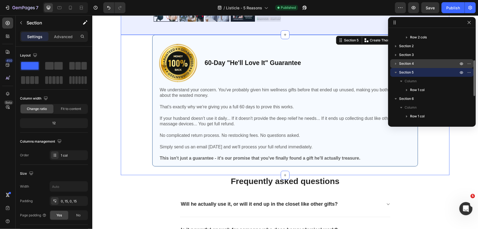
click at [412, 65] on span "Section 4" at bounding box center [406, 63] width 15 height 5
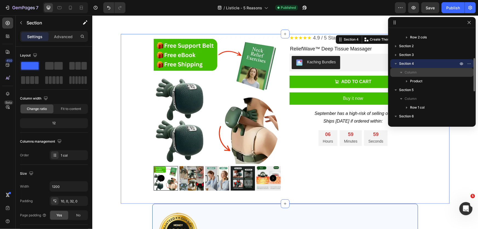
scroll to position [1114, 0]
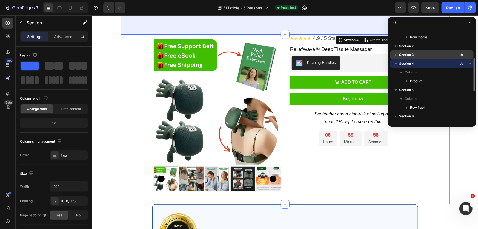
click at [415, 58] on div "Section 3" at bounding box center [431, 54] width 79 height 9
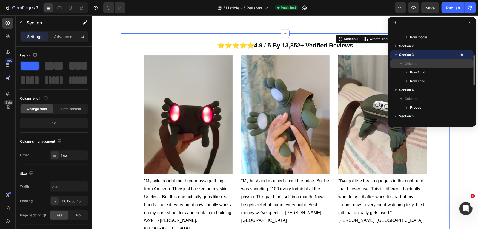
scroll to position [928, 0]
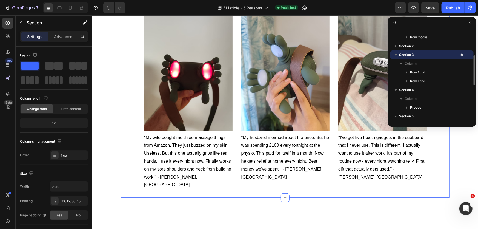
click at [415, 52] on p "Section 3" at bounding box center [429, 54] width 60 height 5
click at [416, 46] on p "Section 2" at bounding box center [429, 45] width 60 height 5
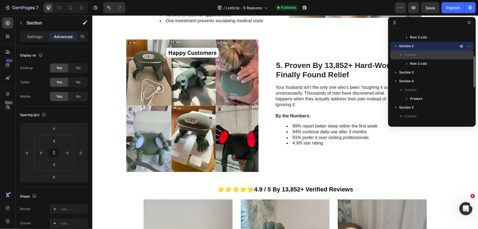
scroll to position [740, 0]
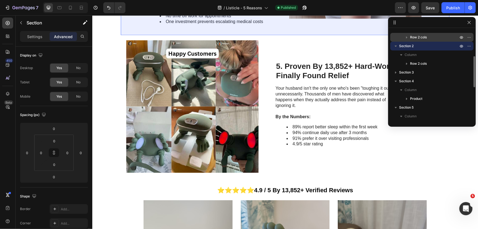
click at [417, 39] on span "Row 2 cols" at bounding box center [418, 36] width 17 height 5
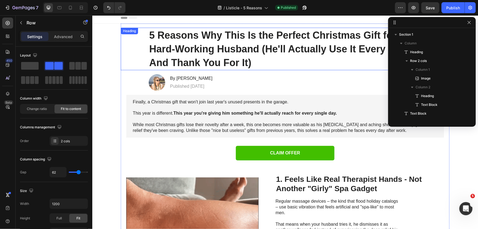
scroll to position [0, 0]
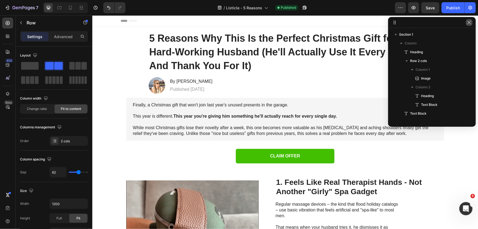
click at [470, 22] on icon "button" at bounding box center [469, 22] width 4 height 4
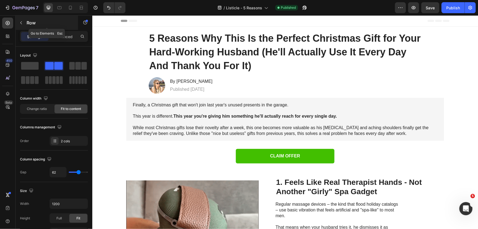
click at [24, 22] on button "button" at bounding box center [21, 22] width 9 height 9
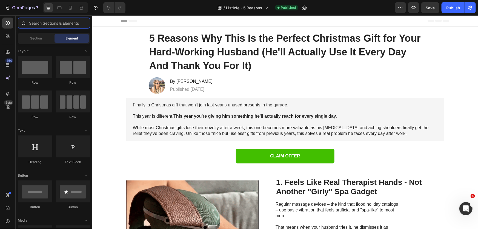
click at [68, 21] on input "text" at bounding box center [54, 23] width 72 height 11
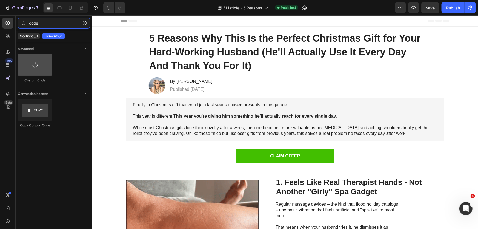
type input "code"
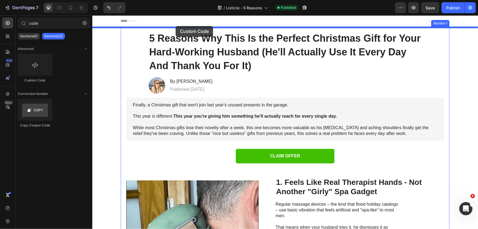
drag, startPoint x: 129, startPoint y: 80, endPoint x: 175, endPoint y: 26, distance: 71.4
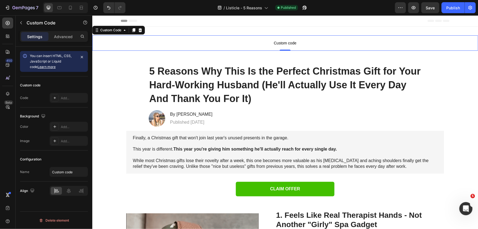
click at [232, 43] on span "Custom code" at bounding box center [284, 42] width 385 height 7
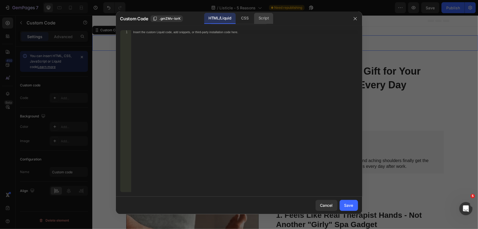
click at [258, 19] on div "Script" at bounding box center [263, 18] width 19 height 11
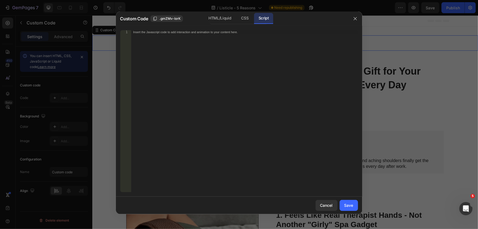
click at [207, 56] on div "Insert the Javascript code to add interaction and animation to your content her…" at bounding box center [244, 114] width 227 height 169
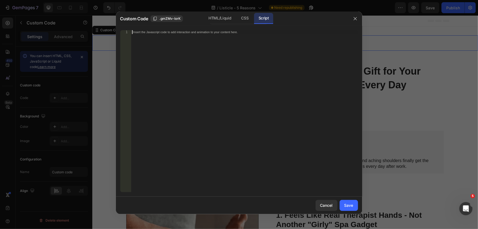
paste textarea "<!-- End Meta Pixel Code -->"
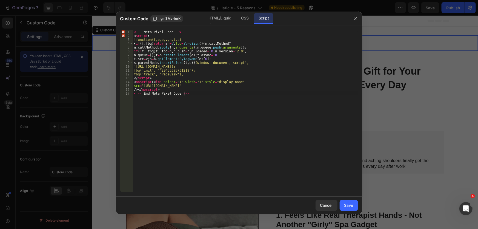
click at [219, 100] on div "<!-- Meta Pixel Code --> < script > !function(f,b,e,v,n,t,s) { if ( f . fbq ) r…" at bounding box center [245, 114] width 225 height 169
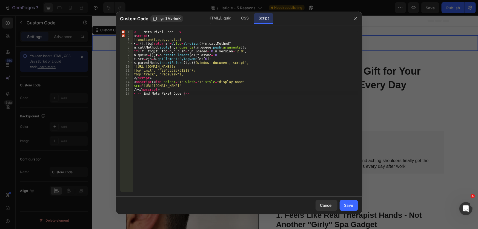
click at [208, 61] on div "<!-- Meta Pixel Code --> < script > !function(f,b,e,v,n,t,s) { if ( f . fbq ) r…" at bounding box center [245, 114] width 225 height 169
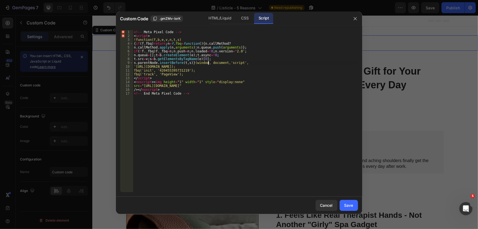
type textarea "/></noscript> <!-- End Meta Pixel Code -->"
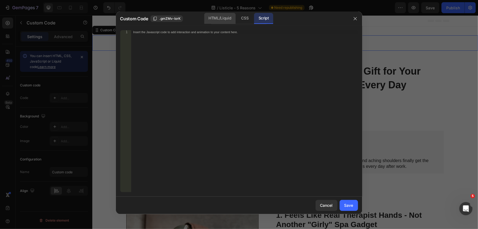
click at [219, 19] on div "HTML/Liquid" at bounding box center [219, 18] width 31 height 11
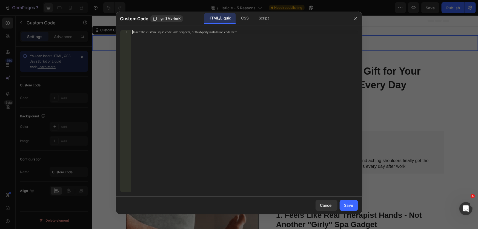
click at [197, 38] on div "Insert the custom Liquid code, add snippets, or third-party installation code h…" at bounding box center [244, 114] width 227 height 169
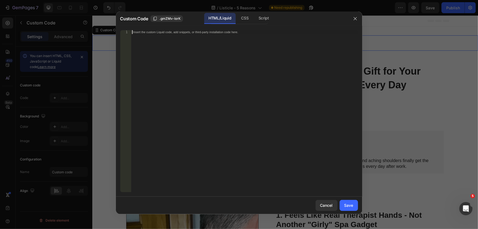
paste textarea "<!-- End Meta Pixel Code -->"
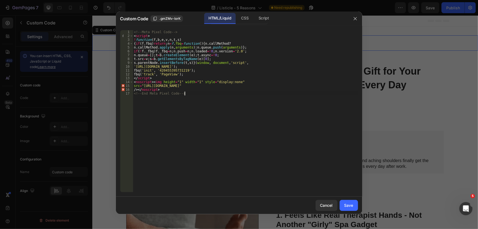
click at [218, 110] on div "<!-- Meta Pixel Code --> < script > ! function ( f , b , e , v , n , t , s ) { …" at bounding box center [245, 114] width 225 height 169
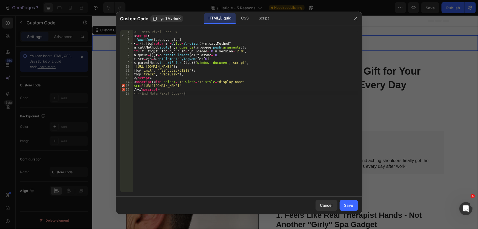
click at [191, 91] on div "<!-- Meta Pixel Code --> < script > ! function ( f , b , e , v , n , t , s ) { …" at bounding box center [245, 114] width 225 height 169
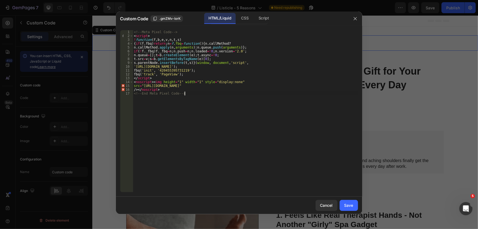
drag, startPoint x: 198, startPoint y: 97, endPoint x: 77, endPoint y: 2, distance: 153.8
click at [77, 2] on div "Custom Code .gmZMv-IorK HTML/Liquid CSS Script <!-- End Meta Pixel Code --> 1 2…" at bounding box center [239, 114] width 478 height 229
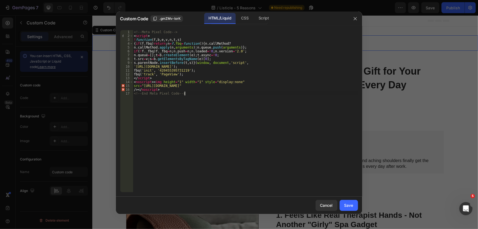
type textarea "<!-- Meta Pixel Code --> <script>"
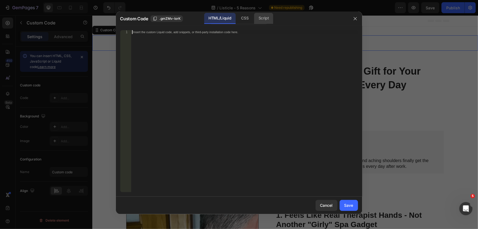
click at [268, 19] on div "Script" at bounding box center [263, 18] width 19 height 11
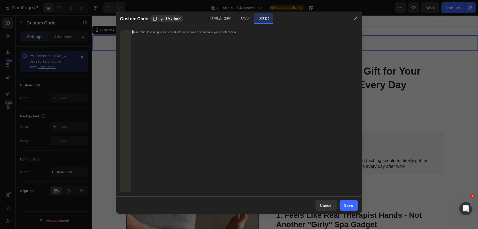
click at [221, 45] on div "Insert the Javascript code to add interaction and animation to your content her…" at bounding box center [244, 114] width 227 height 169
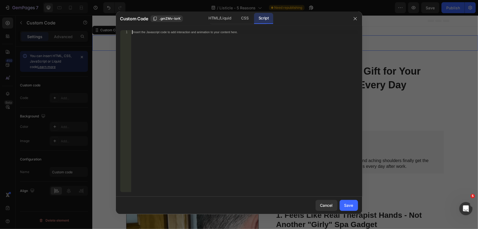
paste textarea "<!-- End Meta Pixel Code -->"
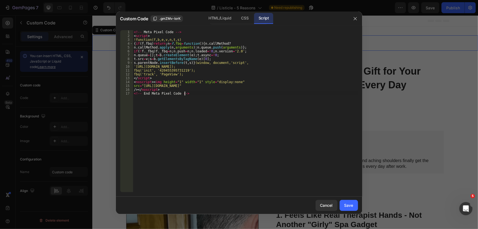
click at [226, 104] on div "<!-- Meta Pixel Code --> < script > !function(f,b,e,v,n,t,s) { if ( f . fbq ) r…" at bounding box center [245, 114] width 225 height 169
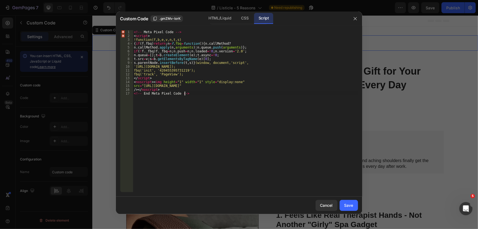
click at [141, 36] on div "<!-- Meta Pixel Code --> < script > !function(f,b,e,v,n,t,s) { if ( f . fbq ) r…" at bounding box center [245, 114] width 225 height 169
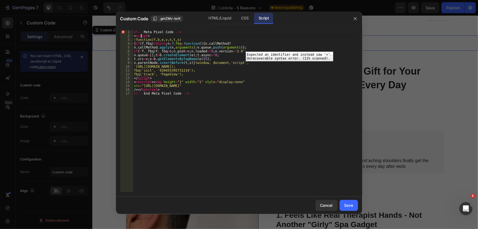
click at [126, 36] on div "2" at bounding box center [126, 36] width 13 height 4
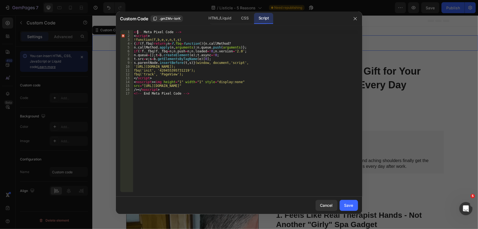
click at [137, 31] on div "<!-- Meta Pixel Code --> < script > !function(f,b,e,v,n,t,s) { if ( f . fbq ) r…" at bounding box center [245, 114] width 225 height 169
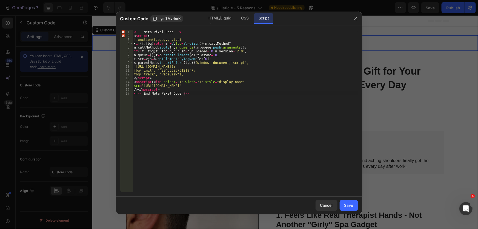
click at [203, 101] on div "<!-- Meta Pixel Code --> < script > !function(f,b,e,v,n,t,s) { if ( f . fbq ) r…" at bounding box center [245, 114] width 225 height 169
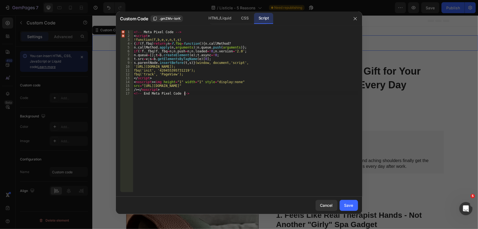
type textarea "<!-- End Meta Pixel Code -->"
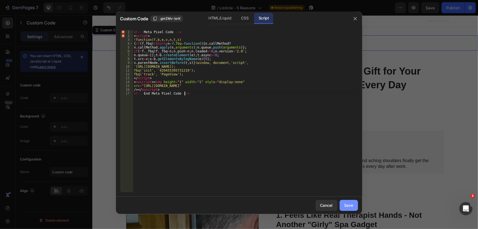
click at [348, 208] on button "Save" at bounding box center [348, 205] width 18 height 11
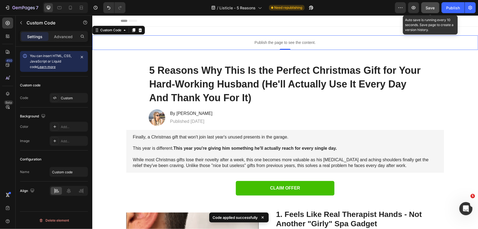
click at [428, 10] on span "Save" at bounding box center [430, 7] width 9 height 5
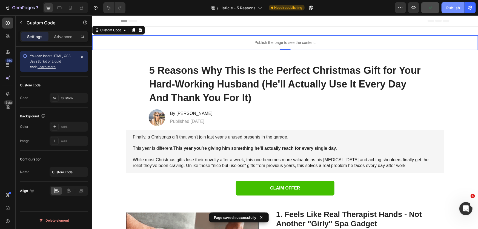
click at [450, 8] on div "Publish" at bounding box center [453, 8] width 14 height 6
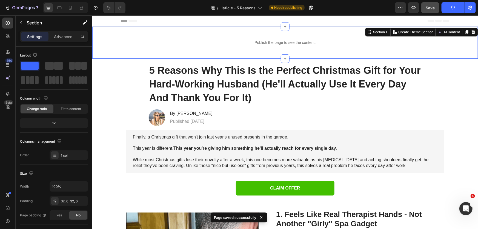
click at [264, 54] on div "Publish the page to see the content. Custom Code Section 1 You can create reusa…" at bounding box center [284, 42] width 385 height 32
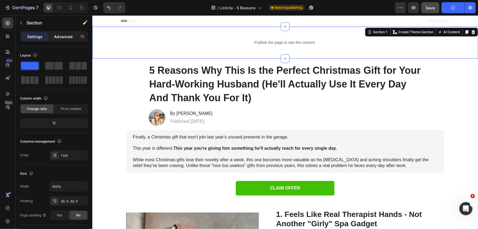
click at [67, 37] on p "Advanced" at bounding box center [63, 37] width 19 height 6
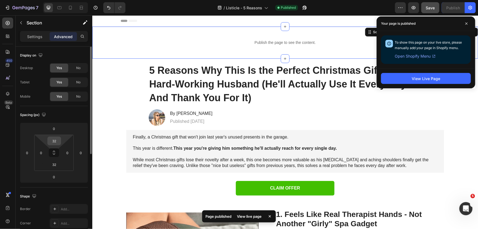
click at [56, 142] on input "32" at bounding box center [54, 141] width 11 height 8
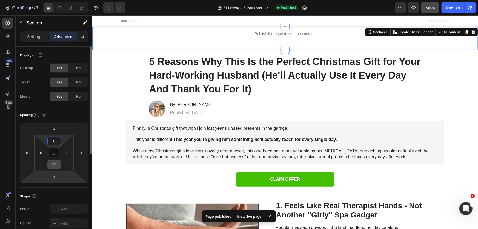
type input "0"
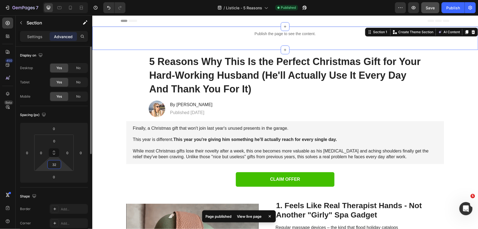
click at [54, 165] on input "32" at bounding box center [54, 164] width 11 height 8
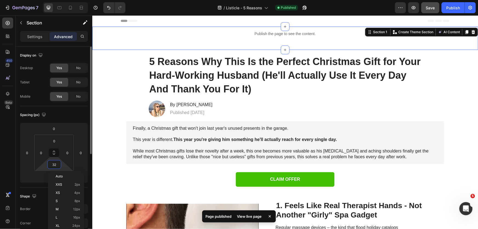
type input "0"
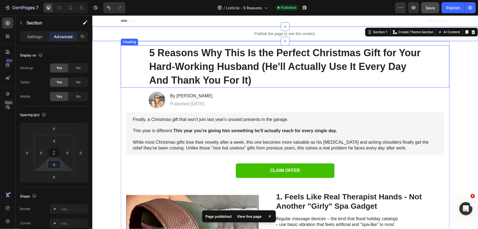
click at [179, 46] on h1 "5 Reasons Why This Is the Perfect Christmas Gift for Your Hard-Working Husband …" at bounding box center [284, 66] width 273 height 42
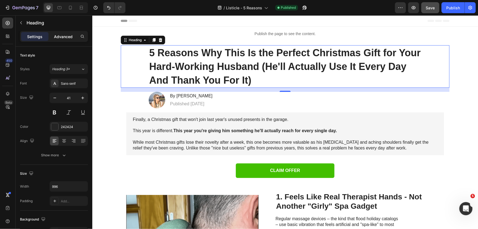
click at [71, 33] on div "Advanced" at bounding box center [63, 36] width 27 height 9
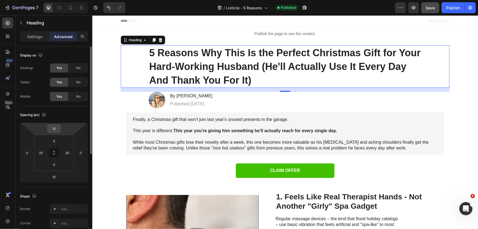
click at [57, 128] on input "15" at bounding box center [53, 128] width 11 height 8
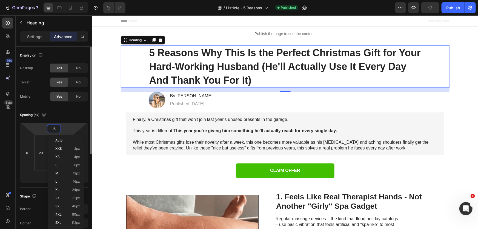
type input "5"
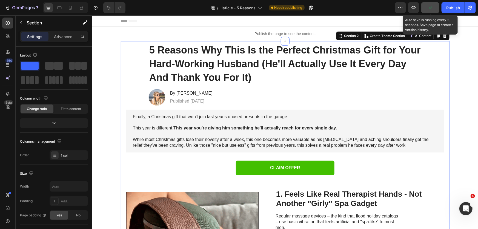
click at [428, 11] on button "button" at bounding box center [430, 7] width 18 height 11
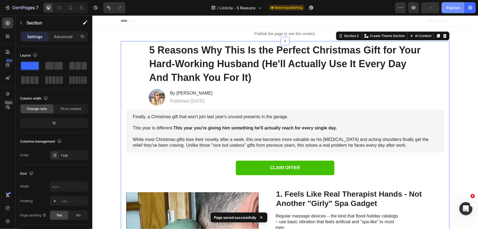
click at [450, 7] on div "Publish" at bounding box center [453, 8] width 14 height 6
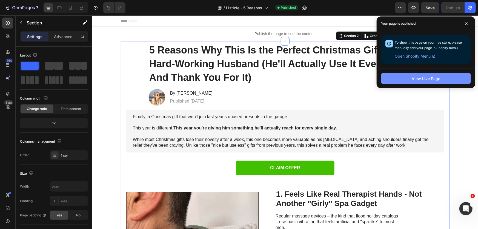
click at [420, 79] on div "View Live Page" at bounding box center [425, 79] width 28 height 6
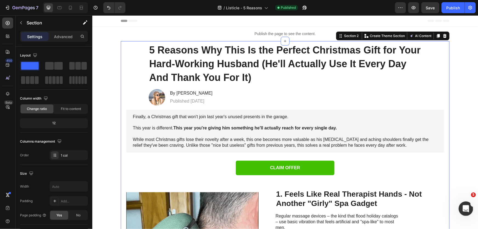
click at [464, 206] on icon "Open Intercom Messenger" at bounding box center [464, 207] width 9 height 9
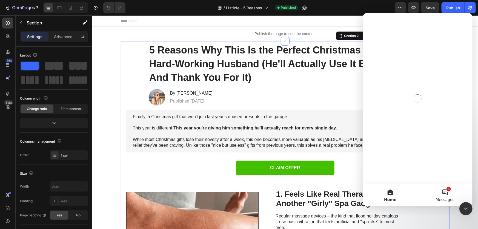
click at [441, 191] on button "5 Messages" at bounding box center [444, 194] width 55 height 22
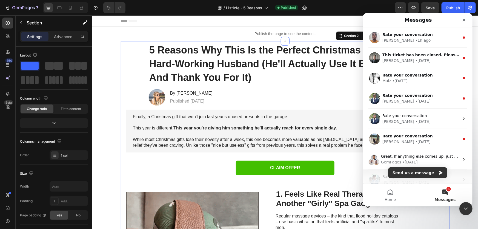
click at [415, 179] on div "• [DATE]" at bounding box center [422, 182] width 15 height 6
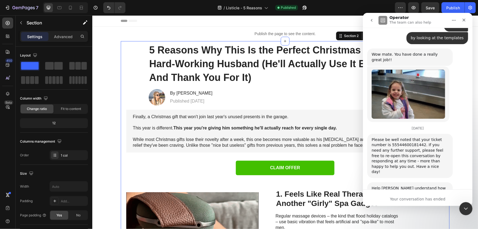
scroll to position [412, 0]
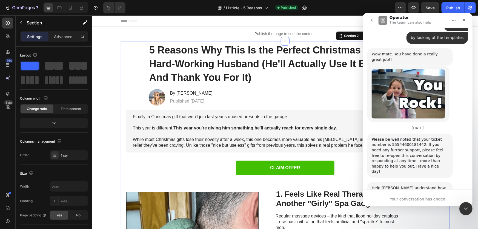
click at [371, 22] on icon "go back" at bounding box center [371, 20] width 4 height 4
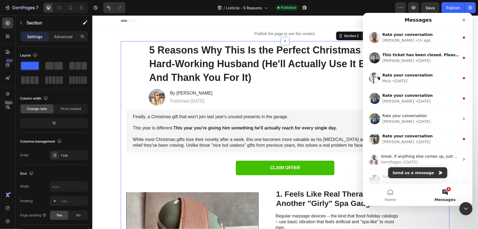
scroll to position [0, 0]
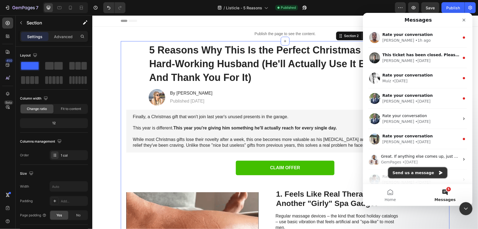
click at [400, 169] on button "Send us a message" at bounding box center [417, 172] width 59 height 11
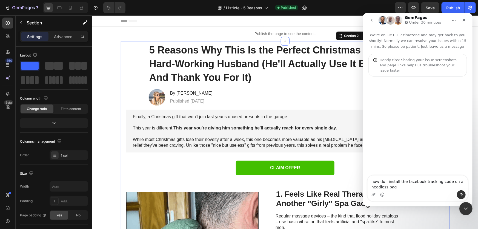
type textarea "how do i install the facebook tracking code on a headless page"
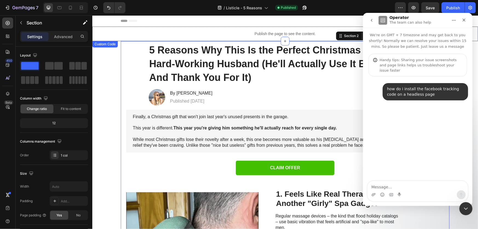
click at [262, 31] on p "Publish the page to see the content." at bounding box center [284, 34] width 385 height 6
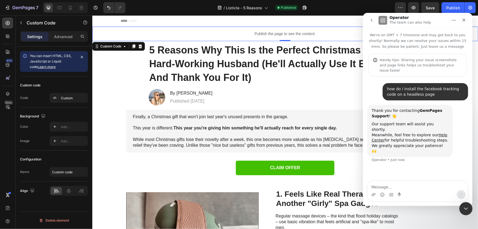
click at [262, 31] on p "Publish the page to see the content." at bounding box center [284, 34] width 385 height 6
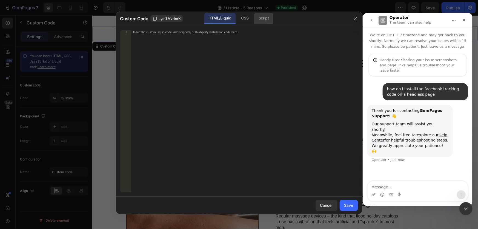
click at [266, 23] on div "Script" at bounding box center [263, 18] width 19 height 11
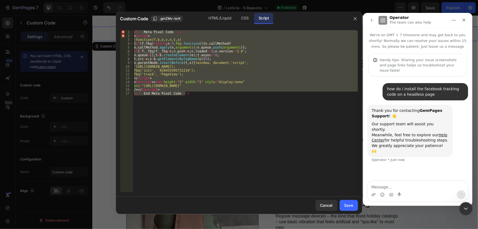
click at [239, 60] on div "<!-- Meta Pixel Code --> < script > !function(f,b,e,v,n,t,s) { if ( f . fbq ) r…" at bounding box center [245, 111] width 225 height 162
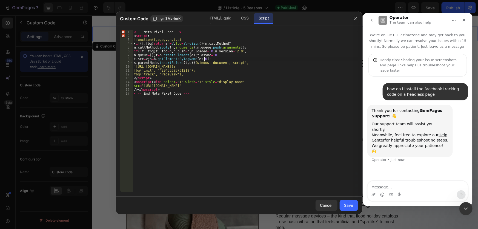
click at [239, 60] on div "<!-- Meta Pixel Code --> < script > !function(f,b,e,v,n,t,s) { if ( f . fbq ) r…" at bounding box center [245, 114] width 225 height 169
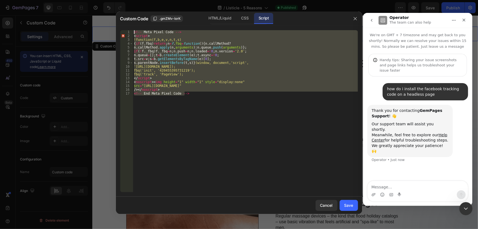
drag, startPoint x: 210, startPoint y: 99, endPoint x: 75, endPoint y: 6, distance: 164.0
click at [75, 6] on div "Custom Code .gmZMv-IorK HTML/Liquid CSS Script t.src=v;s=b.getElementsByTagName…" at bounding box center [239, 114] width 478 height 229
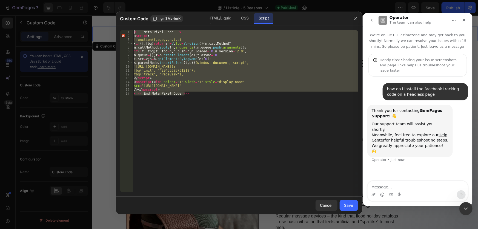
type textarea "<!-- Meta Pixel Code --> <script>"
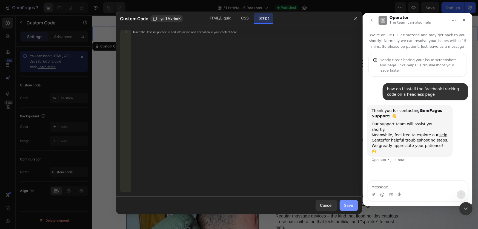
click at [350, 205] on div "Save" at bounding box center [348, 205] width 9 height 6
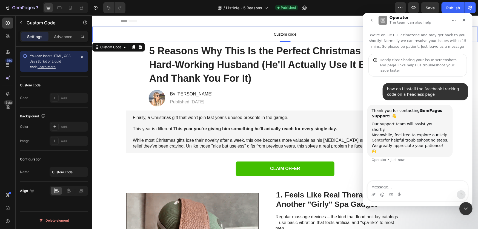
click at [375, 132] on link "Help Center" at bounding box center [409, 137] width 76 height 10
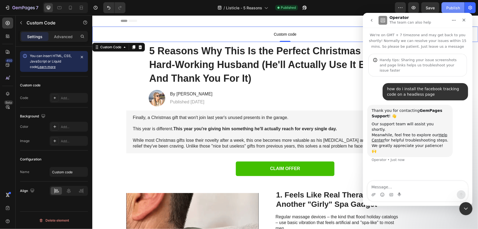
click at [451, 4] on button "Publish" at bounding box center [452, 7] width 23 height 11
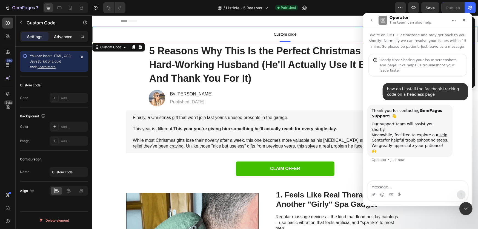
click at [60, 36] on p "Advanced" at bounding box center [63, 37] width 19 height 6
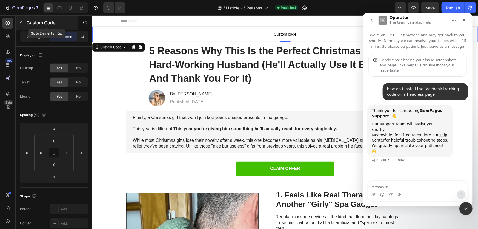
click at [19, 21] on icon "button" at bounding box center [21, 23] width 4 height 4
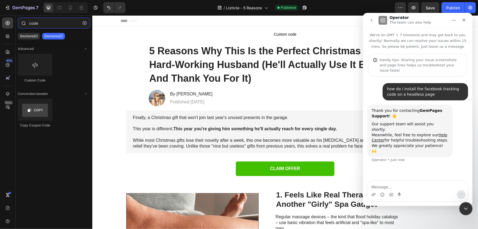
click at [33, 24] on input "code" at bounding box center [54, 23] width 72 height 11
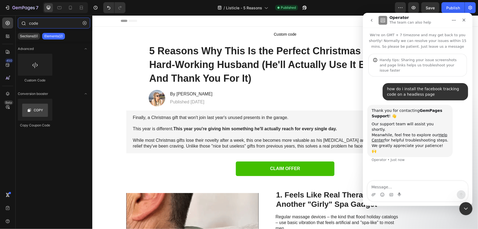
click at [33, 24] on input "code" at bounding box center [54, 23] width 72 height 11
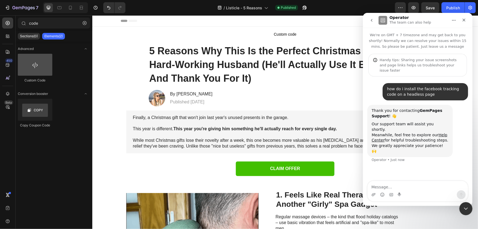
click at [37, 74] on div at bounding box center [35, 65] width 34 height 22
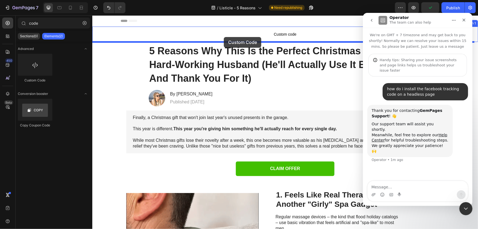
drag, startPoint x: 129, startPoint y: 89, endPoint x: 223, endPoint y: 37, distance: 108.1
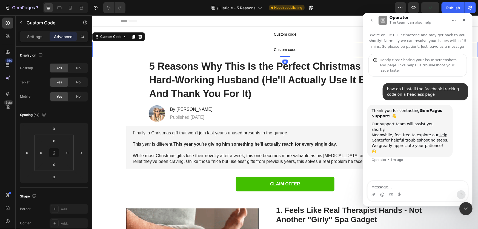
type input "cod"
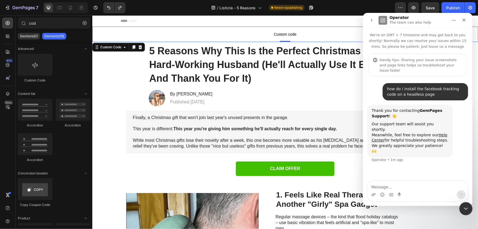
click at [273, 35] on span "Custom code" at bounding box center [284, 34] width 385 height 7
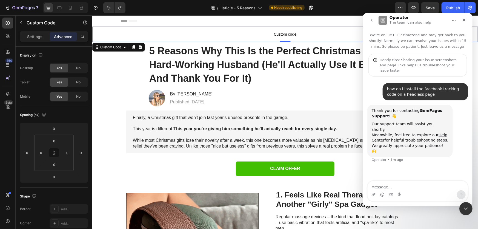
click at [273, 35] on span "Custom code" at bounding box center [284, 34] width 385 height 7
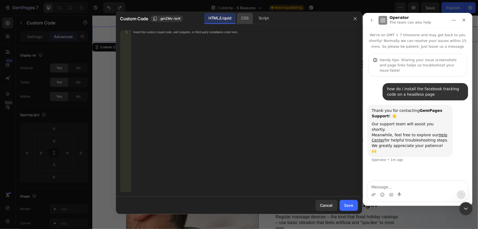
click at [239, 18] on div "CSS" at bounding box center [245, 18] width 16 height 11
click at [204, 36] on div "Insert the CSS code to style your content here." at bounding box center [244, 114] width 227 height 169
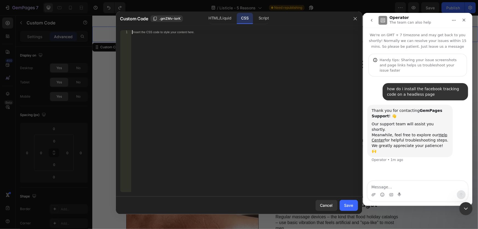
paste textarea "<!-- End Meta Pixel Code -->"
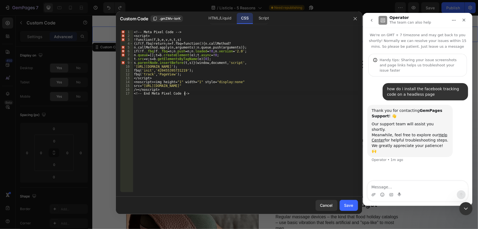
click at [190, 111] on div "<! -- Meta Pixel Code -- > < script > ! function ( f , b , e , v , n , t , s ) …" at bounding box center [245, 114] width 225 height 169
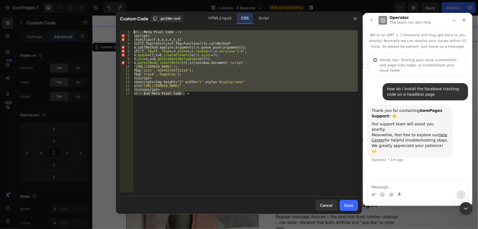
drag, startPoint x: 205, startPoint y: 98, endPoint x: 95, endPoint y: -8, distance: 153.1
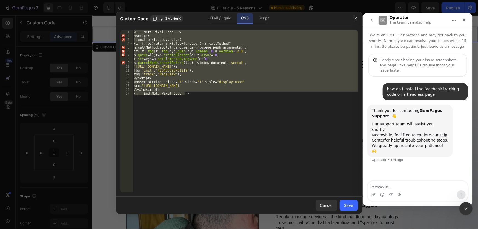
click at [95, 0] on html "7 Version history / Listicle - 5 Reasons Need republishing Preview Save Publish…" at bounding box center [239, 0] width 478 height 0
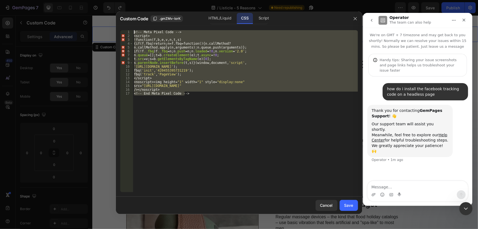
type textarea "<!-- Meta Pixel Code --> <script>"
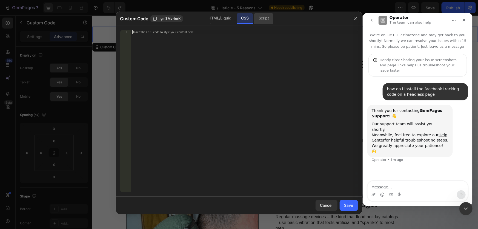
click at [266, 22] on div "Script" at bounding box center [263, 18] width 19 height 11
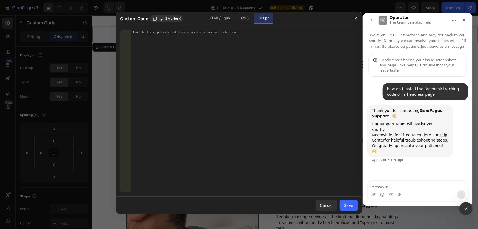
click at [207, 49] on div "Insert the Javascript code to add interaction and animation to your content her…" at bounding box center [244, 114] width 227 height 169
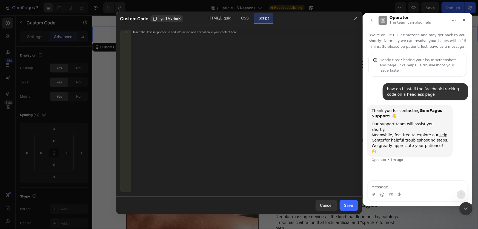
paste textarea "<!-- End Meta Pixel Code -->"
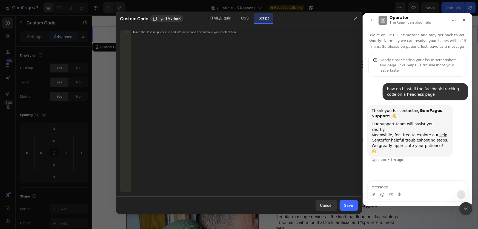
type textarea "<!-- End Meta Pixel Code -->"
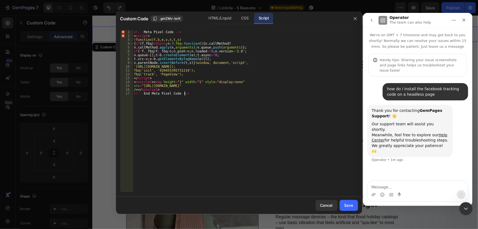
click at [203, 123] on div "<!-- Meta Pixel Code --> < script > !function(f,b,e,v,n,t,s) { if ( f . fbq ) r…" at bounding box center [245, 114] width 225 height 169
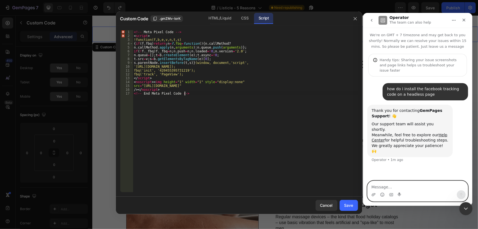
click at [389, 184] on textarea "Message…" at bounding box center [417, 184] width 100 height 9
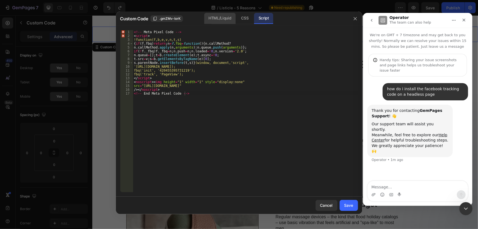
click at [217, 19] on div "HTML/Liquid" at bounding box center [219, 18] width 31 height 11
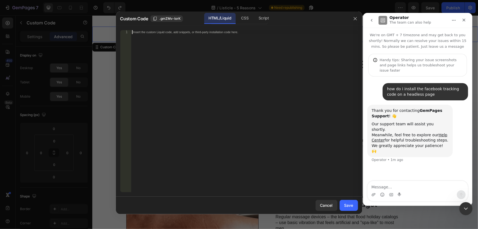
click at [203, 44] on div "Insert the custom Liquid code, add snippets, or third-party installation code h…" at bounding box center [244, 114] width 227 height 169
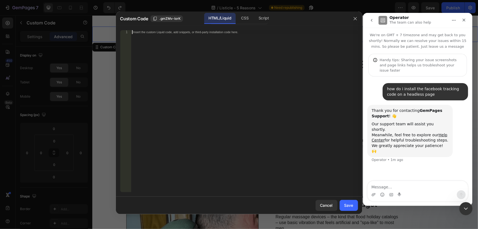
paste textarea "<!-- End Meta Pixel Code -->"
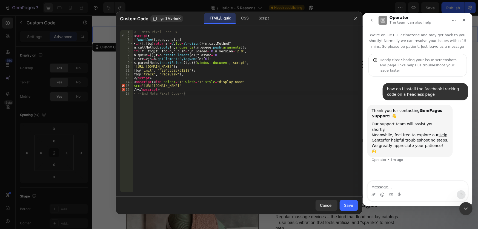
click at [242, 107] on div "<!-- Meta Pixel Code --> < script > ! function ( f , b , e , v , n , t , s ) { …" at bounding box center [245, 114] width 225 height 169
click at [162, 86] on div "<!-- Meta Pixel Code --> < script > ! function ( f , b , e , v , n , t , s ) { …" at bounding box center [245, 114] width 225 height 169
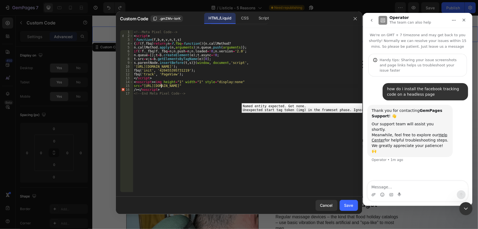
click at [122, 87] on div "15" at bounding box center [126, 86] width 13 height 4
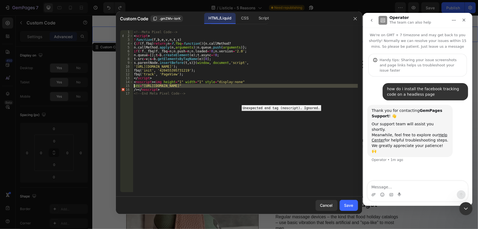
click at [122, 89] on div "16" at bounding box center [126, 90] width 13 height 4
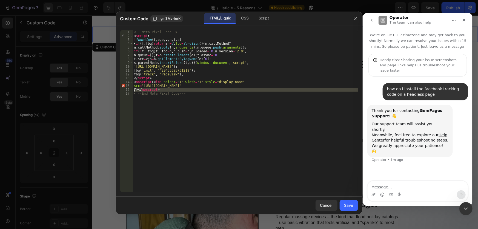
click at [142, 90] on div "<!-- Meta Pixel Code --> < script > ! function ( f , b , e , v , n , t , s ) { …" at bounding box center [245, 111] width 225 height 162
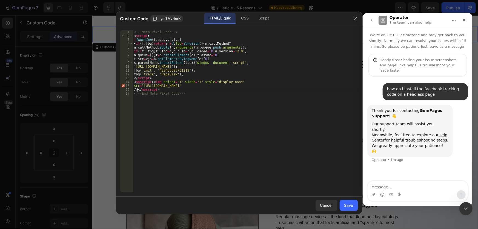
click at [138, 88] on div "<!-- Meta Pixel Code --> < script > ! function ( f , b , e , v , n , t , s ) { …" at bounding box center [245, 114] width 225 height 169
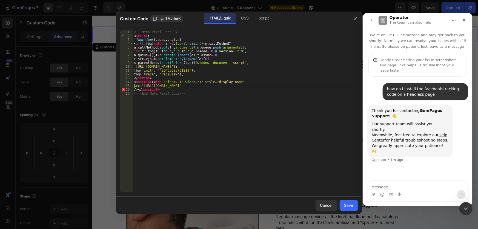
click at [133, 85] on div "<!-- Meta Pixel Code --> < script > ! function ( f , b , e , v , n , t , s ) { …" at bounding box center [245, 114] width 225 height 169
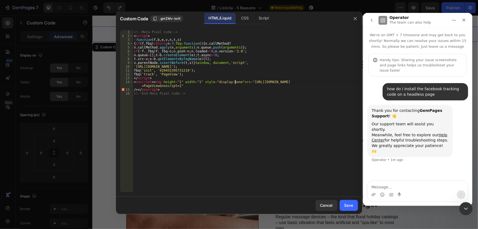
scroll to position [0, 8]
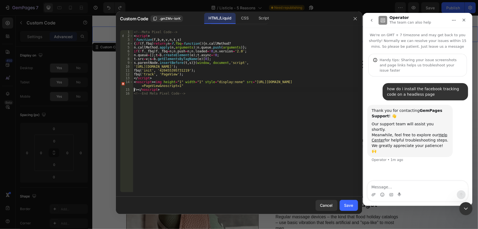
click at [133, 89] on div "<!-- Meta Pixel Code --> < script > ! function ( f , b , e , v , n , t , s ) { …" at bounding box center [245, 114] width 225 height 169
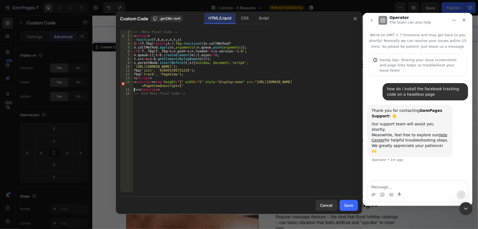
scroll to position [0, 2]
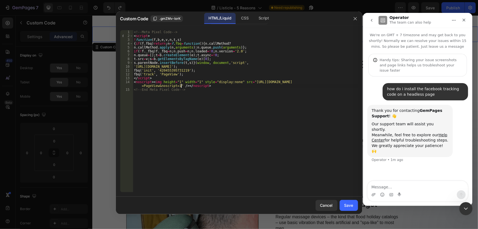
click at [196, 127] on div "<!-- Meta Pixel Code --> < script > ! function ( f , b , e , v , n , t , s ) { …" at bounding box center [245, 114] width 225 height 169
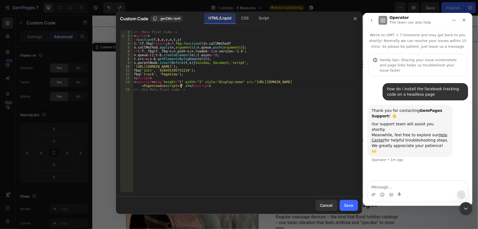
scroll to position [0, 4]
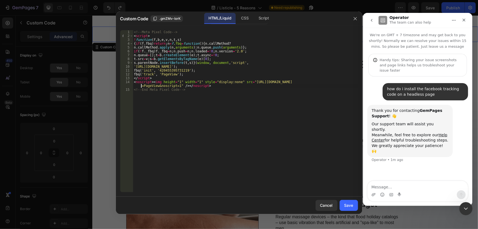
click at [136, 87] on div "<!-- Meta Pixel Code --> < script > ! function ( f , b , e , v , n , t , s ) { …" at bounding box center [245, 114] width 225 height 169
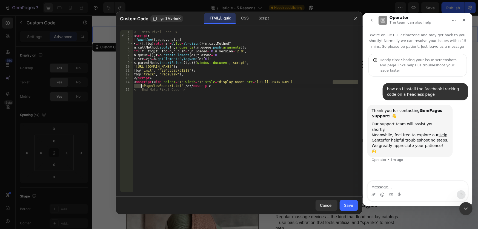
click at [166, 101] on div "<!-- Meta Pixel Code --> < script > ! function ( f , b , e , v , n , t , s ) { …" at bounding box center [245, 114] width 225 height 169
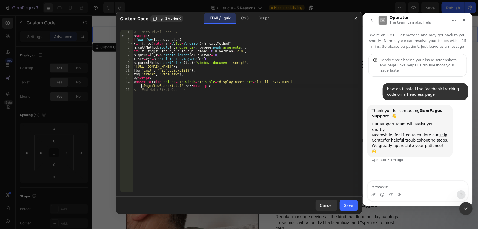
click at [139, 87] on div "<!-- Meta Pixel Code --> < script > ! function ( f , b , e , v , n , t , s ) { …" at bounding box center [245, 114] width 225 height 169
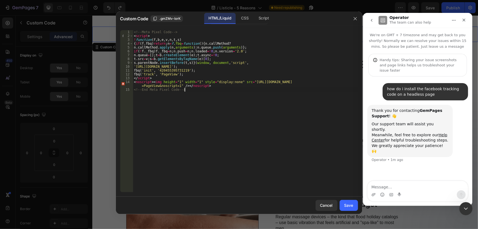
click at [167, 102] on div "<!-- Meta Pixel Code --> < script > ! function ( f , b , e , v , n , t , s ) { …" at bounding box center [245, 114] width 225 height 169
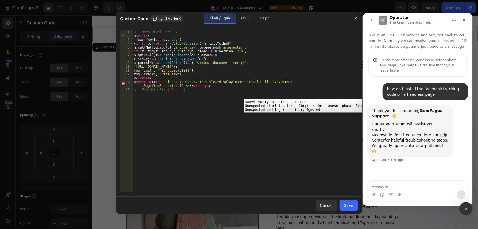
click at [124, 83] on div "14" at bounding box center [126, 84] width 13 height 8
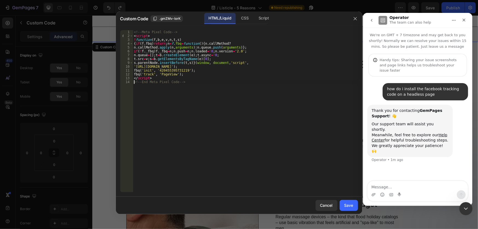
click at [239, 94] on div "<!-- Meta Pixel Code --> < script > ! function ( f , b , e , v , n , t , s ) { …" at bounding box center [245, 114] width 225 height 169
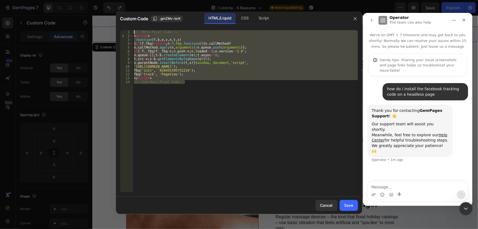
drag, startPoint x: 237, startPoint y: 92, endPoint x: 119, endPoint y: 16, distance: 140.7
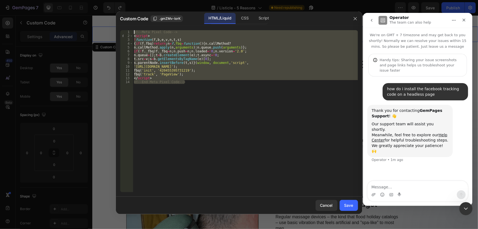
click at [119, 16] on div "Custom Code .gmZMv-IorK HTML/Liquid CSS Script <!-- End Meta Pixel Code --> 1 2…" at bounding box center [239, 112] width 246 height 202
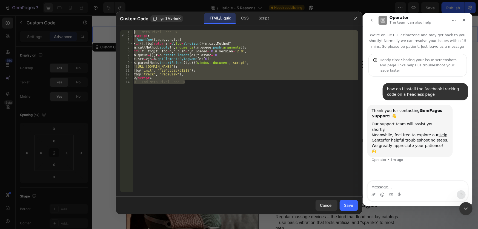
scroll to position [0, 3]
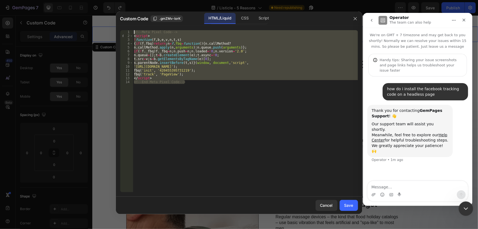
click at [466, 207] on icon "Close Intercom Messenger" at bounding box center [465, 207] width 4 height 2
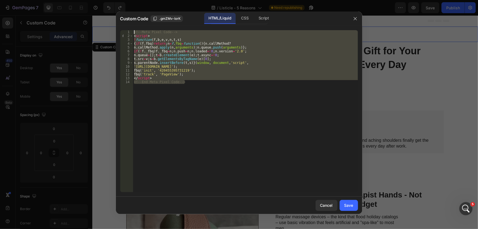
click at [227, 77] on div "<!-- Meta Pixel Code --> < script > ! function ( f , b , e , v , n , t , s ) { …" at bounding box center [245, 111] width 225 height 162
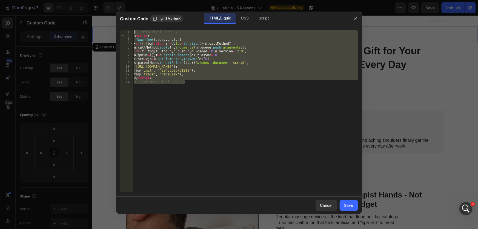
scroll to position [0, 0]
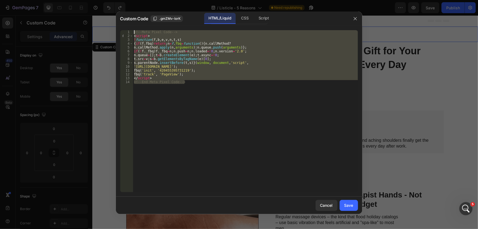
type textarea "</script>"
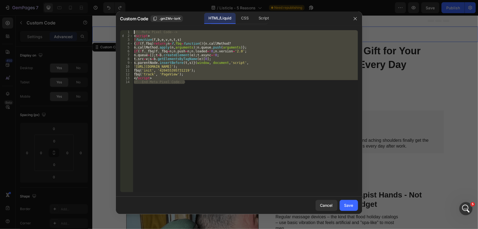
scroll to position [0, 1]
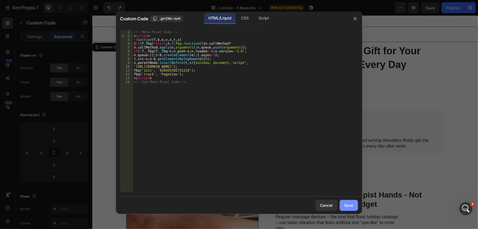
click at [353, 205] on button "Save" at bounding box center [348, 205] width 18 height 11
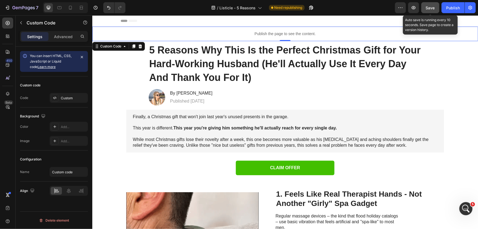
click at [428, 4] on button "Save" at bounding box center [430, 7] width 18 height 11
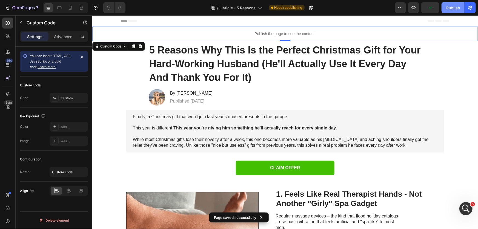
click at [452, 12] on button "Publish" at bounding box center [452, 7] width 23 height 11
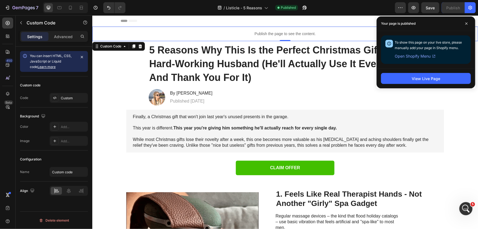
click at [220, 36] on p "Publish the page to see the content." at bounding box center [284, 34] width 385 height 6
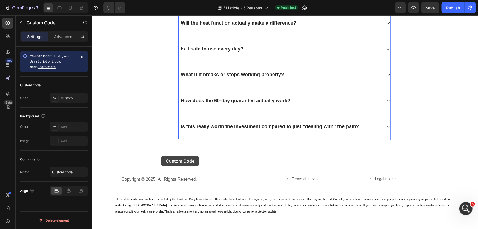
scroll to position [1640, 0]
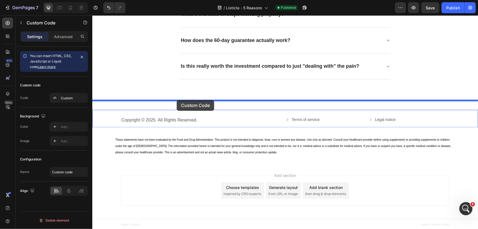
drag, startPoint x: 99, startPoint y: 46, endPoint x: 176, endPoint y: 100, distance: 93.6
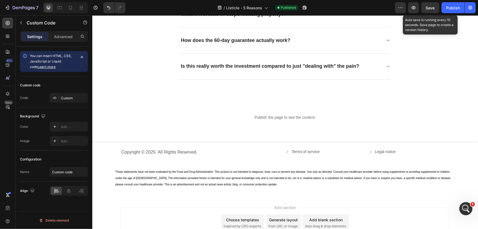
click at [433, 7] on span "Save" at bounding box center [430, 7] width 9 height 5
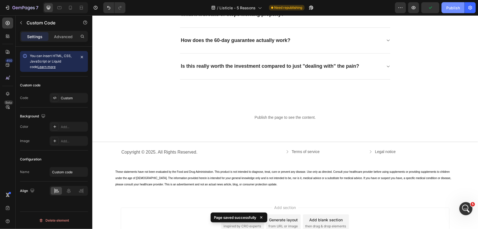
click at [449, 11] on button "Publish" at bounding box center [452, 7] width 23 height 11
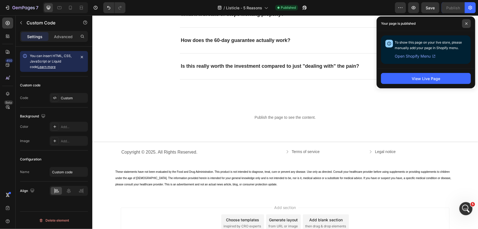
click at [468, 22] on span at bounding box center [466, 23] width 9 height 9
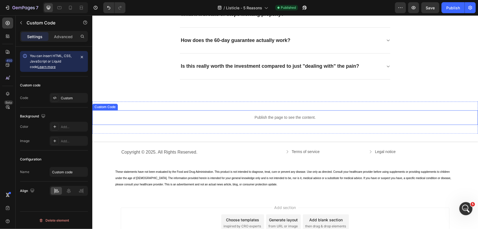
click at [212, 117] on p "Publish the page to see the content." at bounding box center [284, 117] width 385 height 6
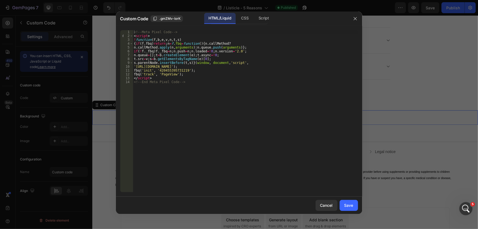
click at [205, 91] on div "<!-- Meta Pixel Code --> < script > ! function ( f , b , e , v , n , t , s ) { …" at bounding box center [245, 114] width 225 height 169
click at [185, 90] on div "<!-- Meta Pixel Code --> < script > ! function ( f , b , e , v , n , t , s ) { …" at bounding box center [245, 114] width 225 height 169
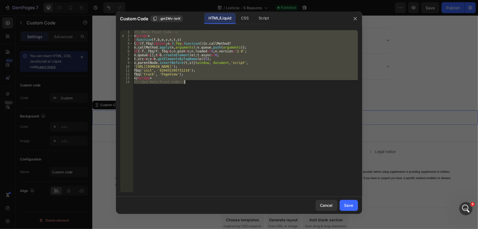
paste textarea
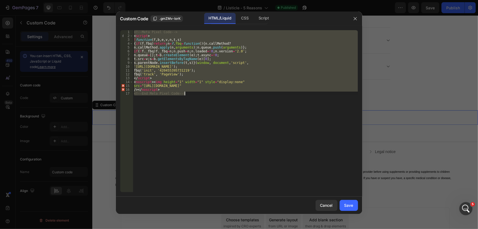
paste textarea
type textarea "<!-- End Meta Pixel Code -->"
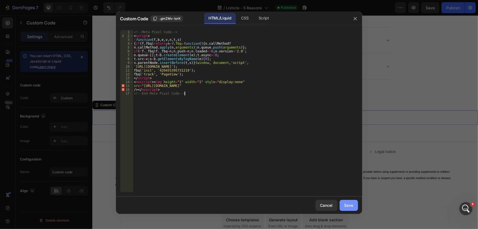
click at [350, 207] on div "Save" at bounding box center [348, 205] width 9 height 6
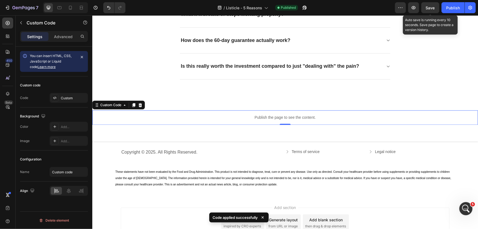
click at [431, 8] on span "Save" at bounding box center [430, 7] width 9 height 5
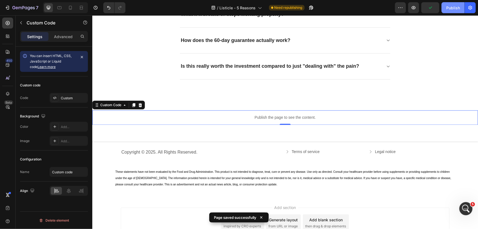
click at [454, 5] on div "Publish" at bounding box center [453, 8] width 14 height 6
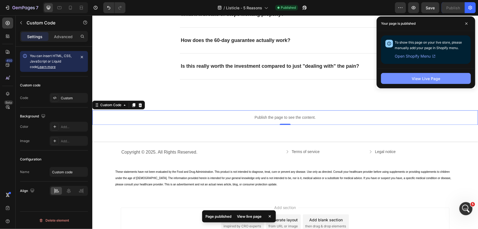
click at [437, 79] on div "View Live Page" at bounding box center [425, 79] width 28 height 6
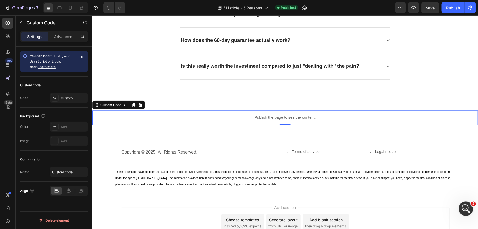
click at [464, 209] on icon "Open Intercom Messenger" at bounding box center [464, 207] width 9 height 9
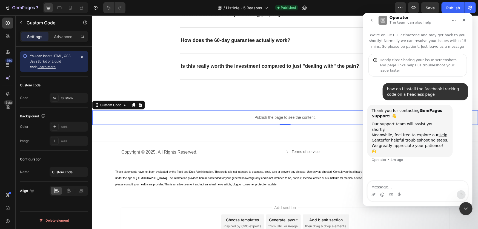
click at [412, 186] on textarea "Message…" at bounding box center [417, 184] width 100 height 9
type textarea "i get this error in my page"
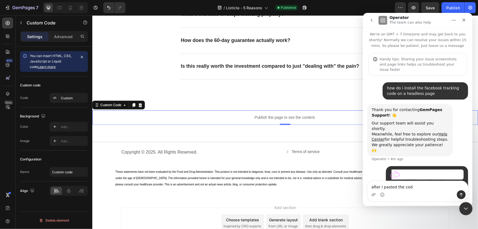
type textarea "after i pasted the code"
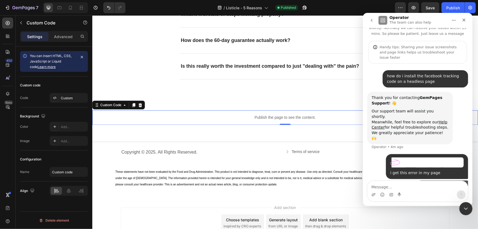
scroll to position [13, 0]
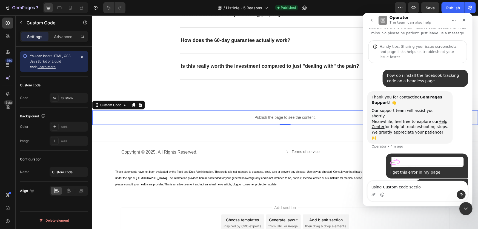
type textarea "using Custom code section"
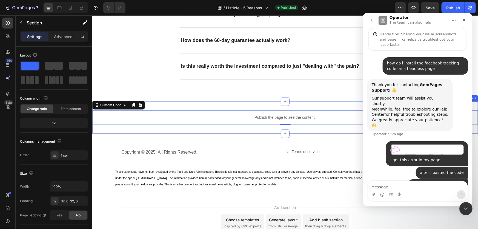
click at [210, 127] on div "Publish the page to see the content. Custom Code 0 Section 8" at bounding box center [284, 117] width 385 height 32
click at [464, 206] on icon "Close Intercom Messenger" at bounding box center [464, 207] width 7 height 7
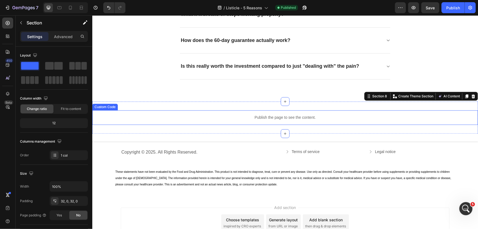
click at [155, 104] on div "Publish the page to see the content. Custom Code Section 8 You can create reusa…" at bounding box center [284, 117] width 385 height 32
click at [59, 39] on p "Advanced" at bounding box center [63, 37] width 19 height 6
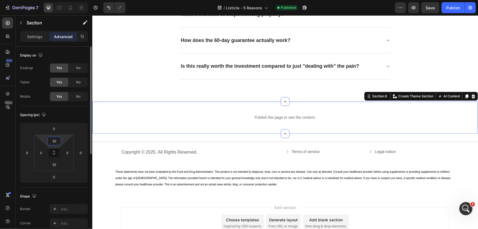
click at [55, 138] on input "32" at bounding box center [54, 141] width 11 height 8
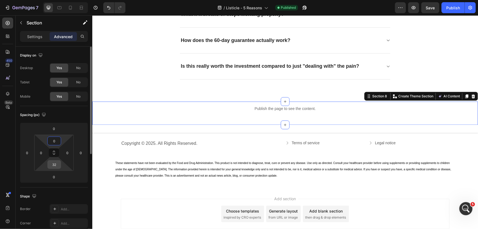
type input "0"
click at [54, 166] on input "32" at bounding box center [54, 164] width 11 height 8
type input "0"
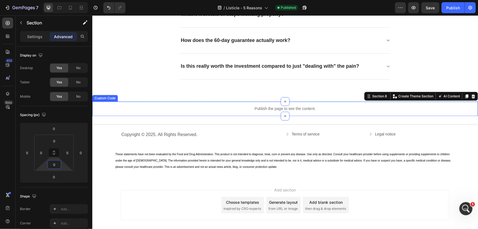
click at [179, 109] on p "Publish the page to see the content." at bounding box center [284, 108] width 385 height 6
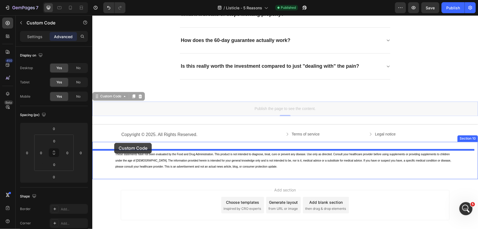
drag, startPoint x: 97, startPoint y: 94, endPoint x: 114, endPoint y: 142, distance: 51.2
type input "16"
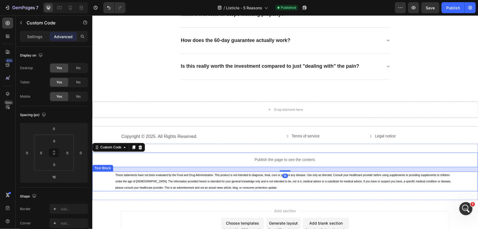
click at [178, 184] on span "These statements have not been evaluated by the Food and Drug Administration. T…" at bounding box center [283, 181] width 336 height 16
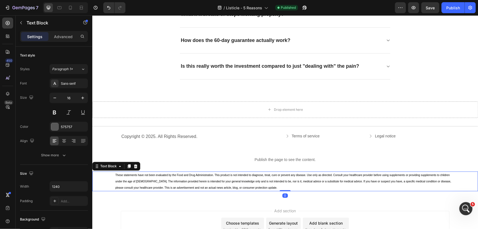
click at [178, 184] on span "These statements have not been evaluated by the Food and Drug Administration. T…" at bounding box center [283, 181] width 336 height 16
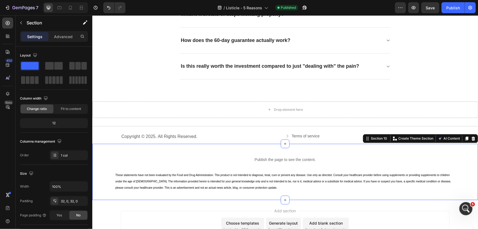
drag, startPoint x: 138, startPoint y: 198, endPoint x: 145, endPoint y: 184, distance: 15.7
click at [138, 198] on div "Publish the page to see the content. Custom Code These statements have not been…" at bounding box center [284, 171] width 385 height 56
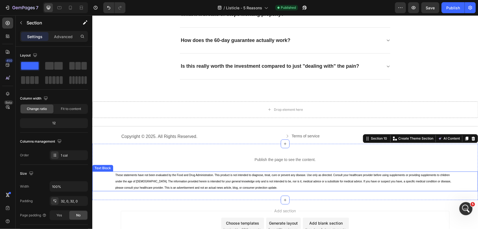
click at [148, 175] on p "These statements have not been evaluated by the Food and Drug Administration. T…" at bounding box center [284, 180] width 339 height 19
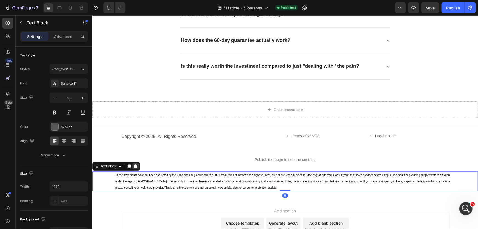
click at [136, 162] on div at bounding box center [135, 165] width 7 height 7
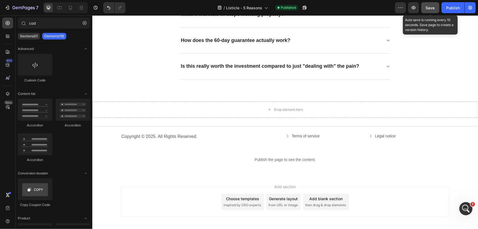
click at [426, 11] on button "Save" at bounding box center [430, 7] width 18 height 11
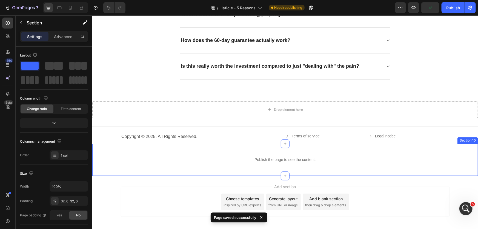
click at [308, 173] on div "Publish the page to see the content. Custom Code Section 10" at bounding box center [284, 159] width 385 height 32
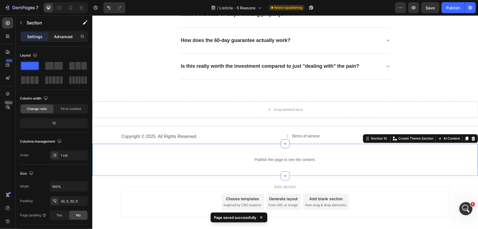
click at [65, 38] on p "Advanced" at bounding box center [63, 37] width 19 height 6
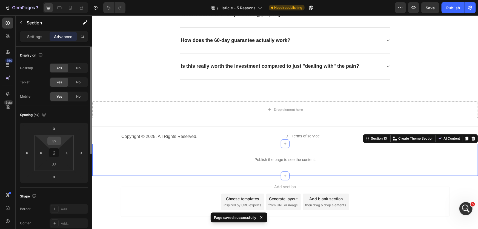
click at [54, 143] on input "32" at bounding box center [54, 141] width 11 height 8
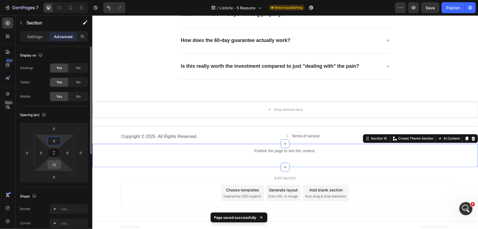
type input "0"
click at [55, 166] on input "32" at bounding box center [54, 164] width 11 height 8
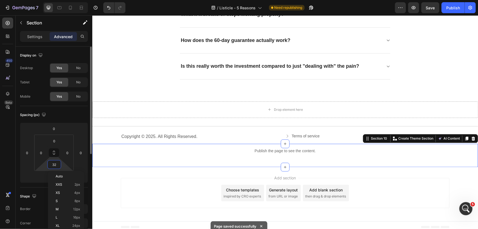
type input "0"
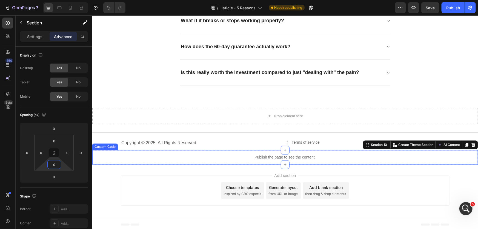
click at [239, 160] on div "Publish the page to see the content." at bounding box center [284, 156] width 385 height 15
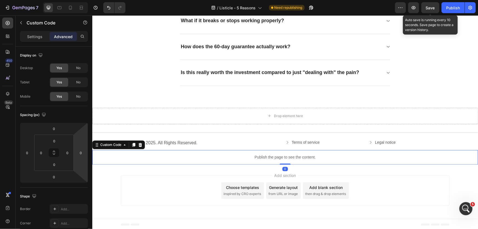
click at [434, 10] on span "Save" at bounding box center [430, 7] width 9 height 5
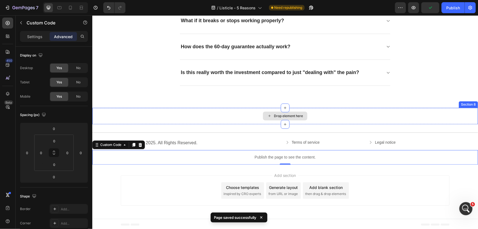
click at [343, 110] on div "Drop element here" at bounding box center [284, 115] width 385 height 16
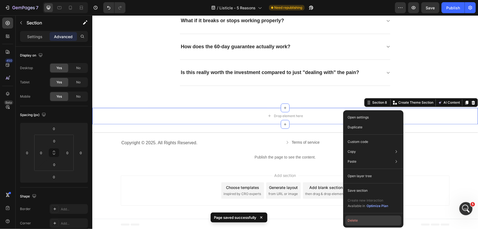
click at [356, 223] on button "Delete" at bounding box center [373, 220] width 56 height 10
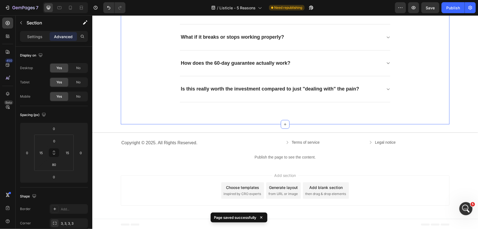
click at [321, 165] on div "Add section Choose templates inspired by CRO experts Generate layout from URL o…" at bounding box center [284, 191] width 385 height 54
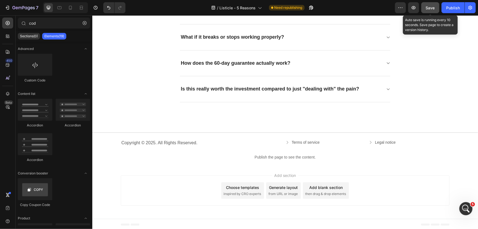
click at [430, 11] on button "Save" at bounding box center [430, 7] width 18 height 11
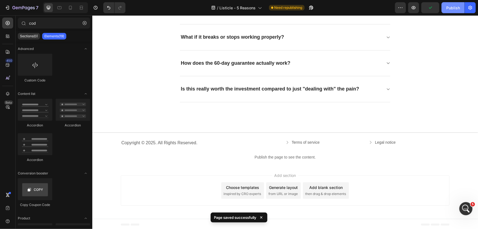
click at [457, 4] on button "Publish" at bounding box center [452, 7] width 23 height 11
click at [462, 211] on div "Open Intercom Messenger" at bounding box center [465, 207] width 18 height 18
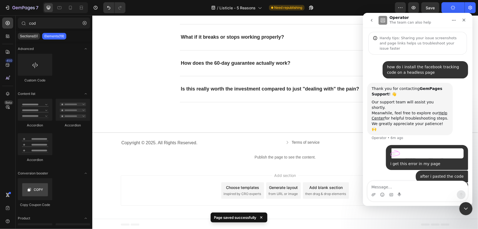
scroll to position [26, 0]
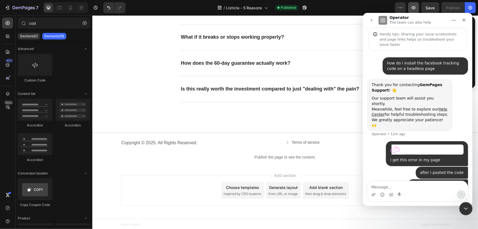
click at [414, 9] on icon "button" at bounding box center [413, 7] width 4 height 3
